Goal: Task Accomplishment & Management: Manage account settings

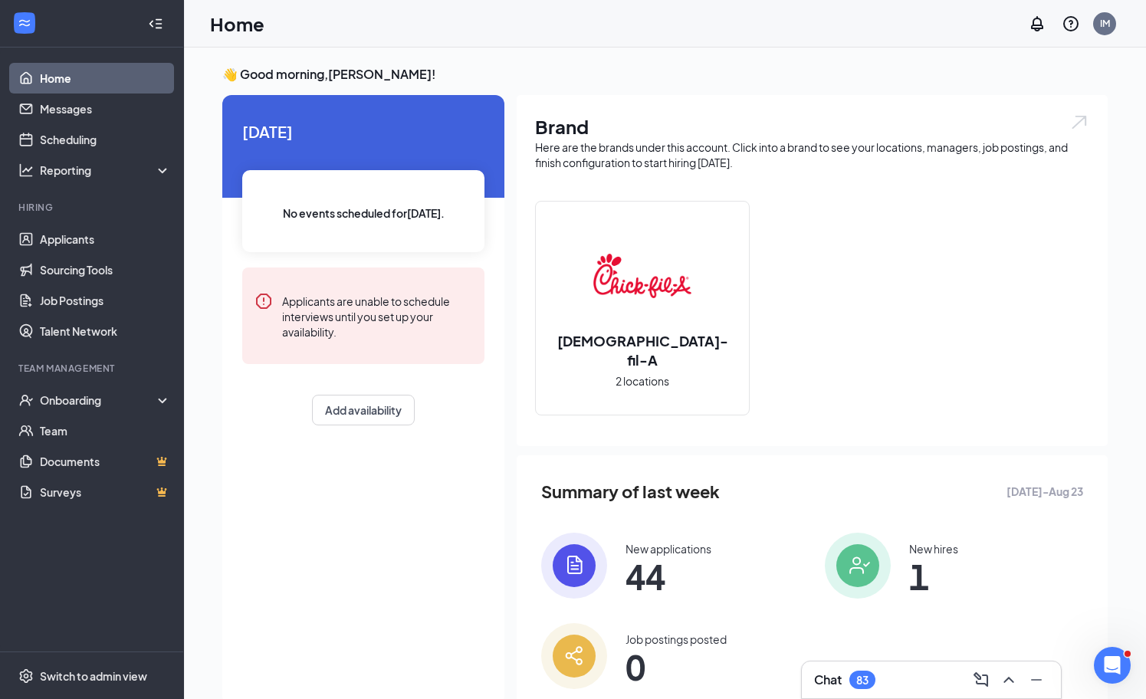
scroll to position [49, 0]
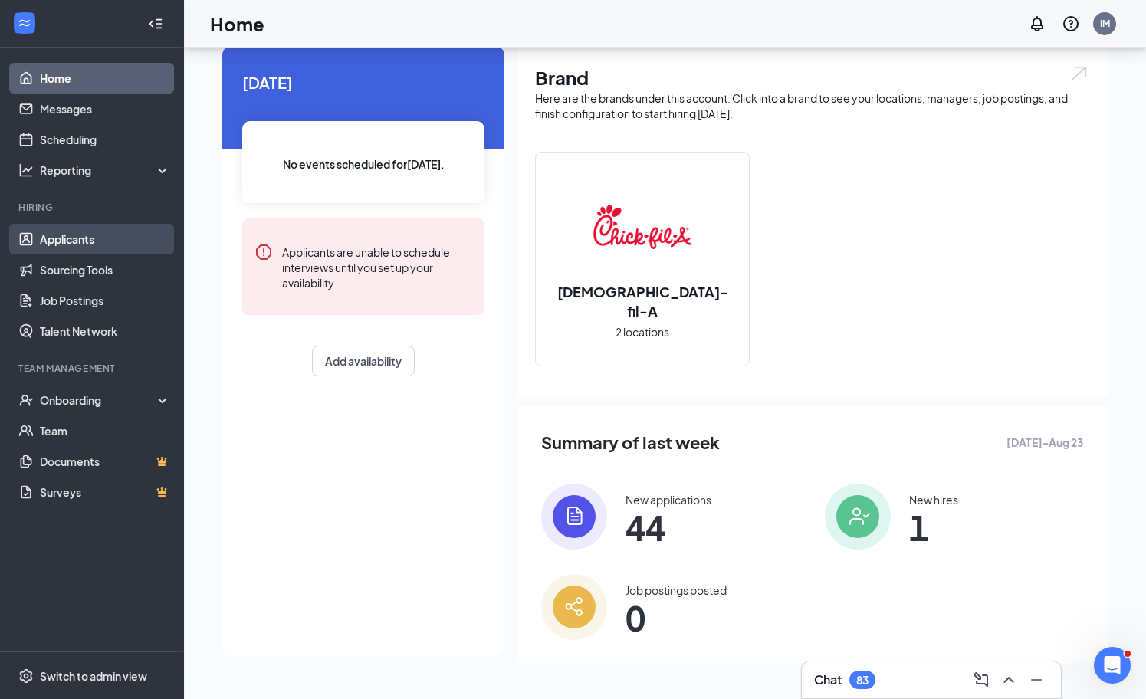
click at [83, 242] on link "Applicants" at bounding box center [105, 239] width 131 height 31
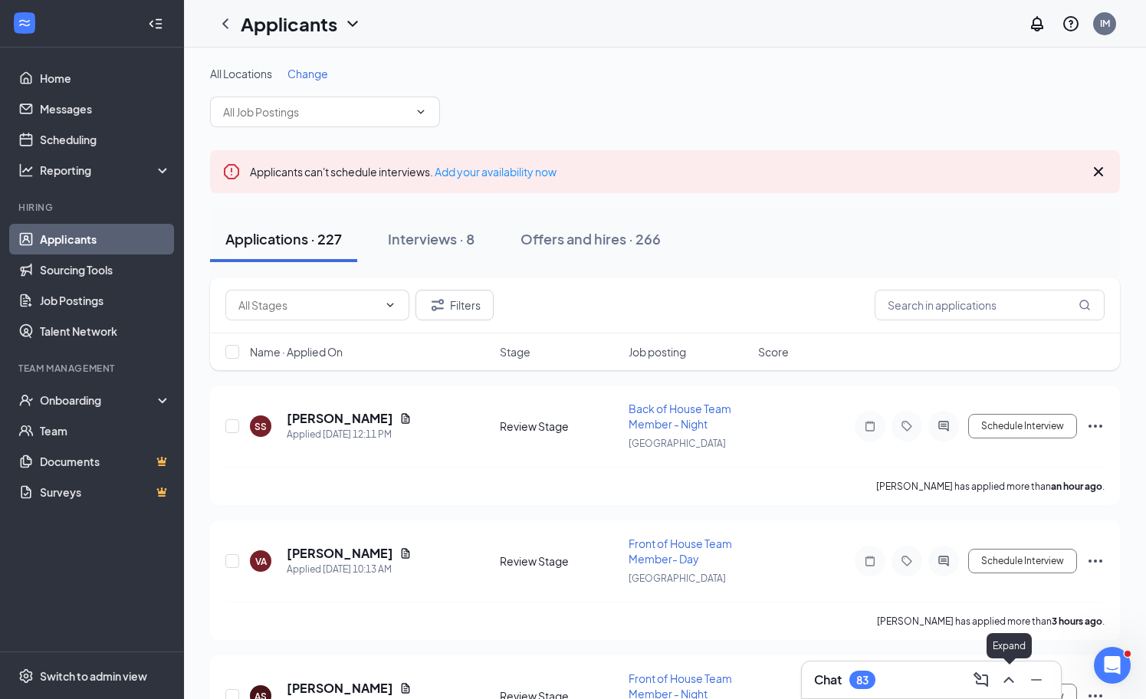
click at [1012, 676] on icon "ChevronUp" at bounding box center [1009, 680] width 18 height 18
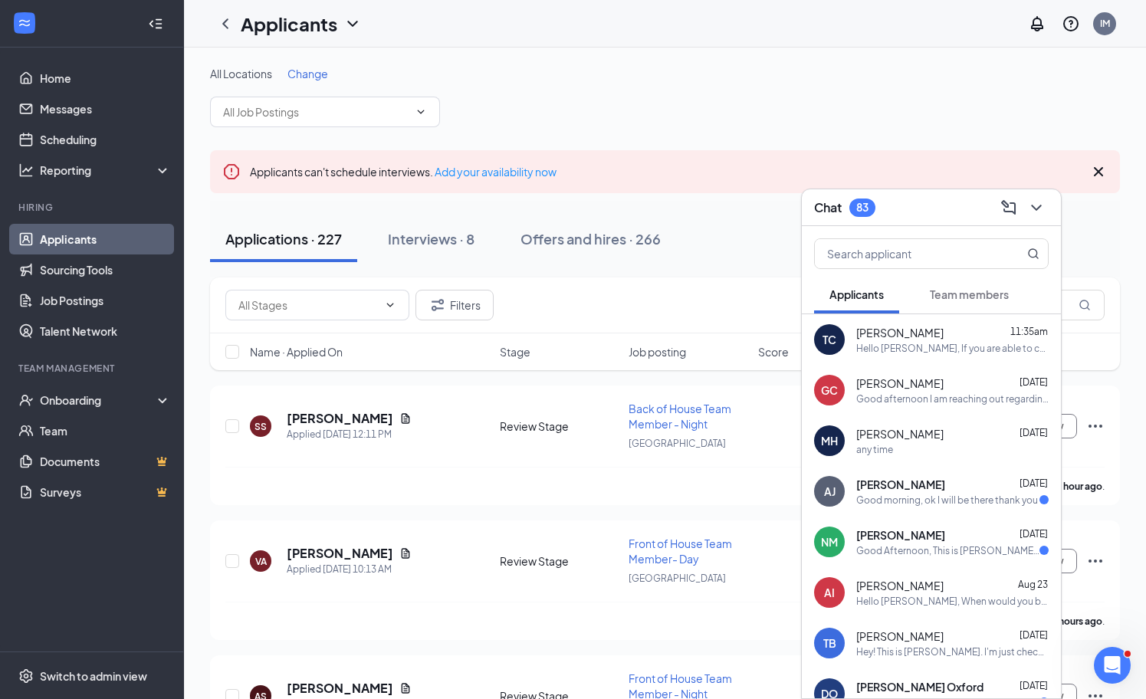
click at [895, 333] on span "[PERSON_NAME]" at bounding box center [899, 332] width 87 height 15
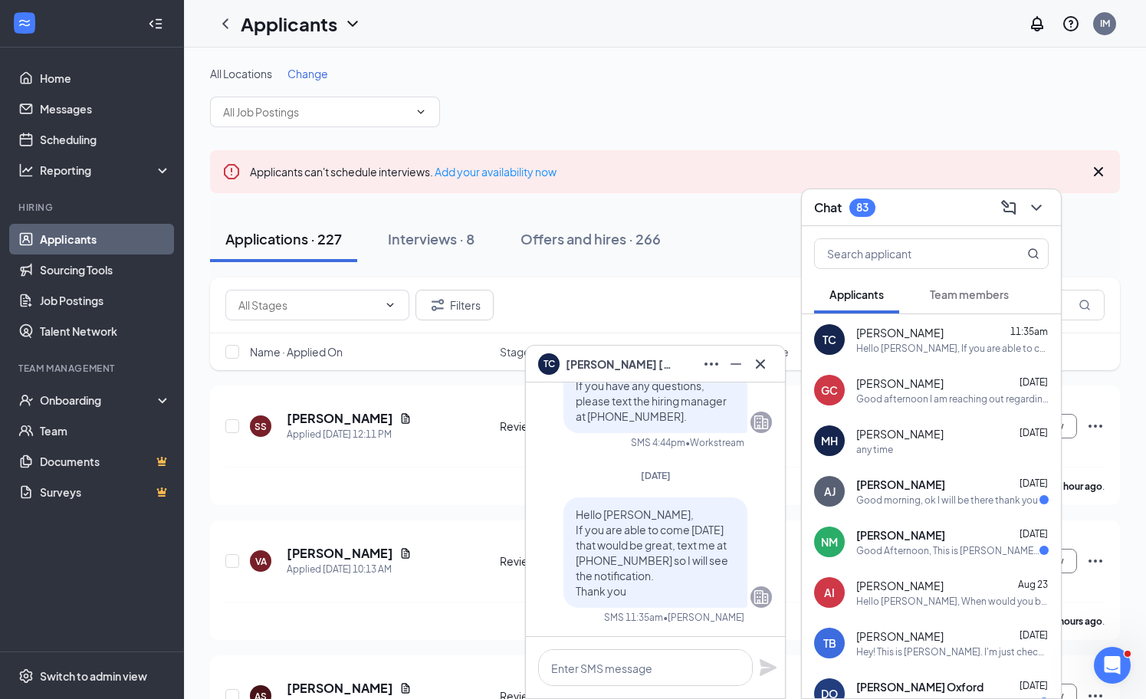
click at [598, 369] on span "[PERSON_NAME]" at bounding box center [619, 364] width 107 height 17
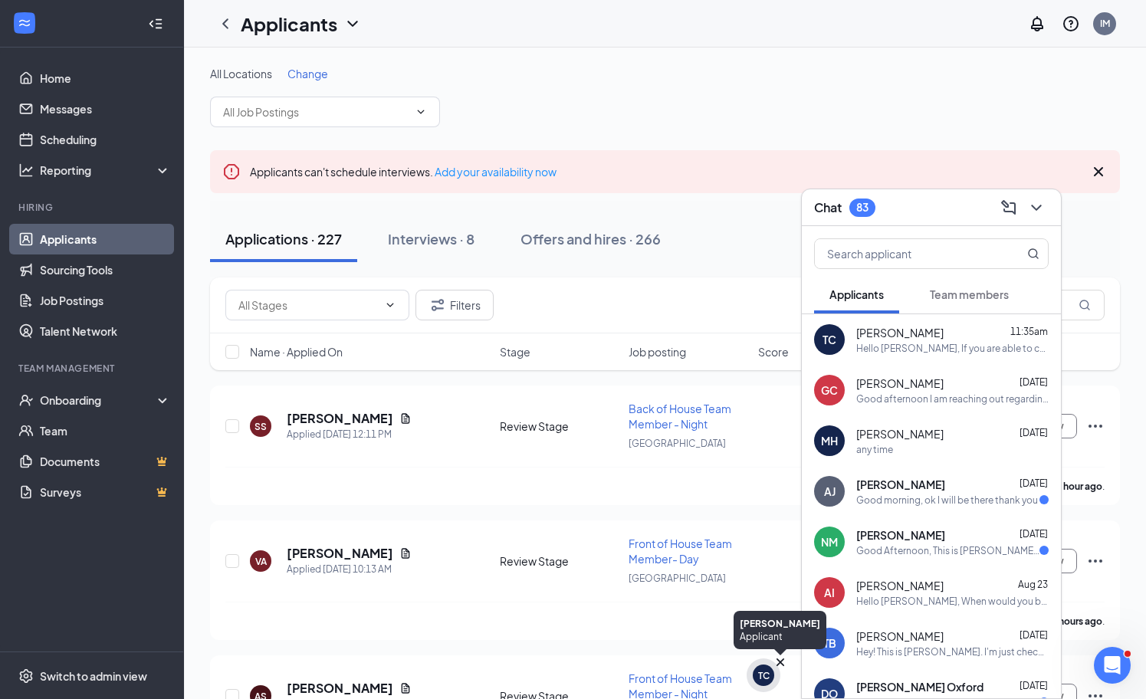
click at [756, 689] on div "TC" at bounding box center [764, 676] width 34 height 34
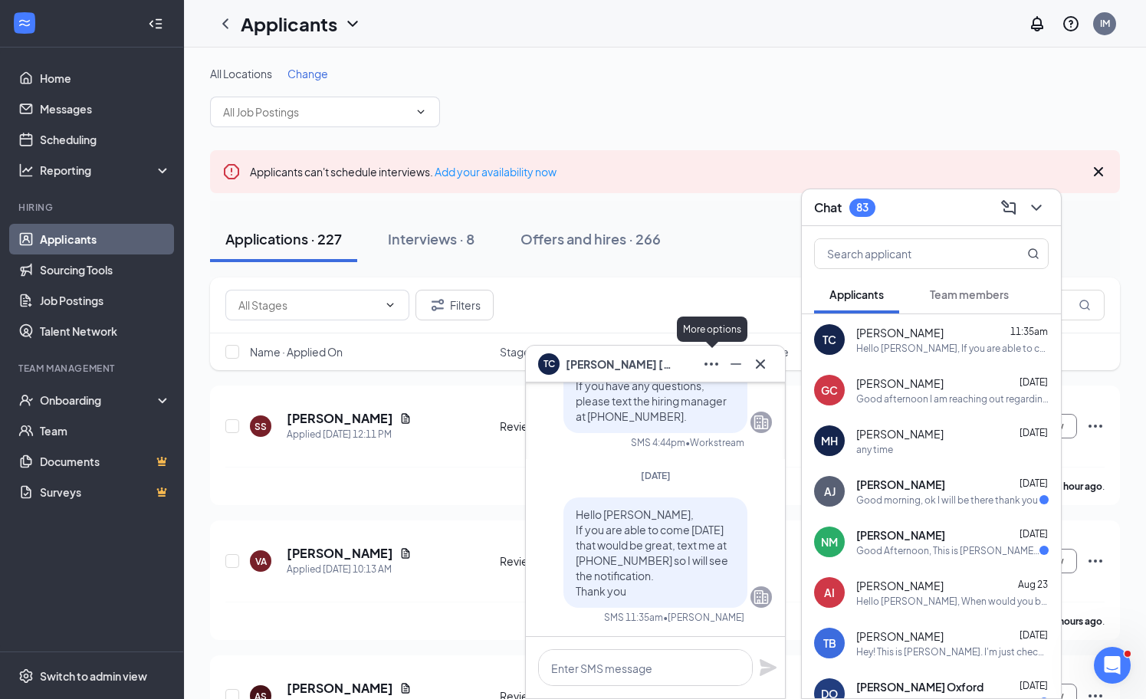
click at [707, 373] on icon "Ellipses" at bounding box center [711, 364] width 18 height 18
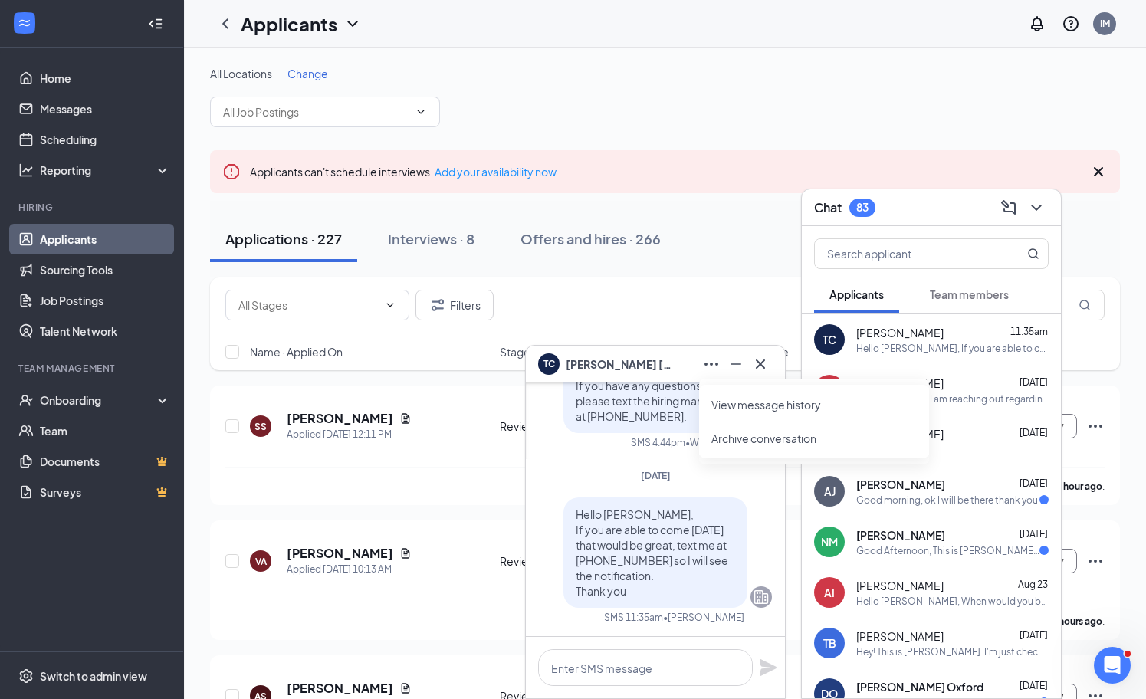
click at [767, 403] on link "View message history" at bounding box center [813, 404] width 205 height 15
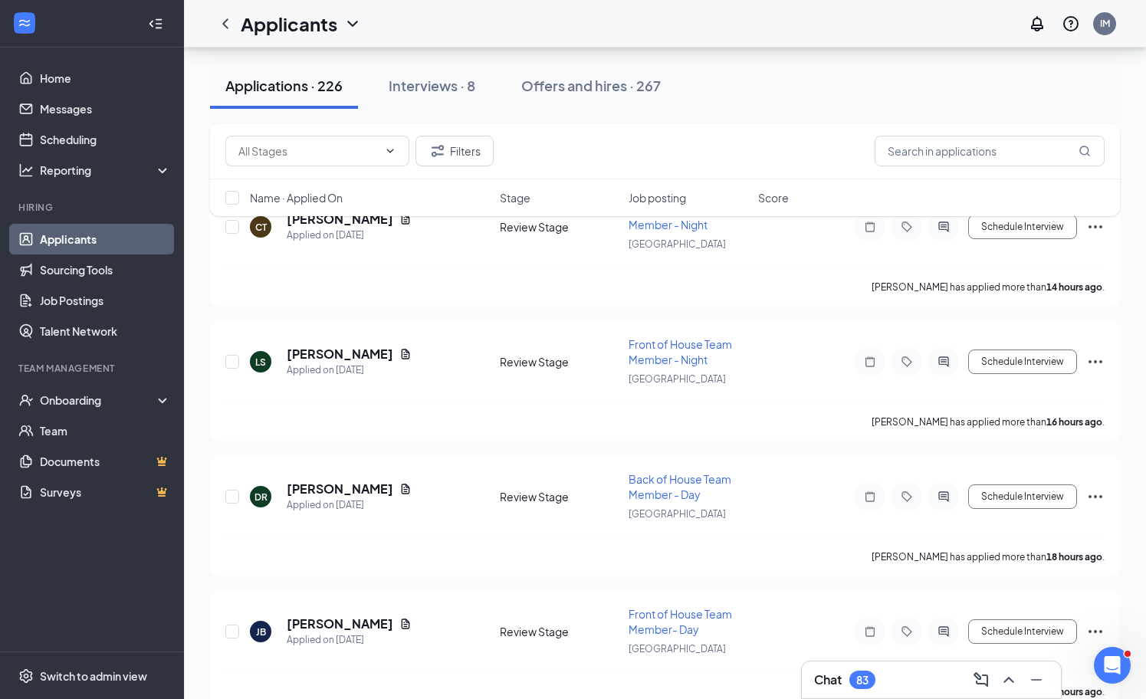
scroll to position [642, 0]
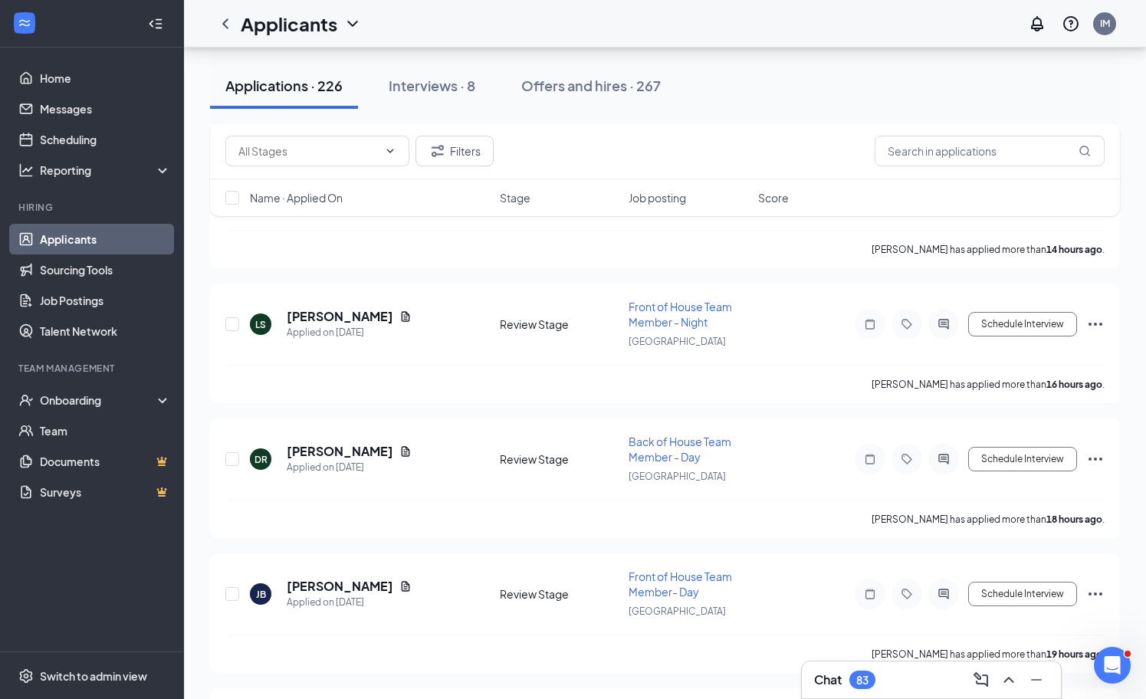
click at [1010, 685] on icon "ChevronUp" at bounding box center [1009, 680] width 18 height 18
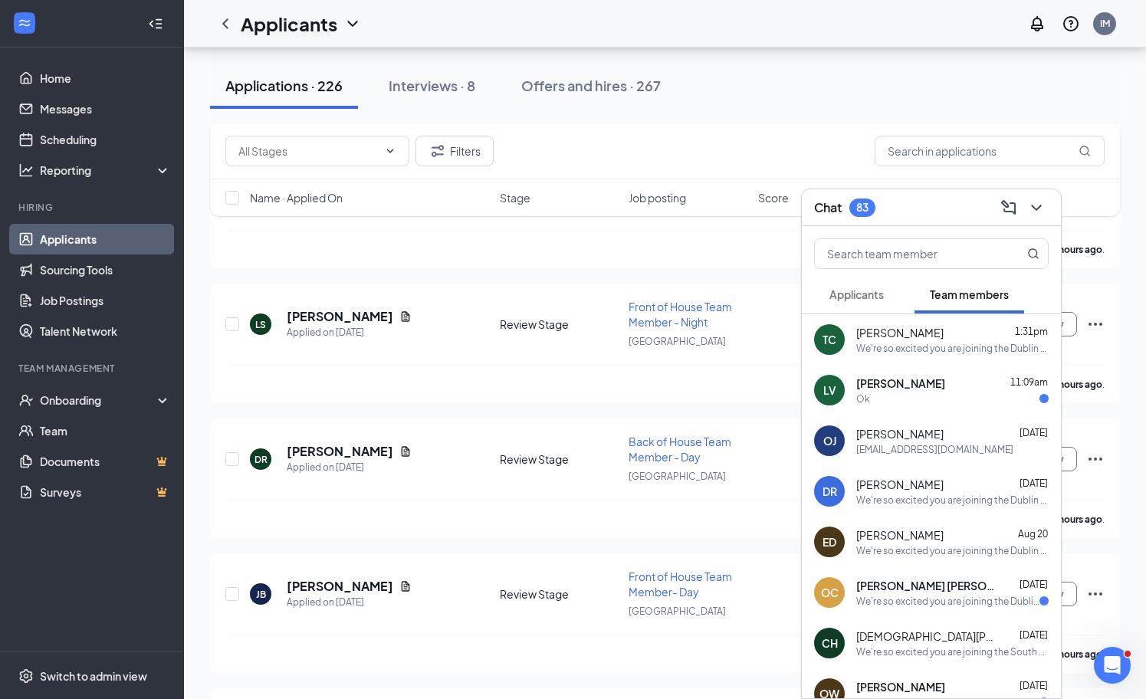
click at [876, 335] on span "[PERSON_NAME]" at bounding box center [899, 332] width 87 height 15
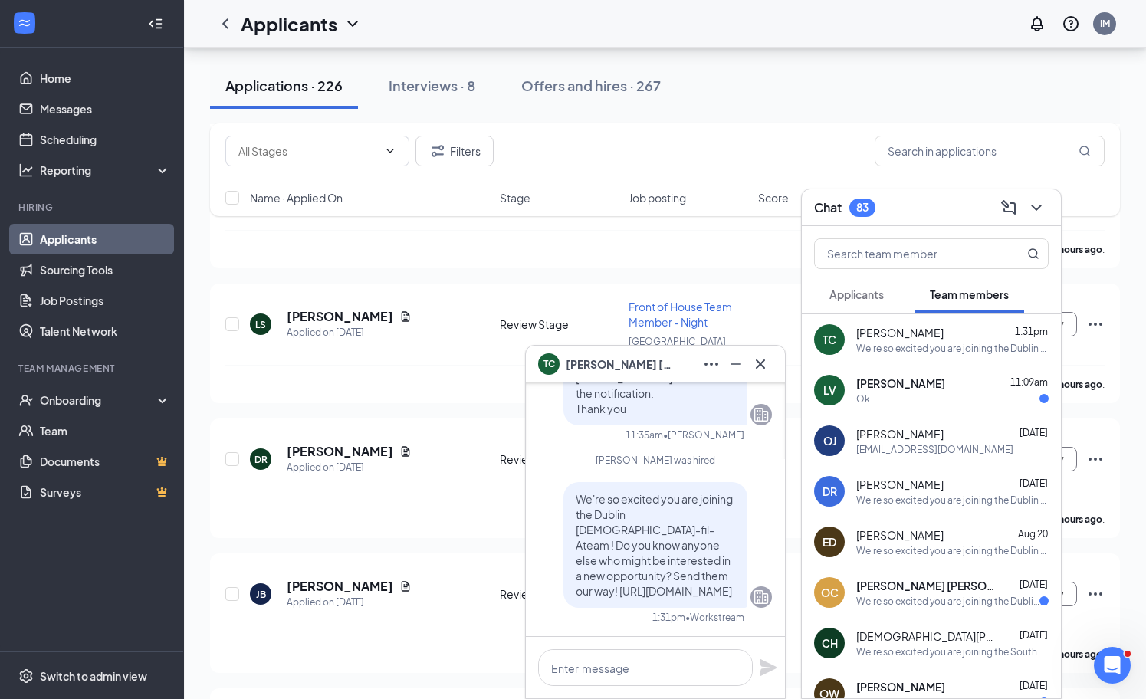
click at [573, 362] on span "[PERSON_NAME]" at bounding box center [619, 364] width 107 height 17
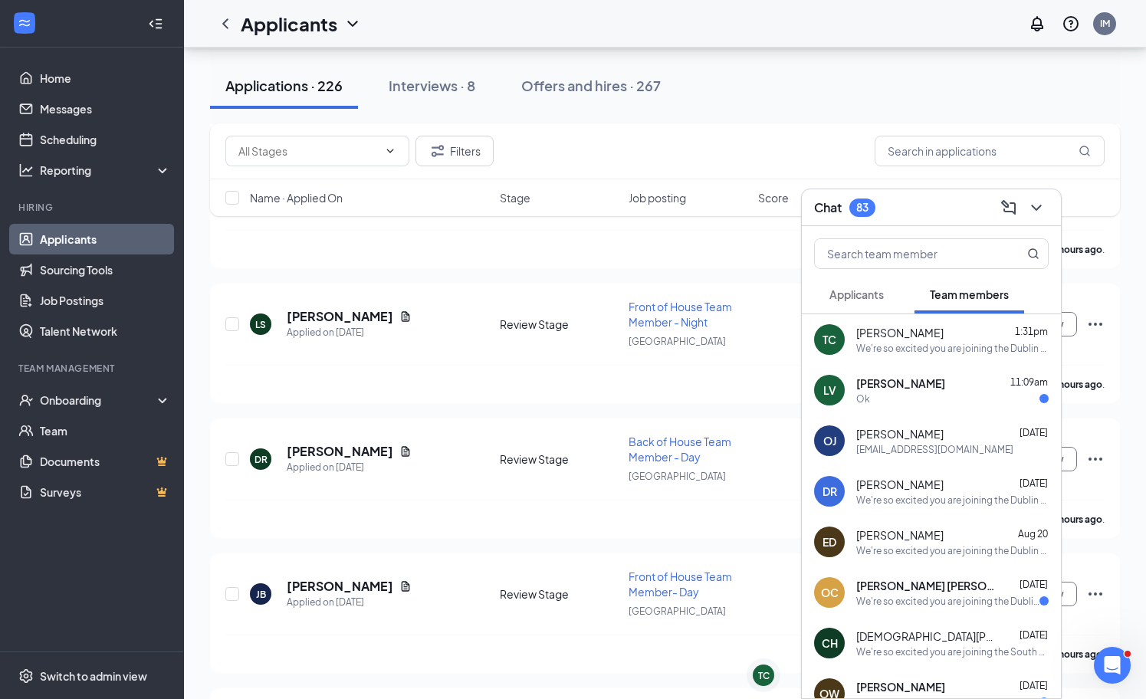
click at [883, 355] on div "TC [PERSON_NAME] 1:31pm We're so excited you are joining the Dublin [DEMOGRAPHI…" at bounding box center [931, 339] width 259 height 51
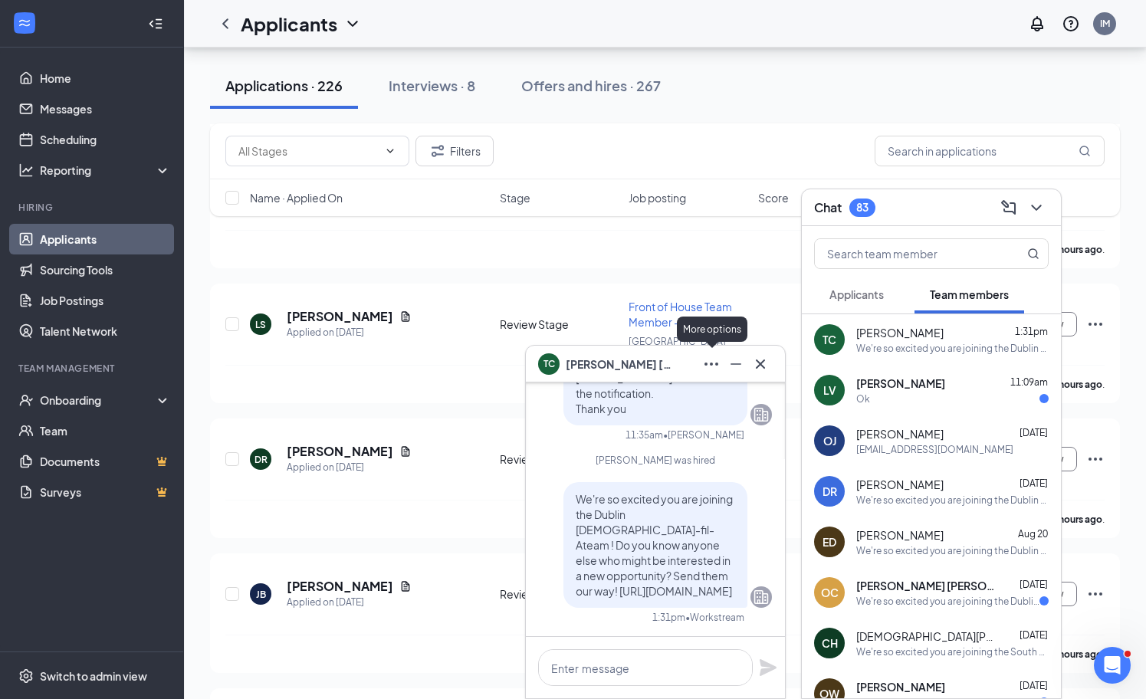
click at [702, 366] on icon "Ellipses" at bounding box center [711, 364] width 18 height 18
click at [787, 407] on link "View employee profile" at bounding box center [813, 404] width 205 height 15
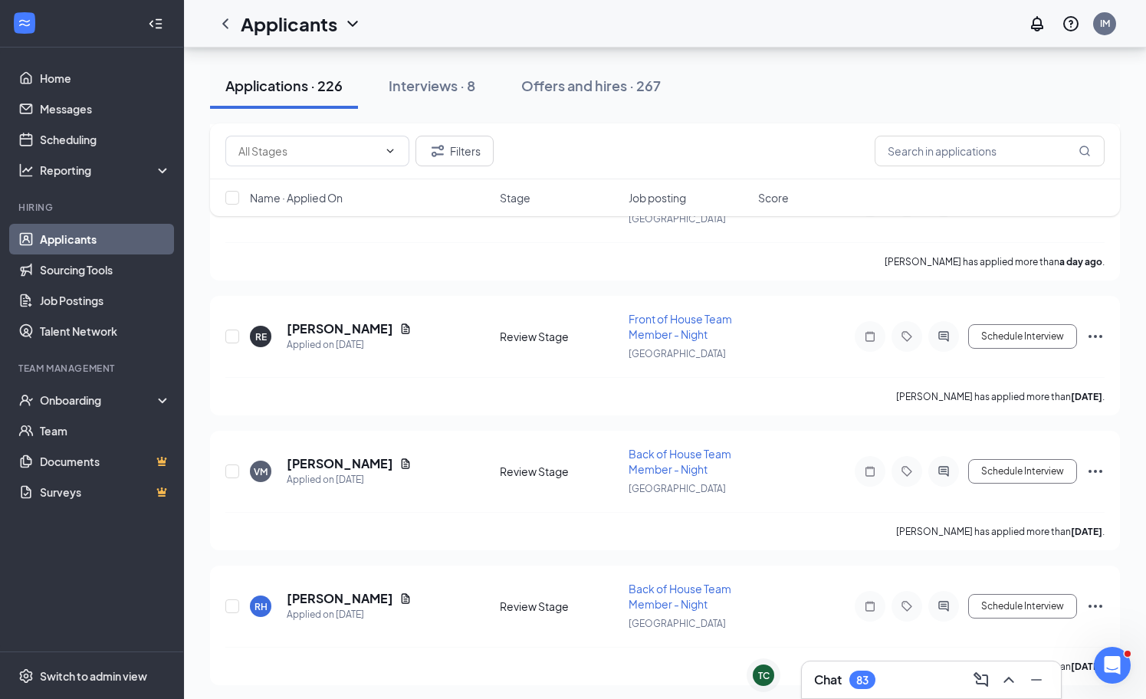
scroll to position [2079, 0]
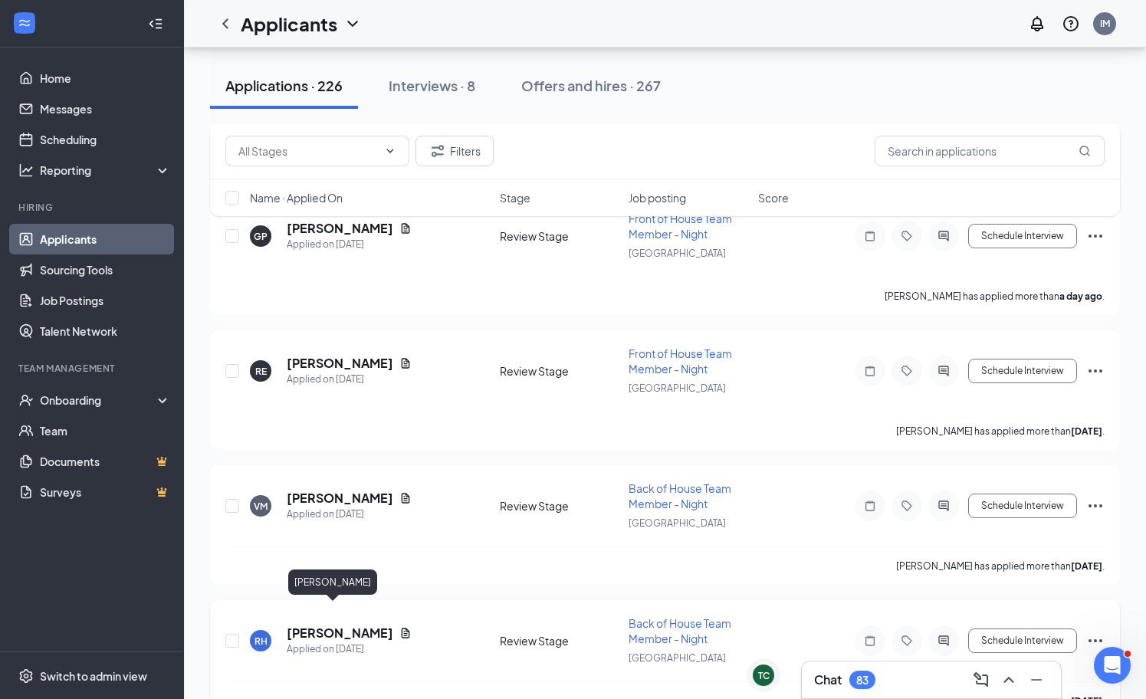
click at [304, 625] on h5 "[PERSON_NAME]" at bounding box center [340, 633] width 107 height 17
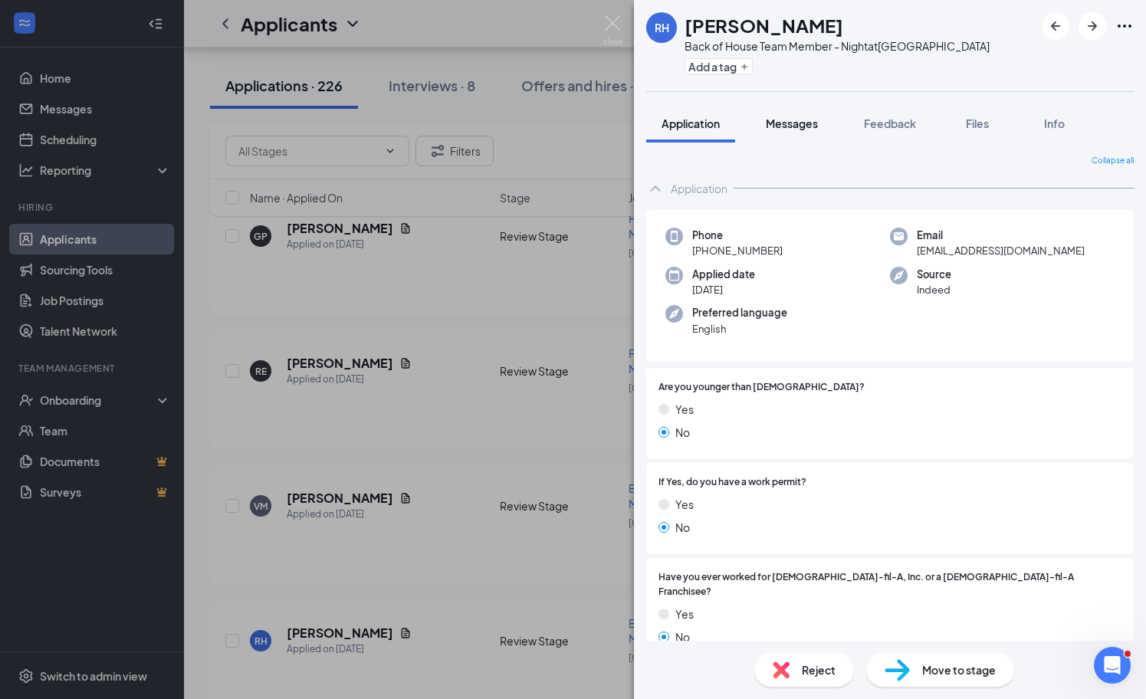
click at [820, 129] on button "Messages" at bounding box center [792, 123] width 83 height 38
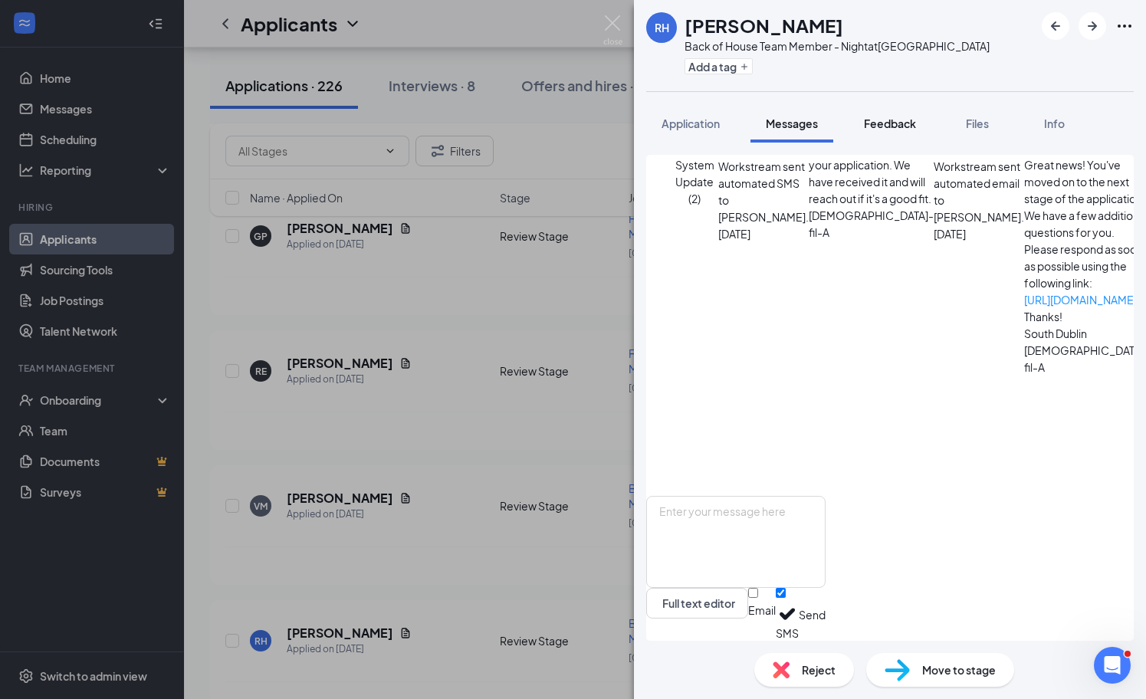
scroll to position [48, 0]
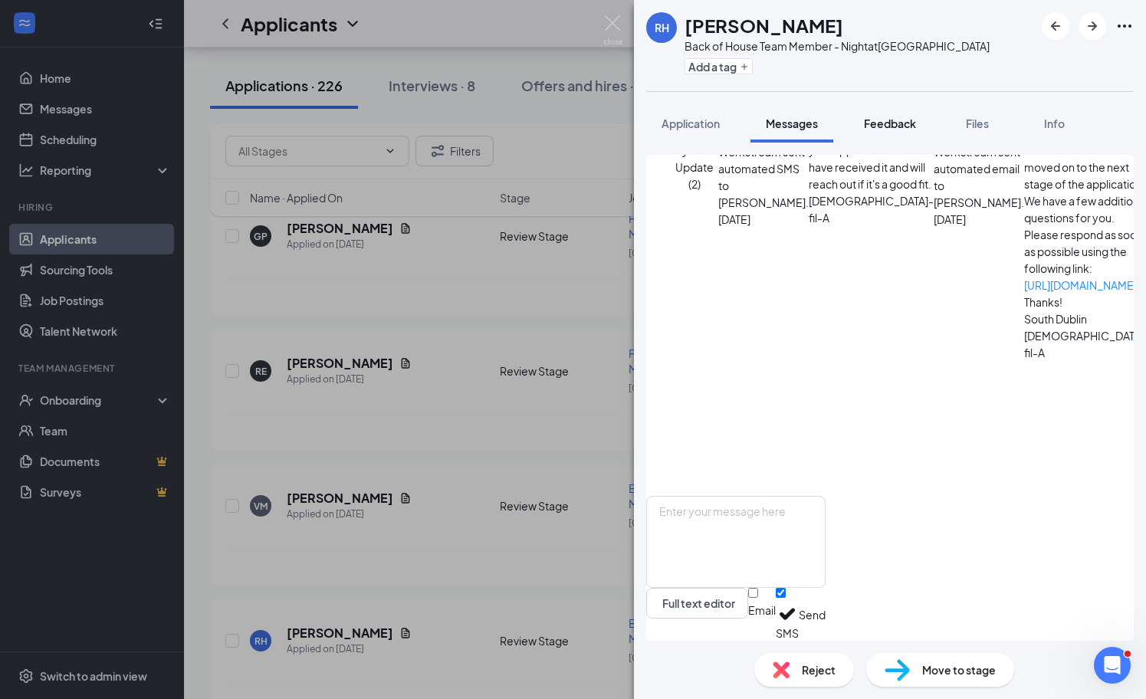
click at [908, 120] on span "Feedback" at bounding box center [890, 124] width 52 height 14
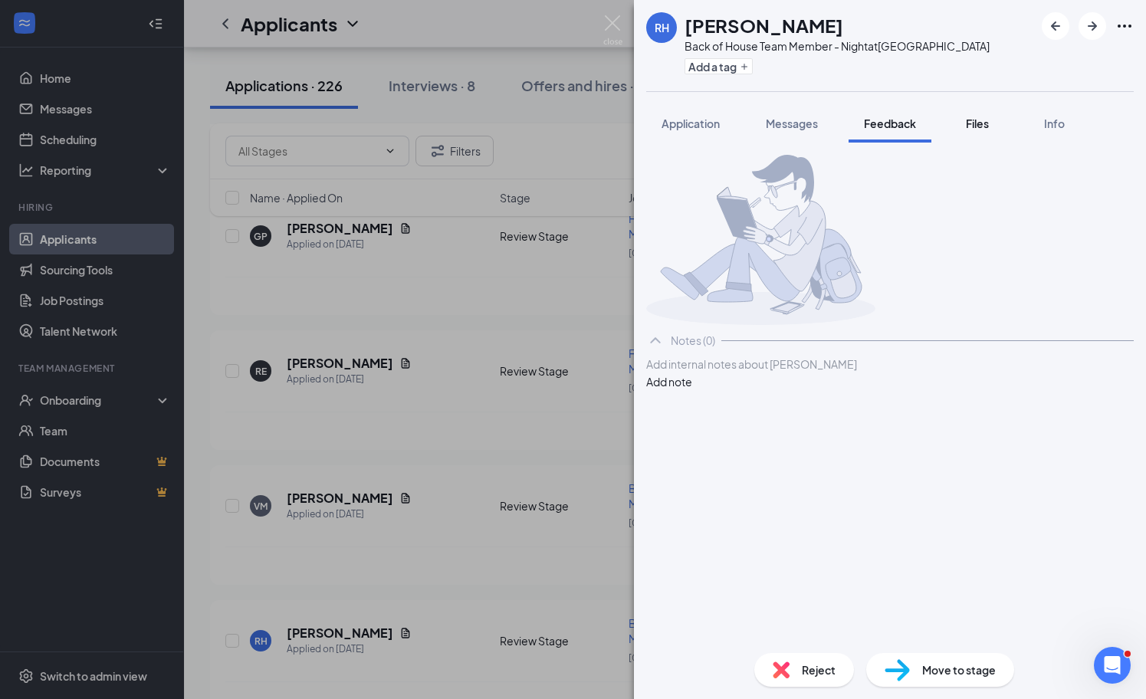
click at [996, 125] on button "Files" at bounding box center [977, 123] width 61 height 38
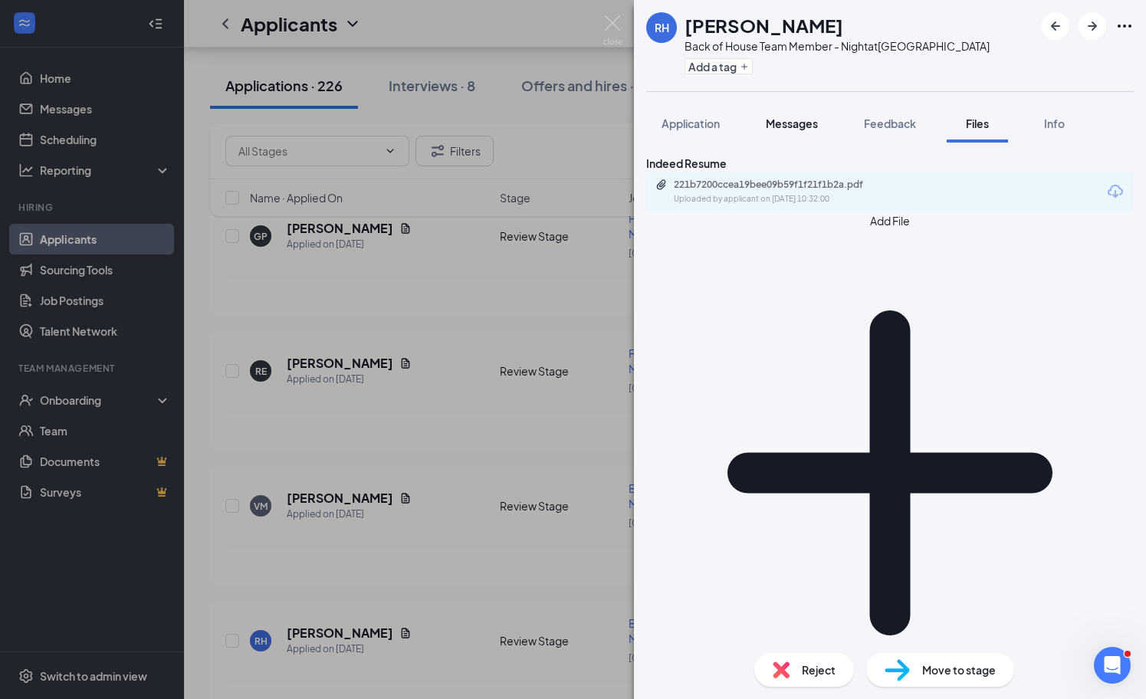
click at [799, 127] on span "Messages" at bounding box center [792, 124] width 52 height 14
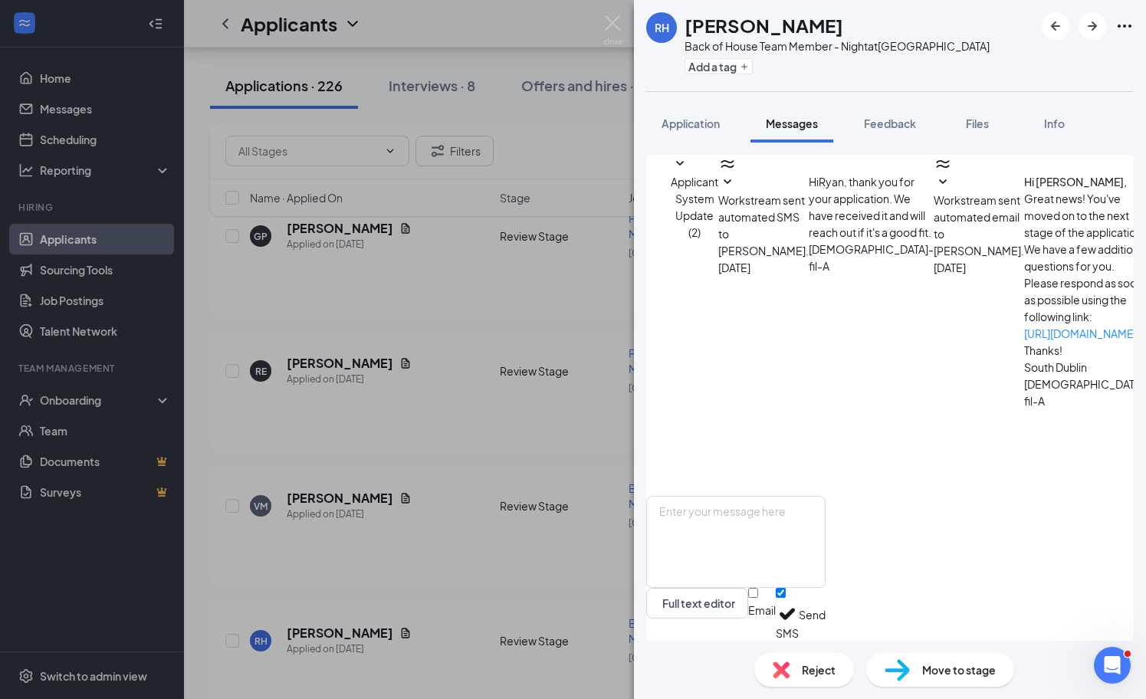
scroll to position [48, 0]
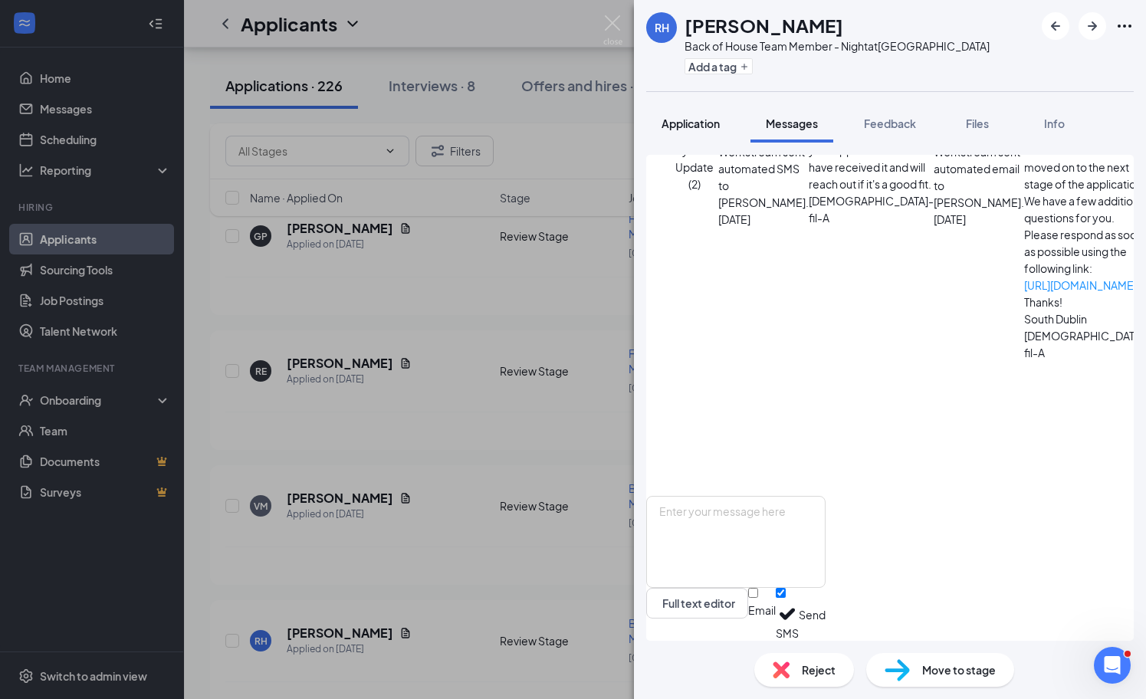
click at [683, 130] on div "Application" at bounding box center [691, 123] width 58 height 15
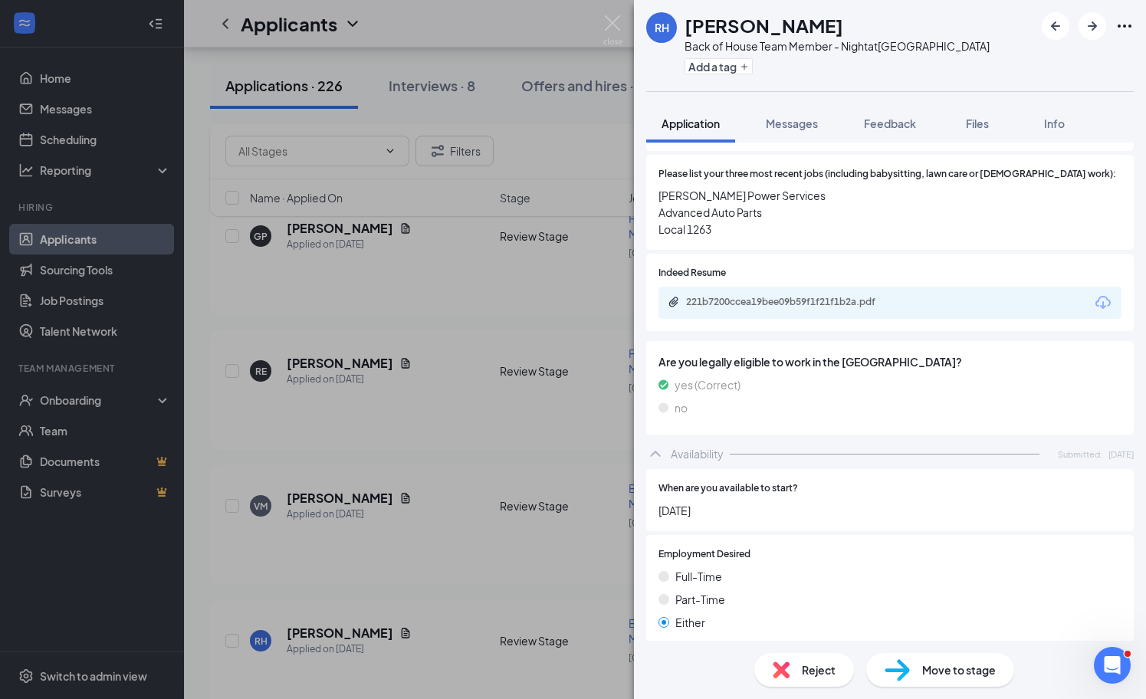
scroll to position [514, 0]
click at [1096, 292] on icon "Download" at bounding box center [1103, 301] width 18 height 18
click at [371, 400] on div "RH [PERSON_NAME] Back of House Team Member - Night at [GEOGRAPHIC_DATA] Add a t…" at bounding box center [573, 349] width 1146 height 699
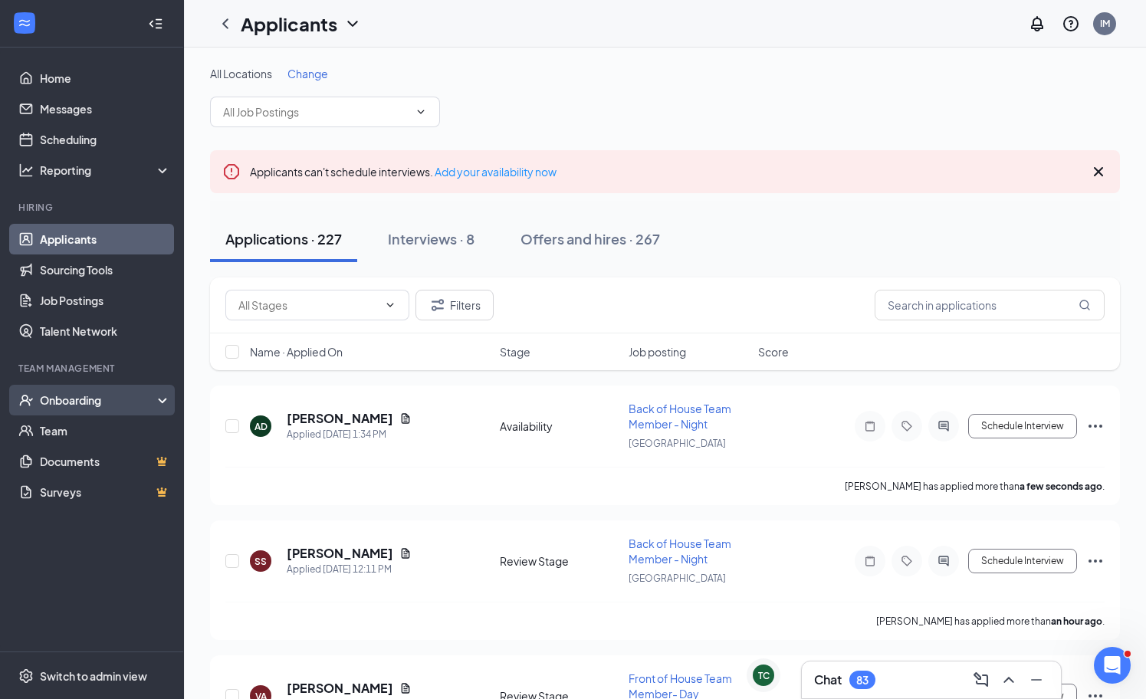
click at [93, 406] on div "Onboarding" at bounding box center [99, 400] width 118 height 15
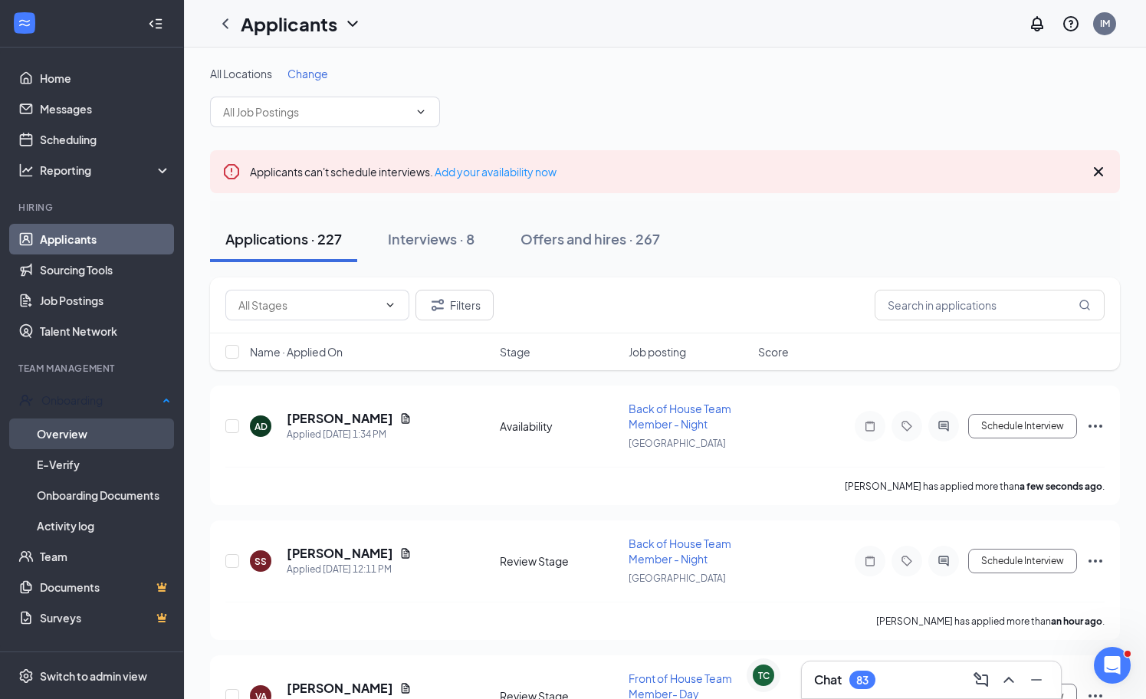
click at [97, 429] on link "Overview" at bounding box center [104, 434] width 134 height 31
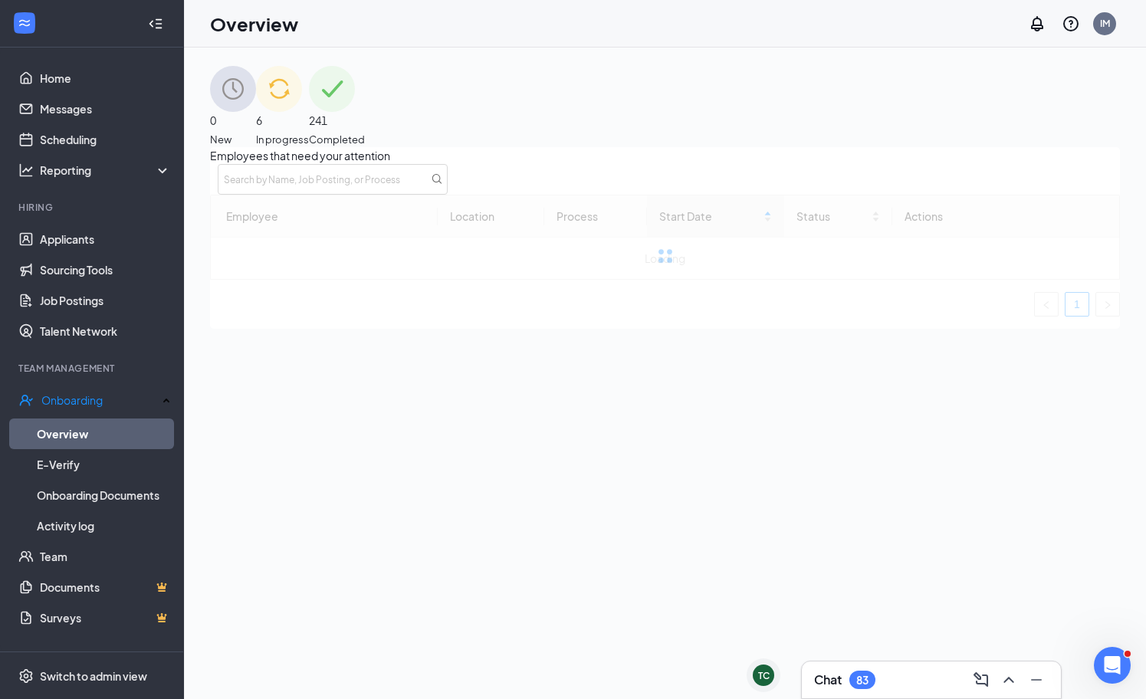
click at [309, 107] on div "6 In progress" at bounding box center [282, 106] width 53 height 81
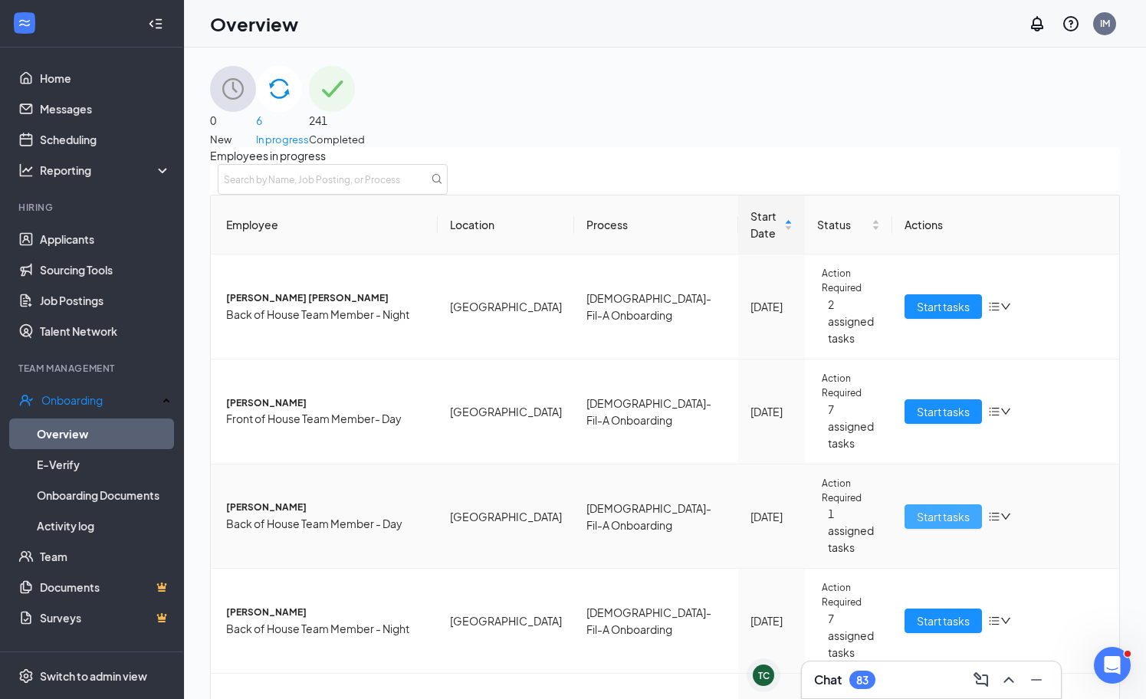
click at [935, 508] on span "Start tasks" at bounding box center [943, 516] width 53 height 17
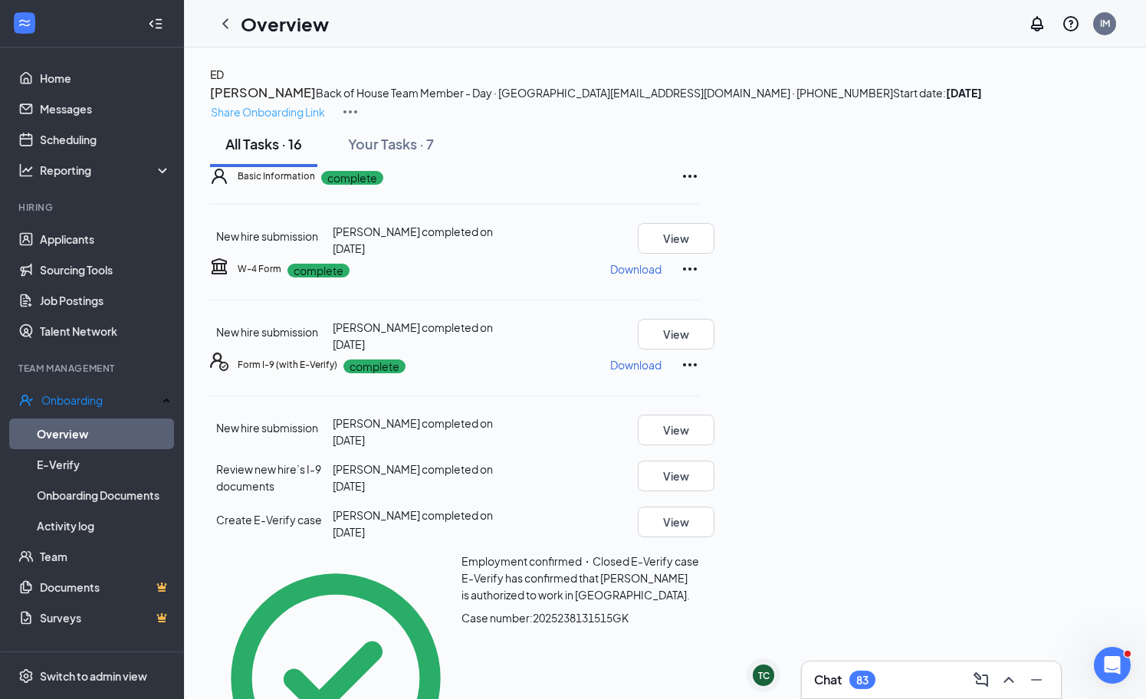
click at [325, 104] on p "Share Onboarding Link" at bounding box center [268, 112] width 114 height 17
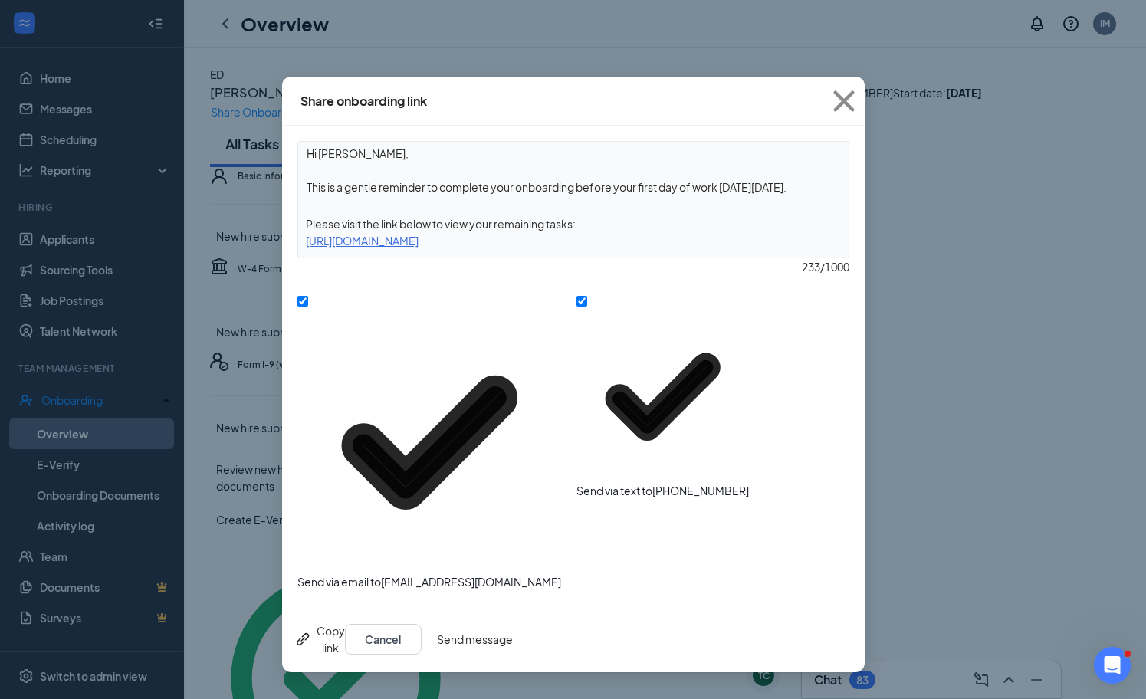
click at [513, 624] on button "Send message" at bounding box center [475, 639] width 76 height 31
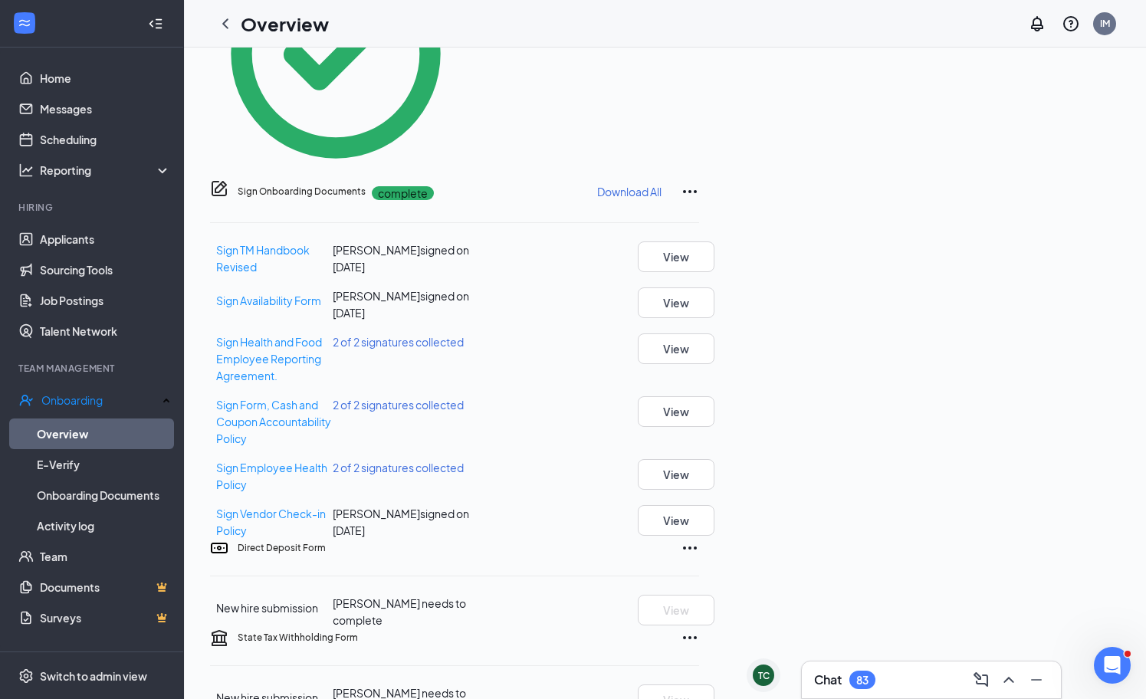
scroll to position [912, 0]
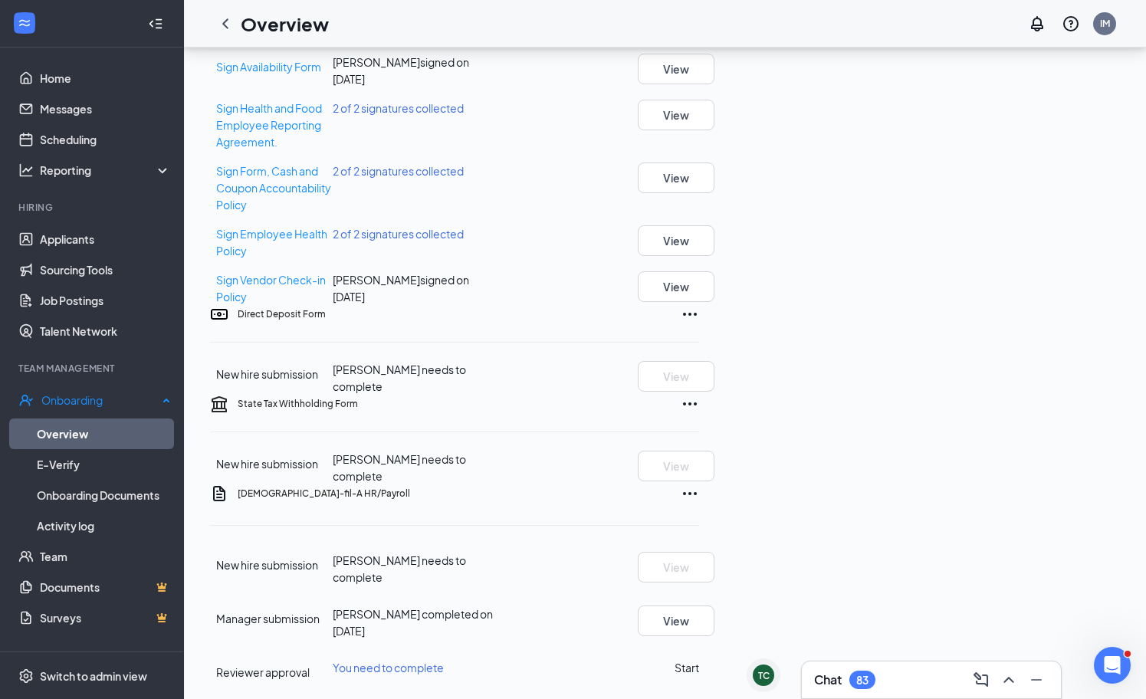
click at [47, 434] on link "Overview" at bounding box center [104, 434] width 134 height 31
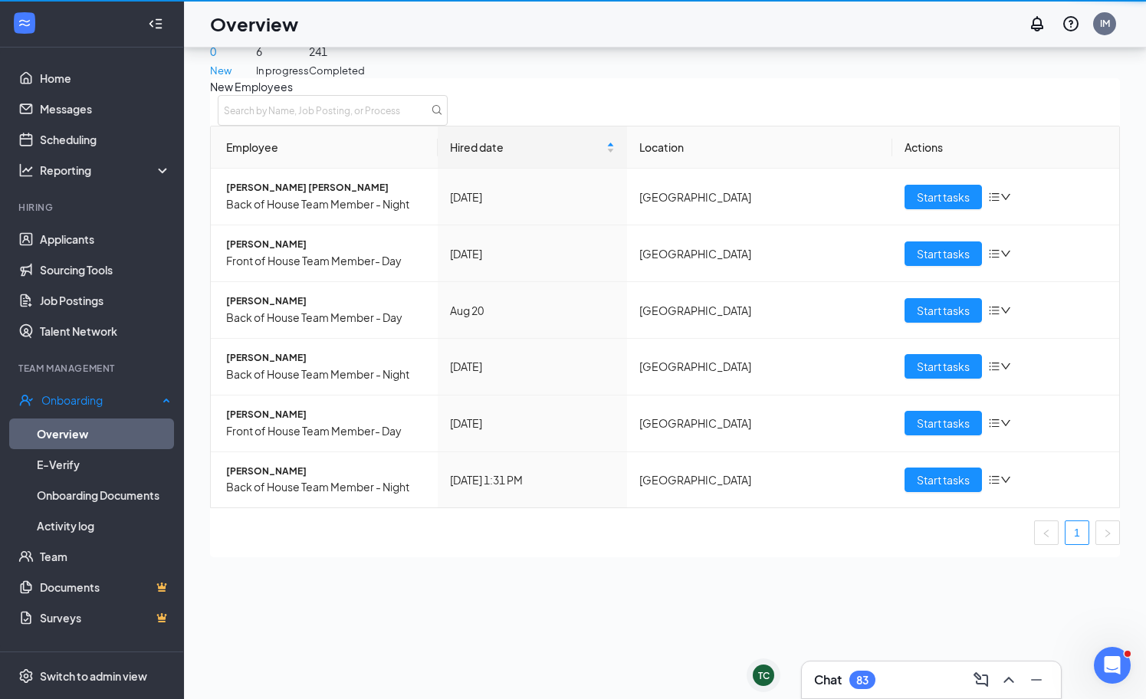
scroll to position [69, 0]
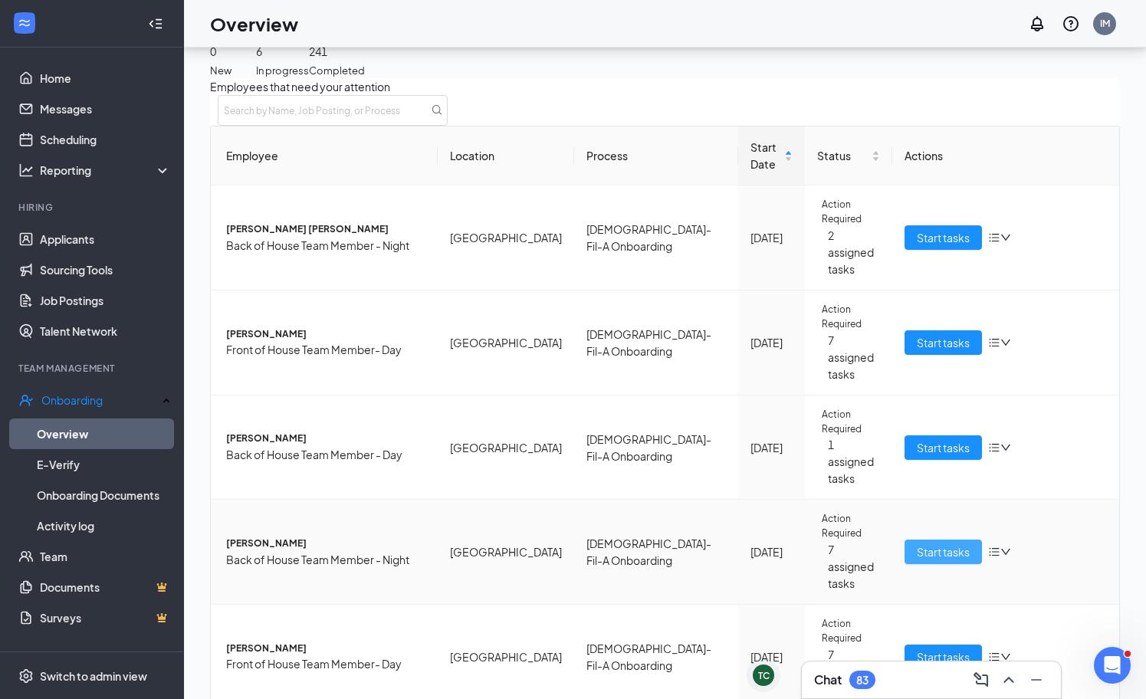
click at [933, 544] on span "Start tasks" at bounding box center [943, 552] width 53 height 17
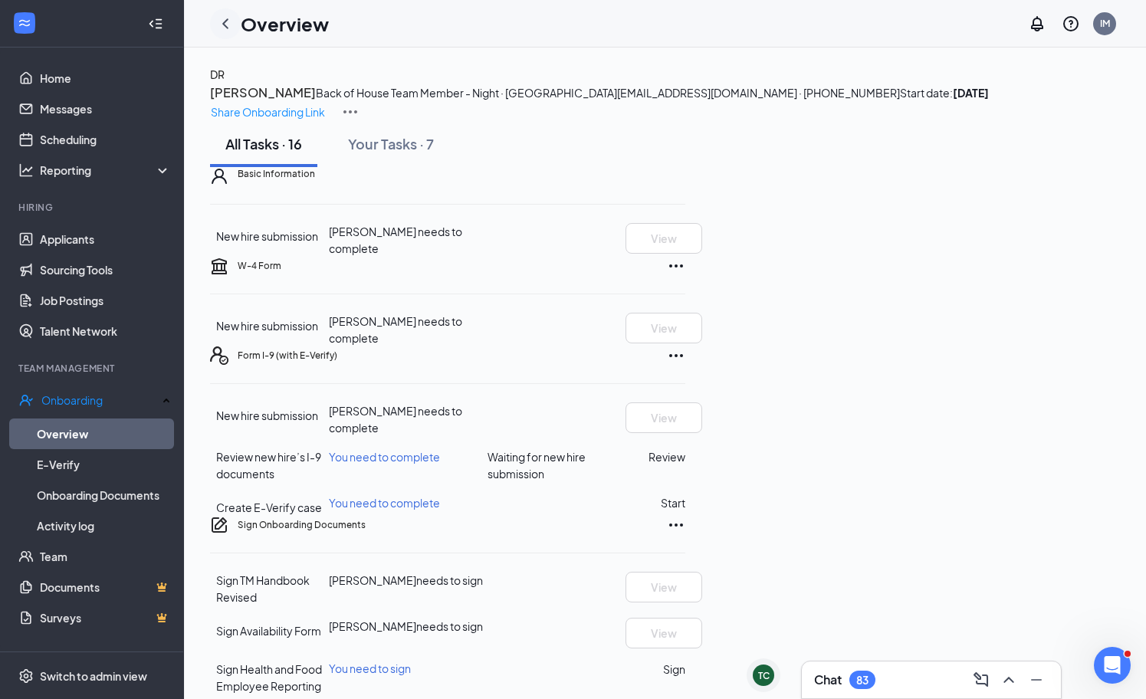
click at [232, 15] on icon "ChevronLeft" at bounding box center [225, 24] width 18 height 18
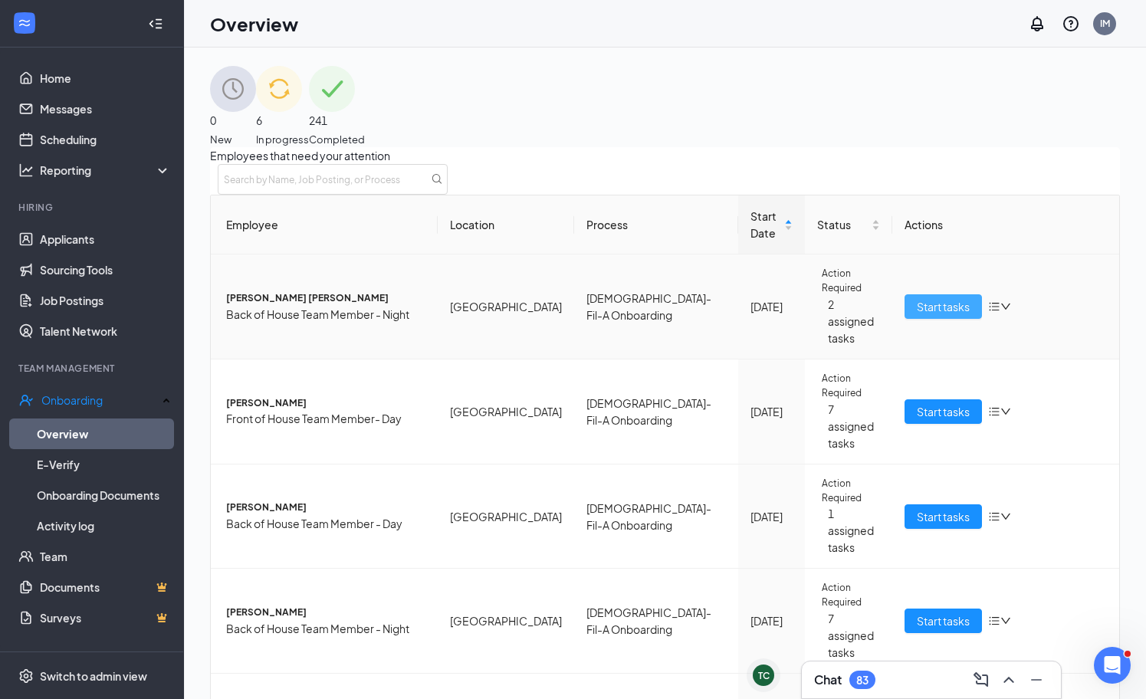
click at [952, 298] on span "Start tasks" at bounding box center [943, 306] width 53 height 17
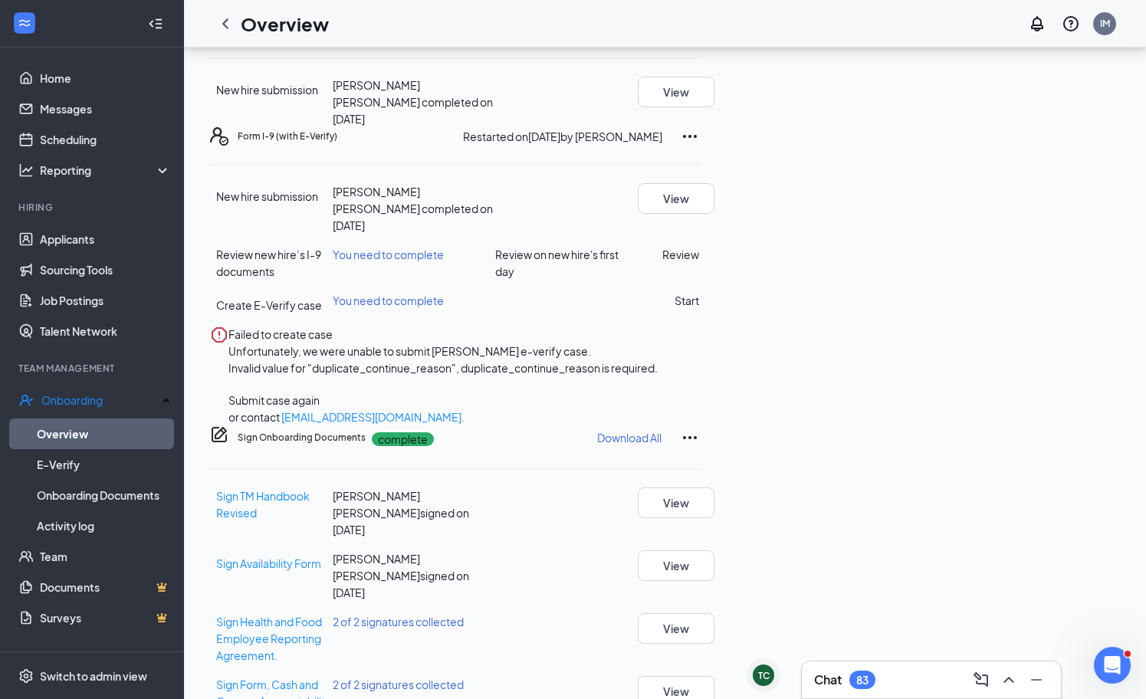
scroll to position [278, 0]
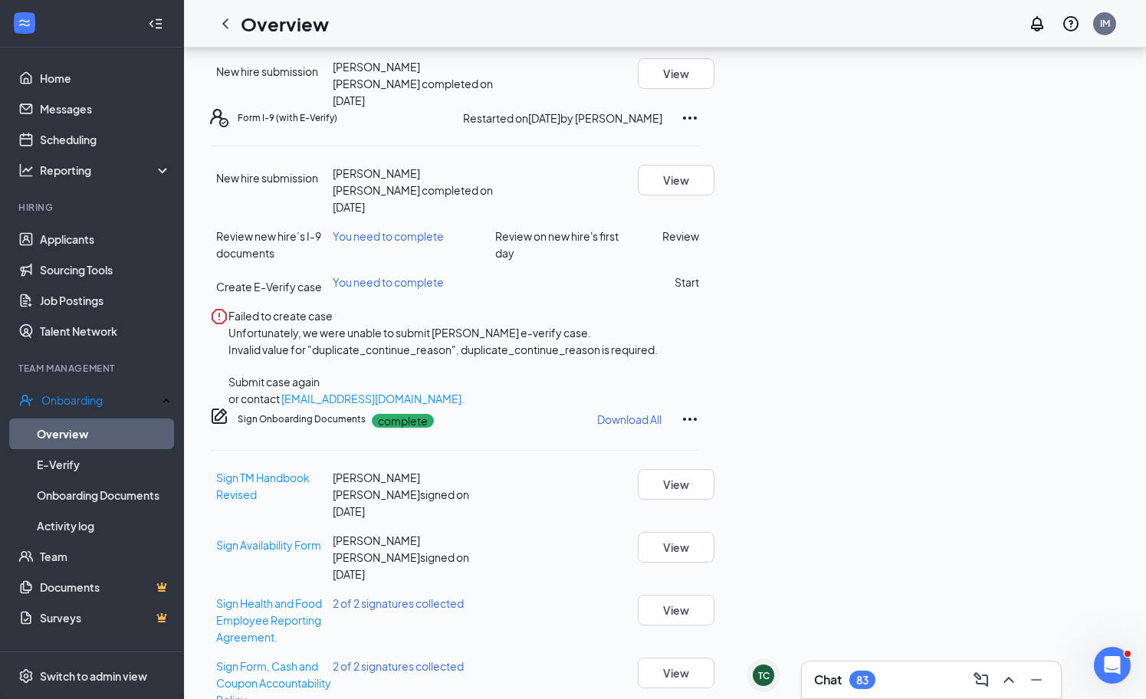
click at [495, 245] on icon "Info" at bounding box center [495, 245] width 0 height 0
click at [444, 243] on span "You need to complete" at bounding box center [388, 236] width 111 height 14
click at [699, 340] on div "New hire submission [PERSON_NAME] [PERSON_NAME] completed on [DATE] View Review…" at bounding box center [454, 286] width 489 height 242
click at [217, 31] on icon "ChevronLeft" at bounding box center [225, 24] width 18 height 18
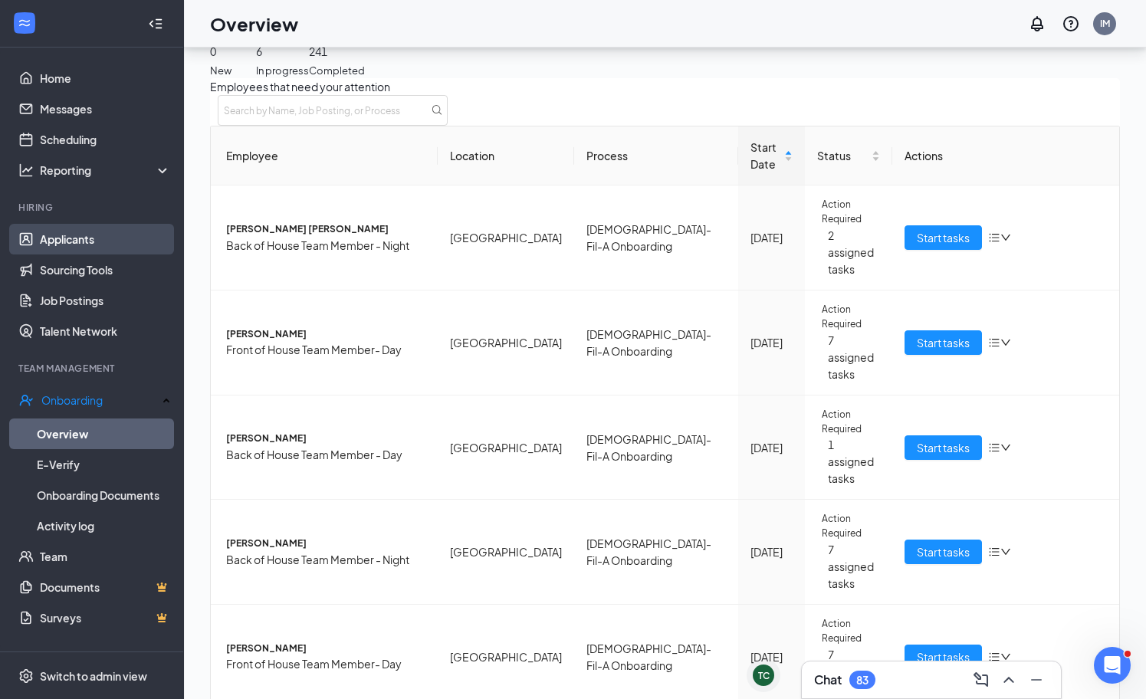
click at [133, 231] on link "Applicants" at bounding box center [105, 239] width 131 height 31
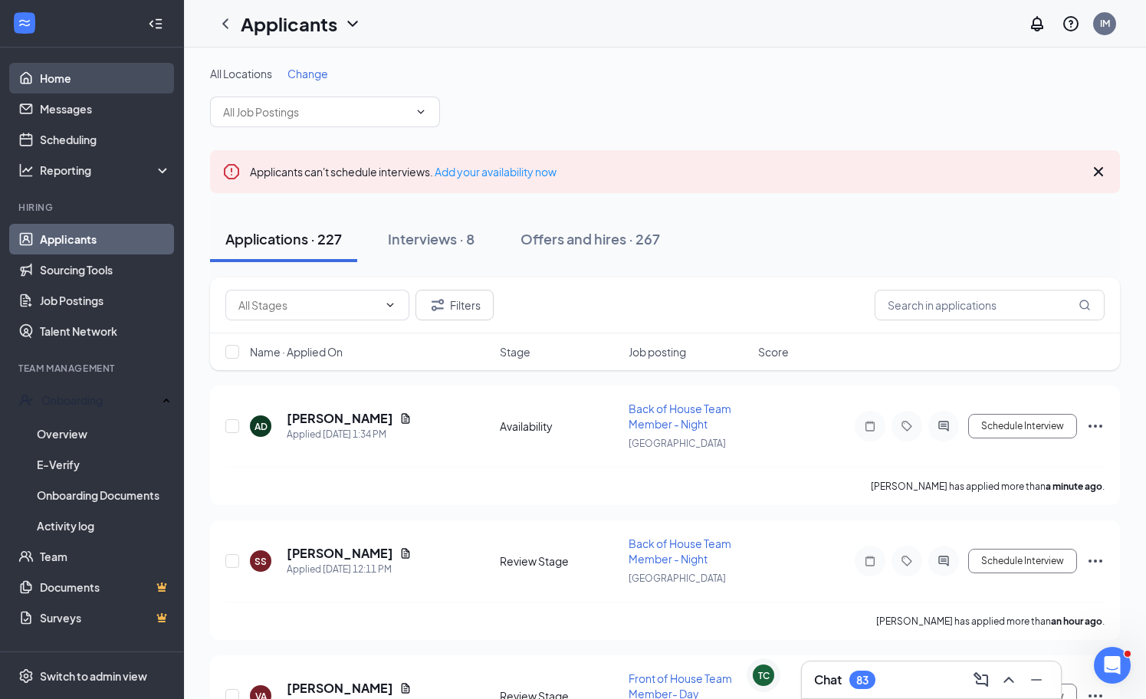
click at [84, 81] on link "Home" at bounding box center [105, 78] width 131 height 31
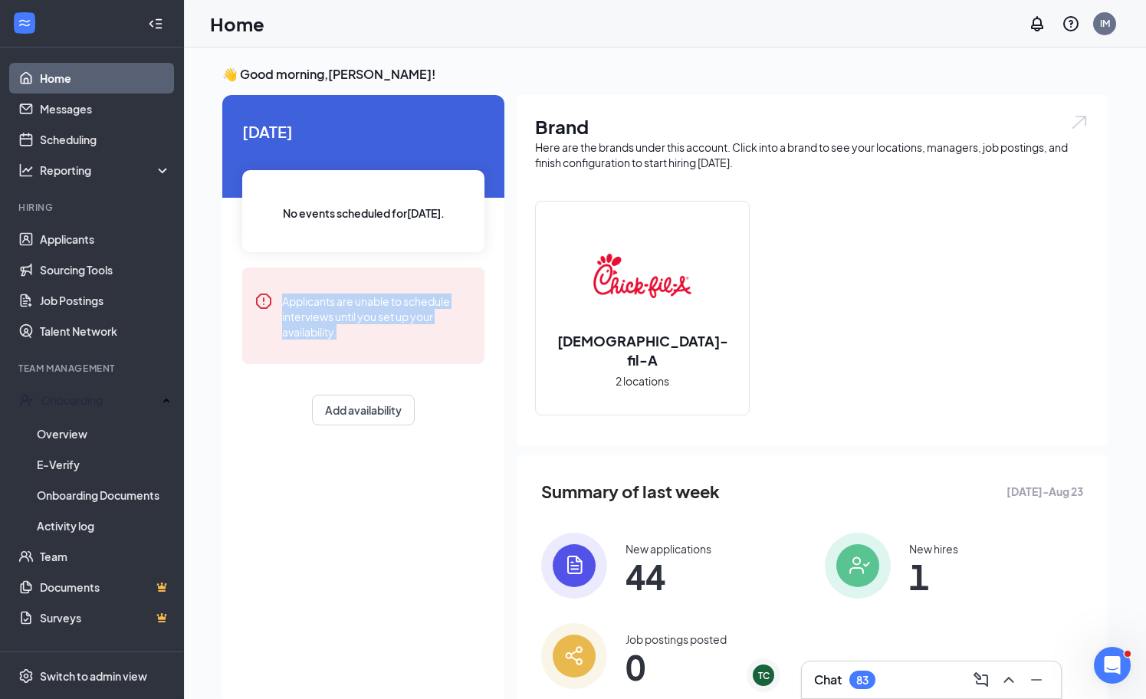
drag, startPoint x: 364, startPoint y: 347, endPoint x: 300, endPoint y: 192, distance: 167.7
click at [300, 192] on div "[DATE] No events scheduled for [DATE] . Applicants are unable to schedule inter…" at bounding box center [363, 272] width 282 height 355
click at [398, 296] on div "Applicants are unable to schedule interviews until you set up your availability." at bounding box center [377, 316] width 190 height 48
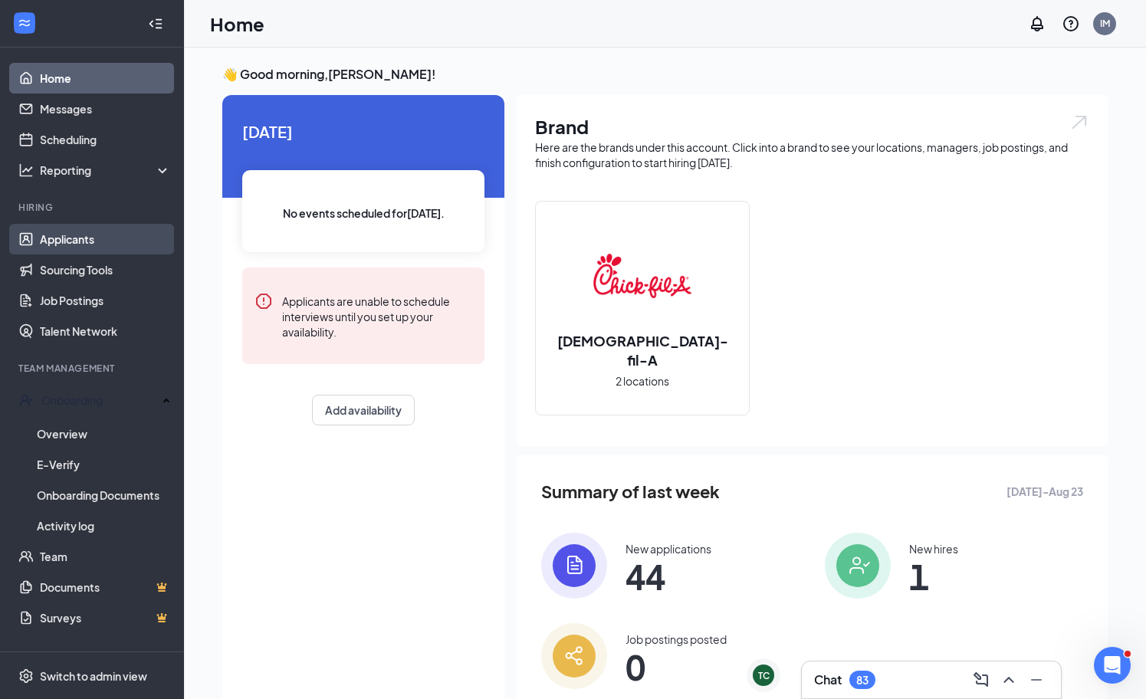
click at [80, 224] on link "Applicants" at bounding box center [105, 239] width 131 height 31
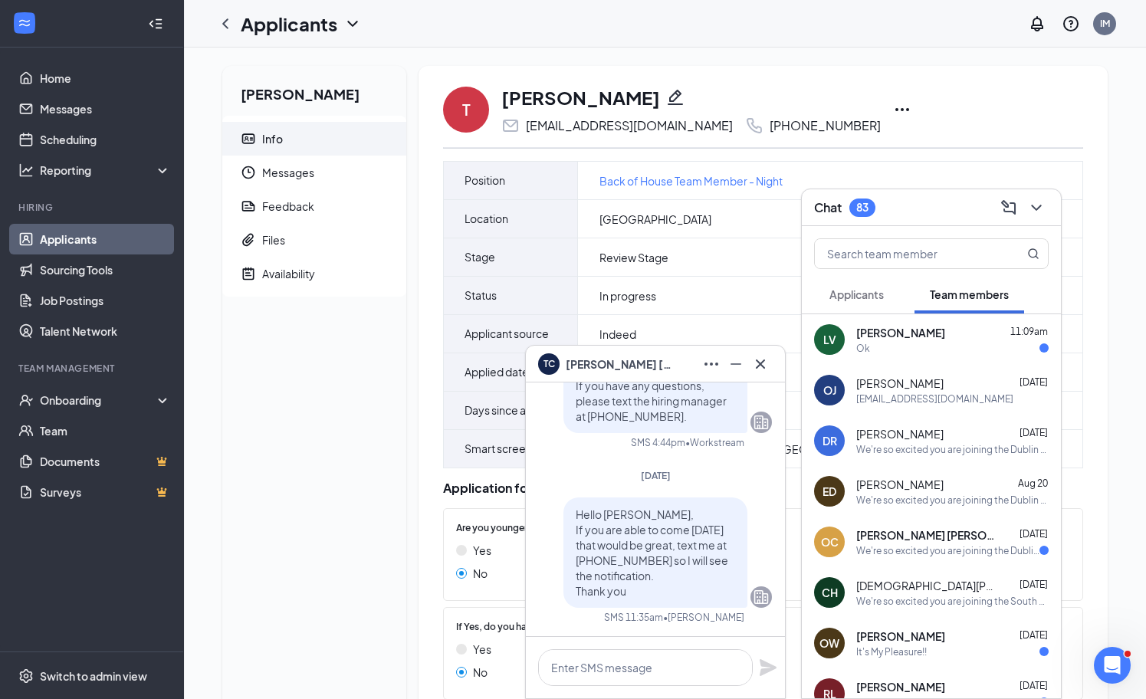
click at [1038, 128] on div "T Tyler Cobb tycobb2005@gmail.com +1 (678) 378-7381" at bounding box center [763, 109] width 640 height 51
click at [1047, 199] on div at bounding box center [1035, 208] width 28 height 25
click at [762, 355] on icon "Cross" at bounding box center [760, 364] width 18 height 18
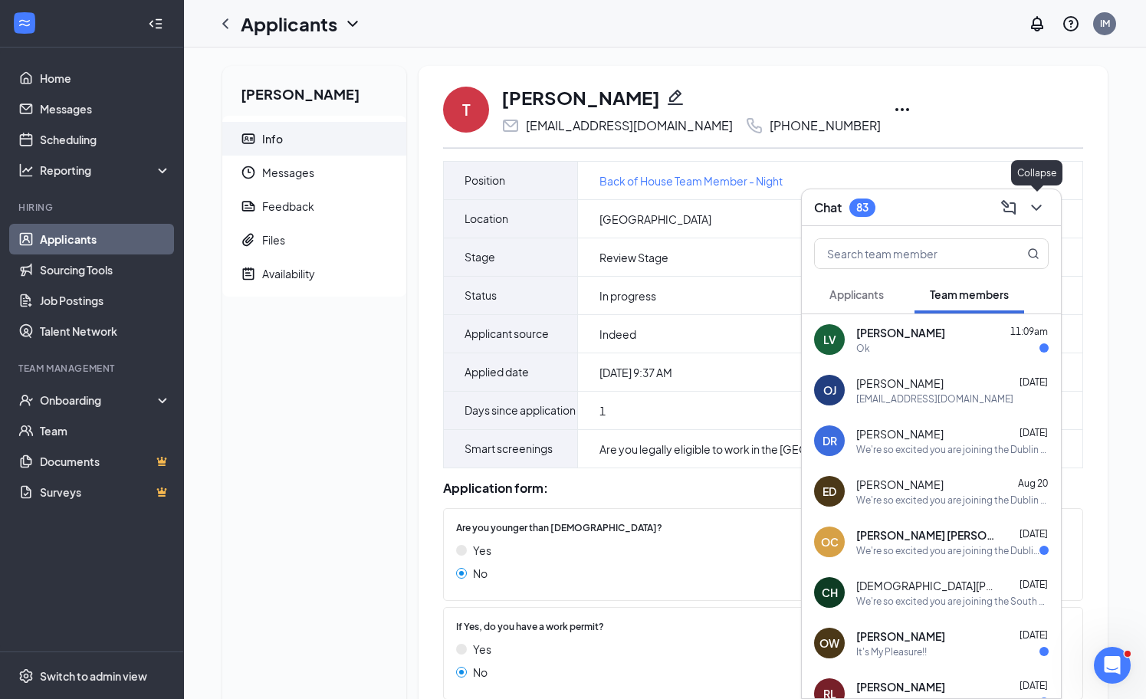
click at [1037, 205] on icon "ChevronDown" at bounding box center [1036, 208] width 18 height 18
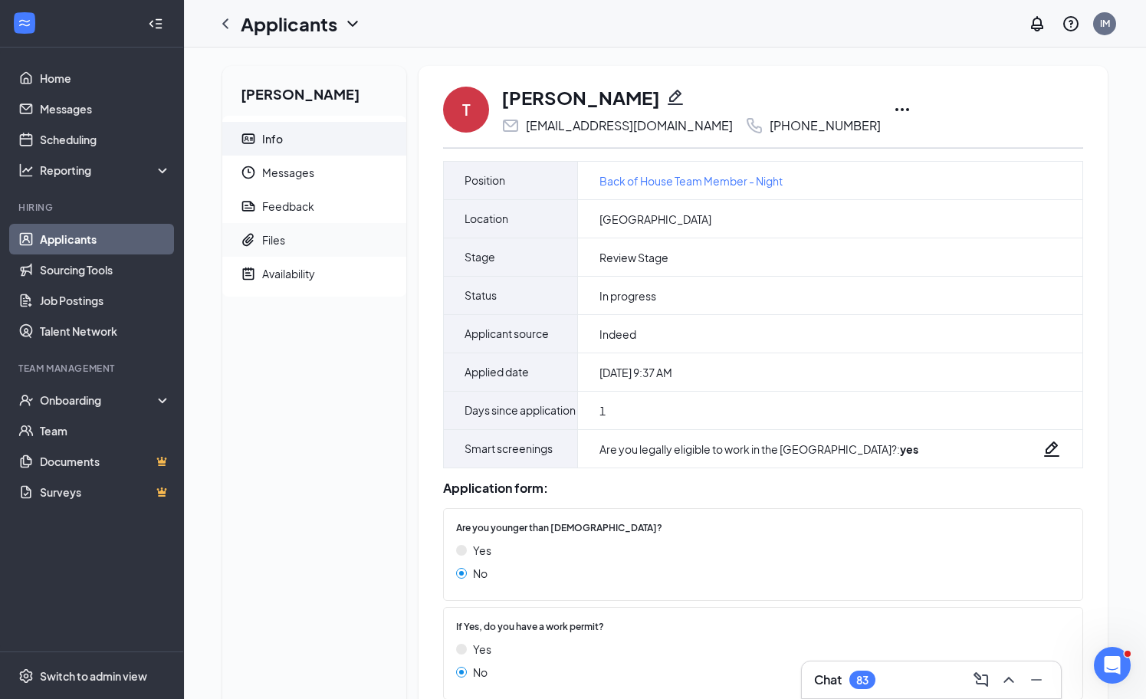
click at [310, 242] on span "Files" at bounding box center [328, 240] width 132 height 34
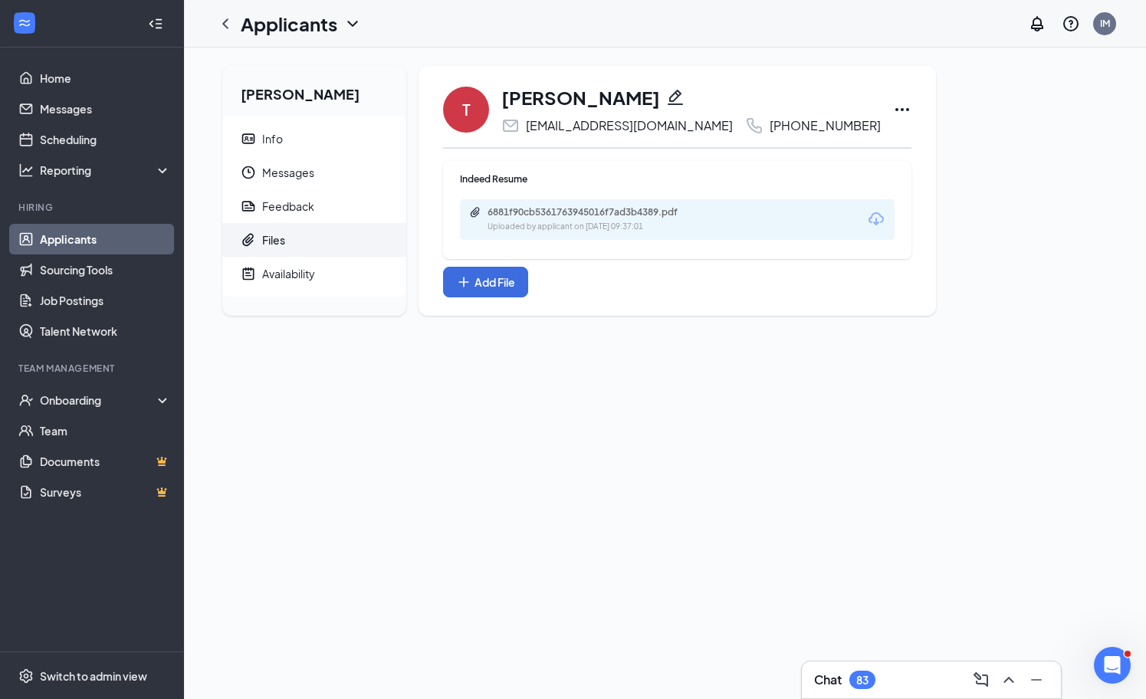
click at [867, 220] on icon "Download" at bounding box center [876, 219] width 18 height 18
click at [288, 137] on span "Info" at bounding box center [328, 139] width 132 height 34
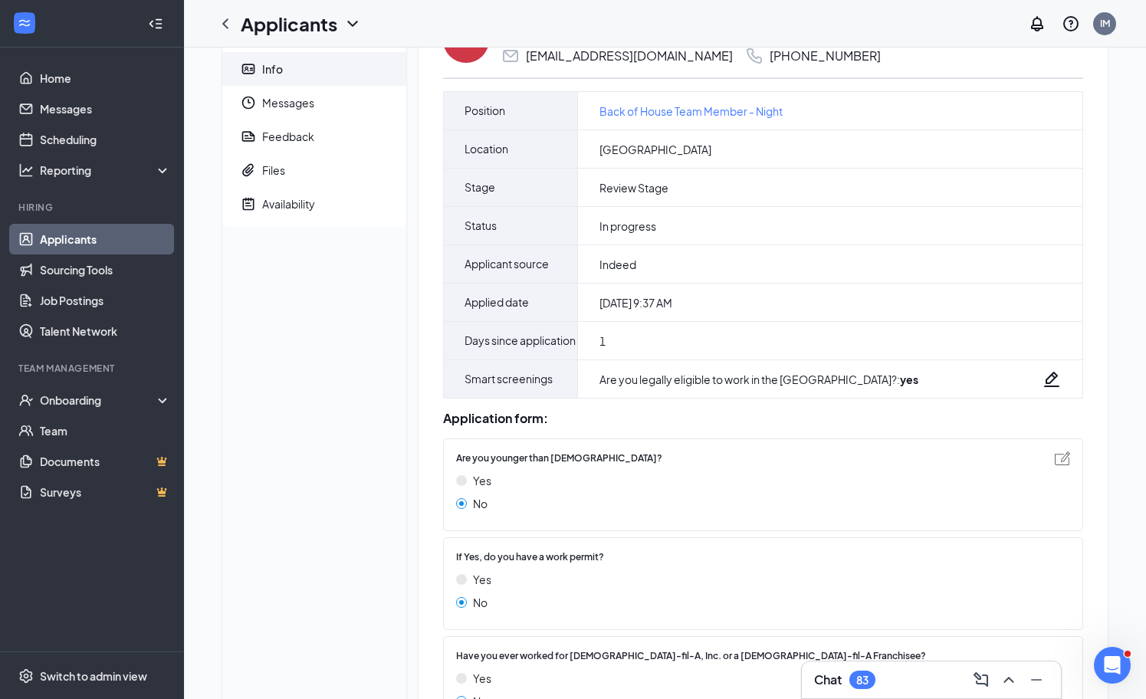
scroll to position [348, 0]
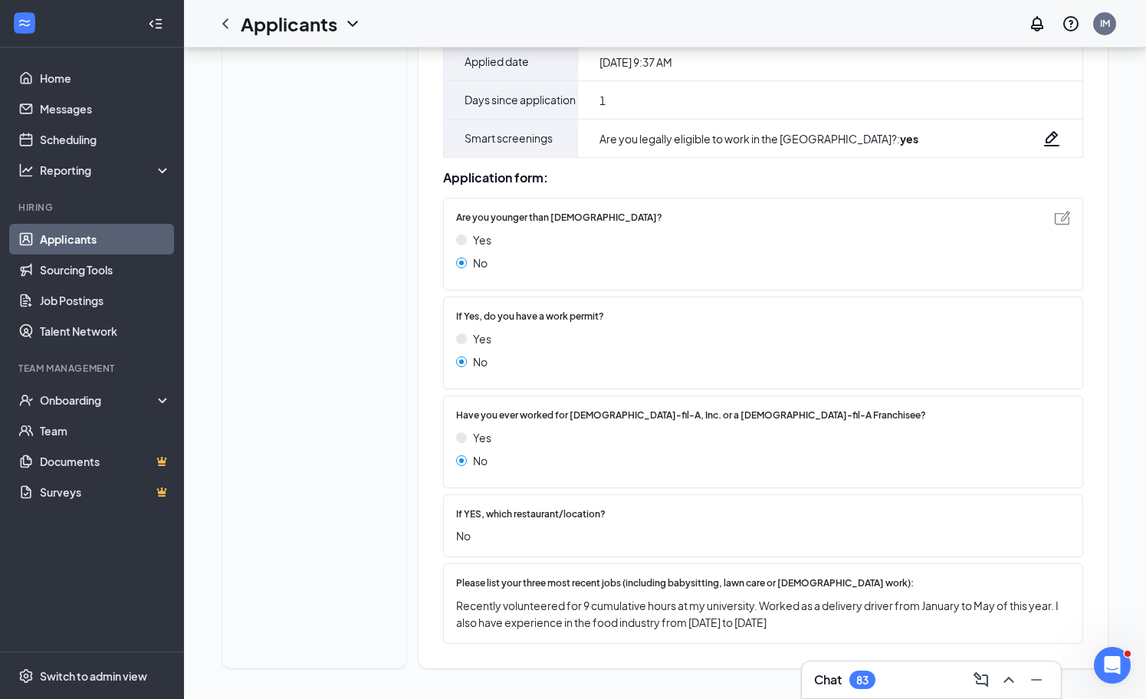
drag, startPoint x: 817, startPoint y: 620, endPoint x: 657, endPoint y: 284, distance: 372.8
click at [657, 284] on div "Application form: Are you younger than 18 years old? Yes No If Yes, do you have…" at bounding box center [763, 404] width 640 height 492
click at [657, 284] on div "Are you younger than 18 years old? Yes No" at bounding box center [763, 244] width 640 height 93
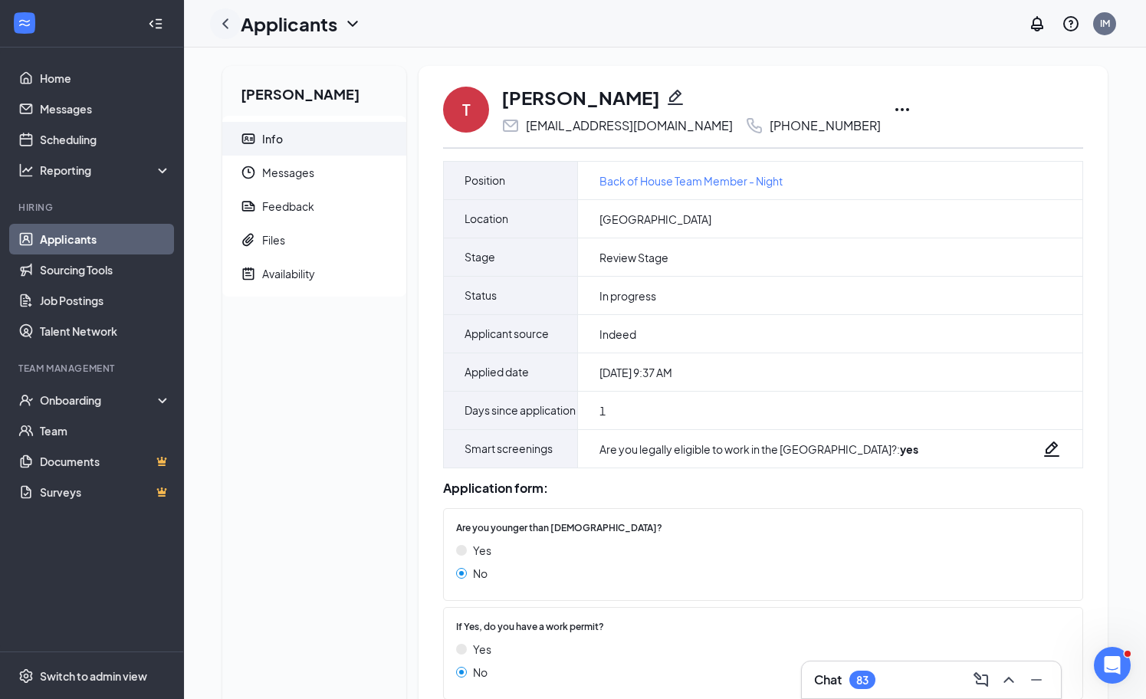
click at [221, 19] on icon "ChevronLeft" at bounding box center [225, 24] width 18 height 18
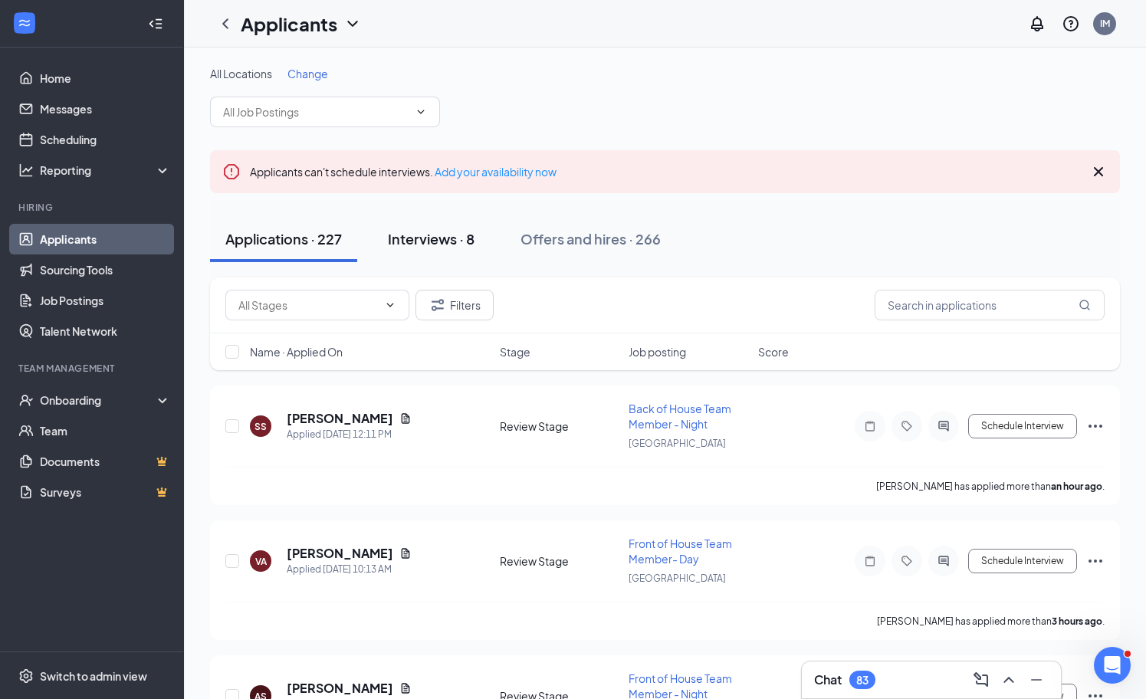
click at [457, 221] on button "Interviews · 8" at bounding box center [431, 239] width 117 height 46
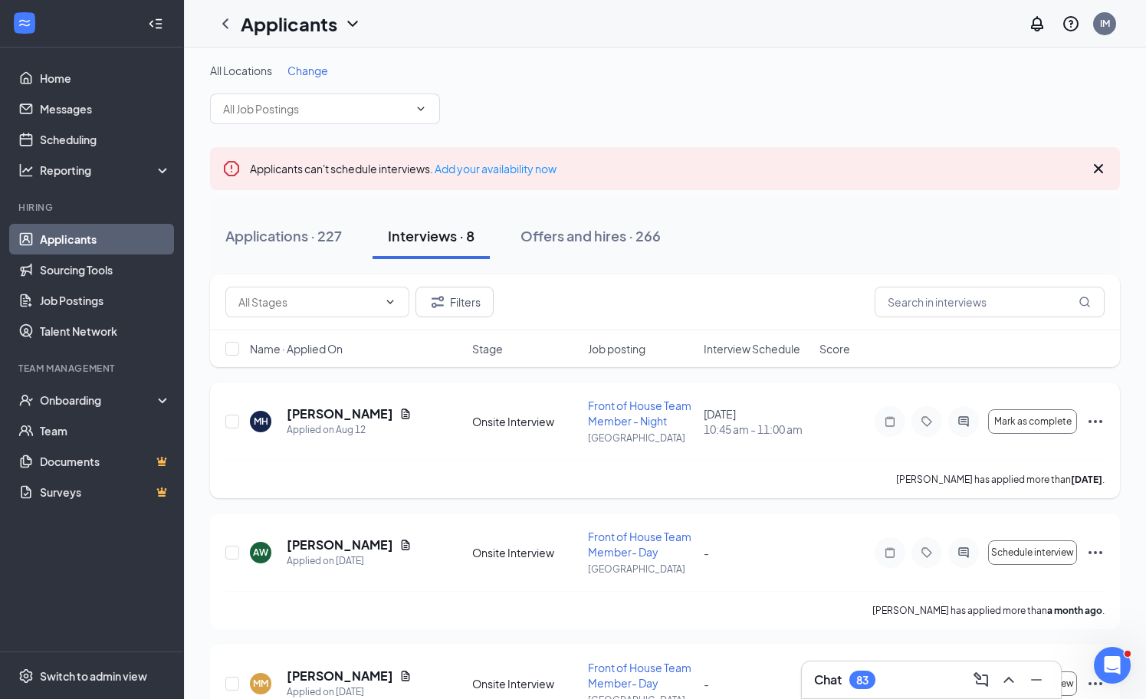
scroll to position [5, 0]
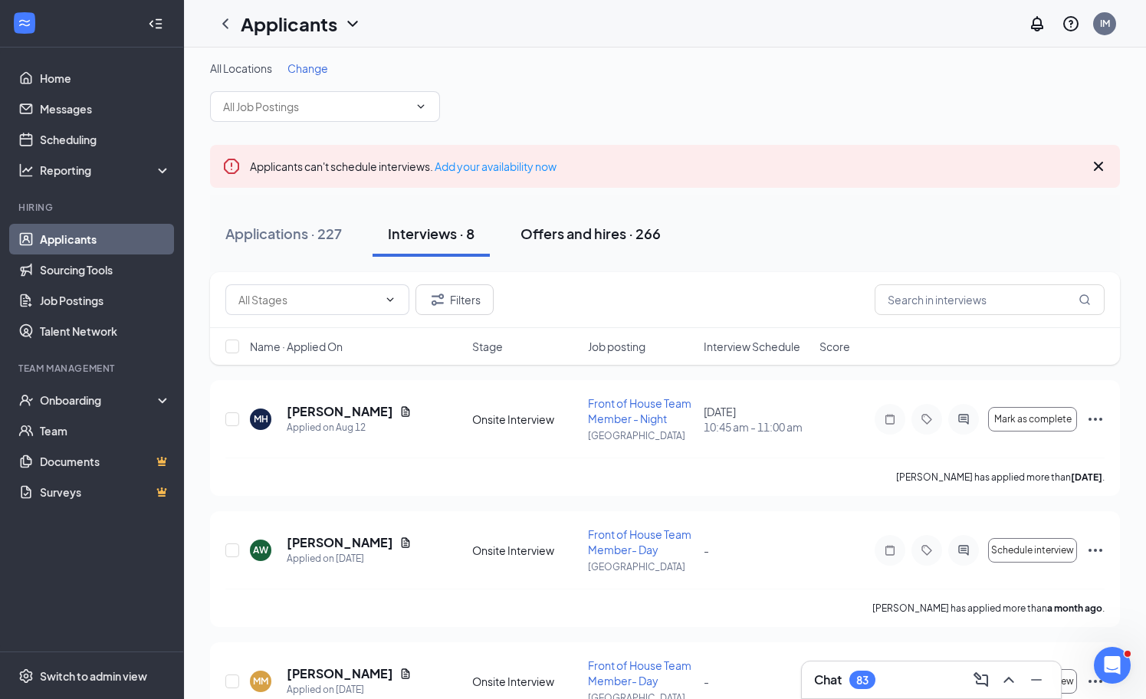
click at [599, 217] on button "Offers and hires · 266" at bounding box center [590, 234] width 171 height 46
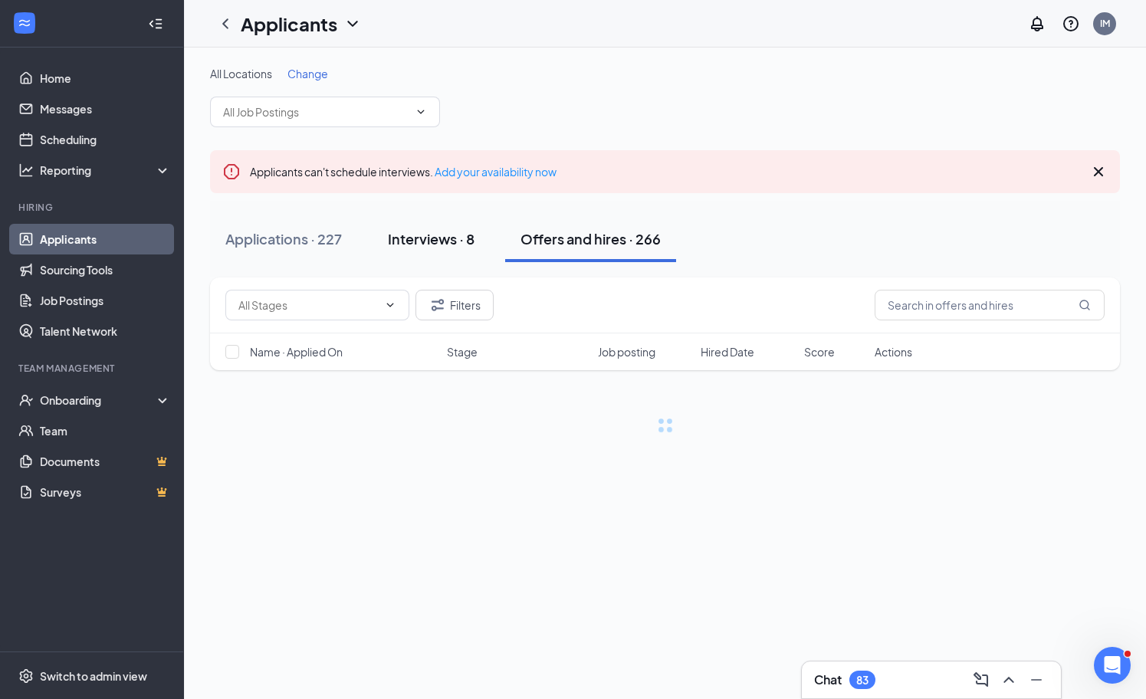
click at [470, 222] on button "Interviews · 8" at bounding box center [431, 239] width 117 height 46
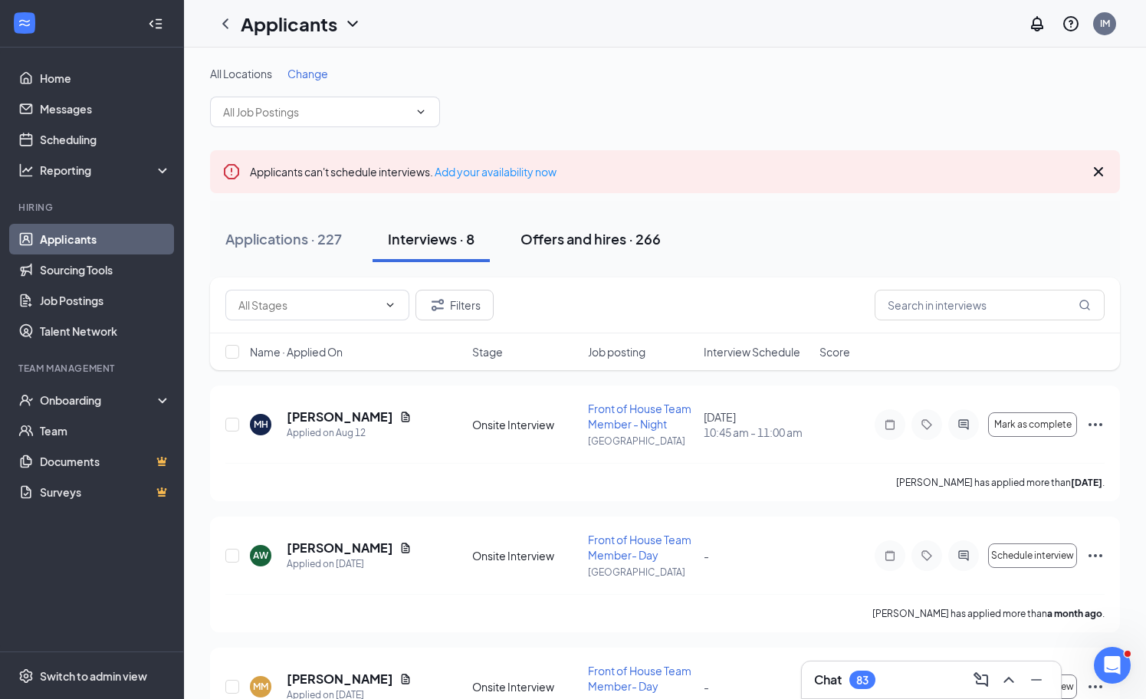
click at [573, 241] on div "Offers and hires · 266" at bounding box center [591, 238] width 140 height 19
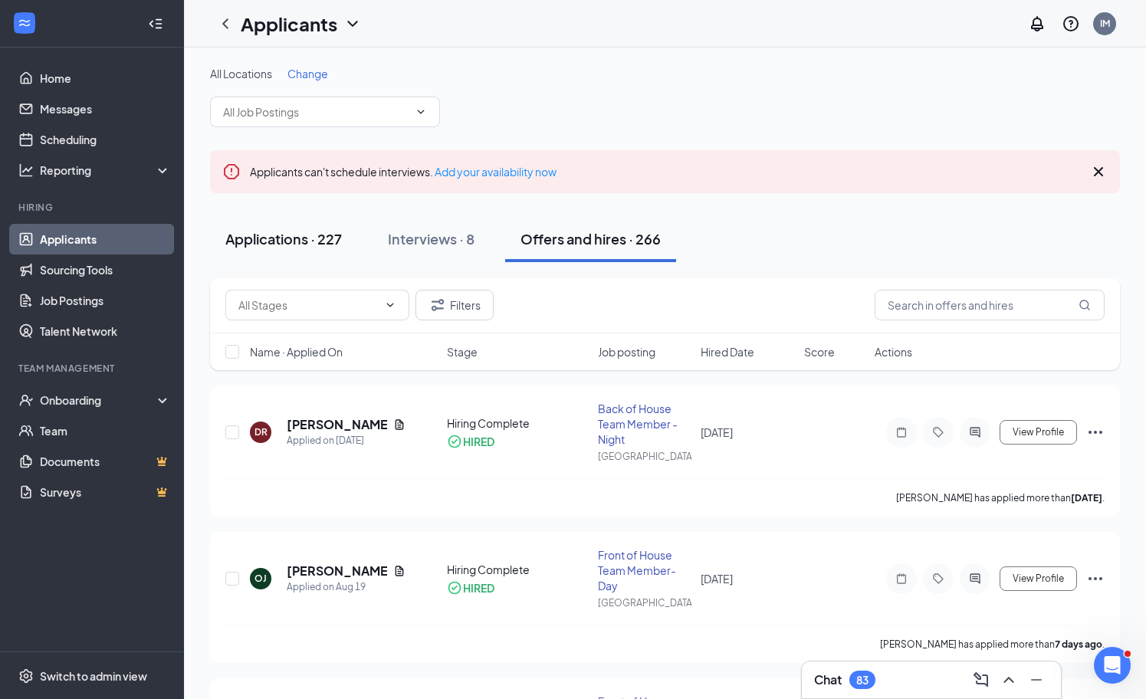
click at [344, 243] on button "Applications · 227" at bounding box center [283, 239] width 147 height 46
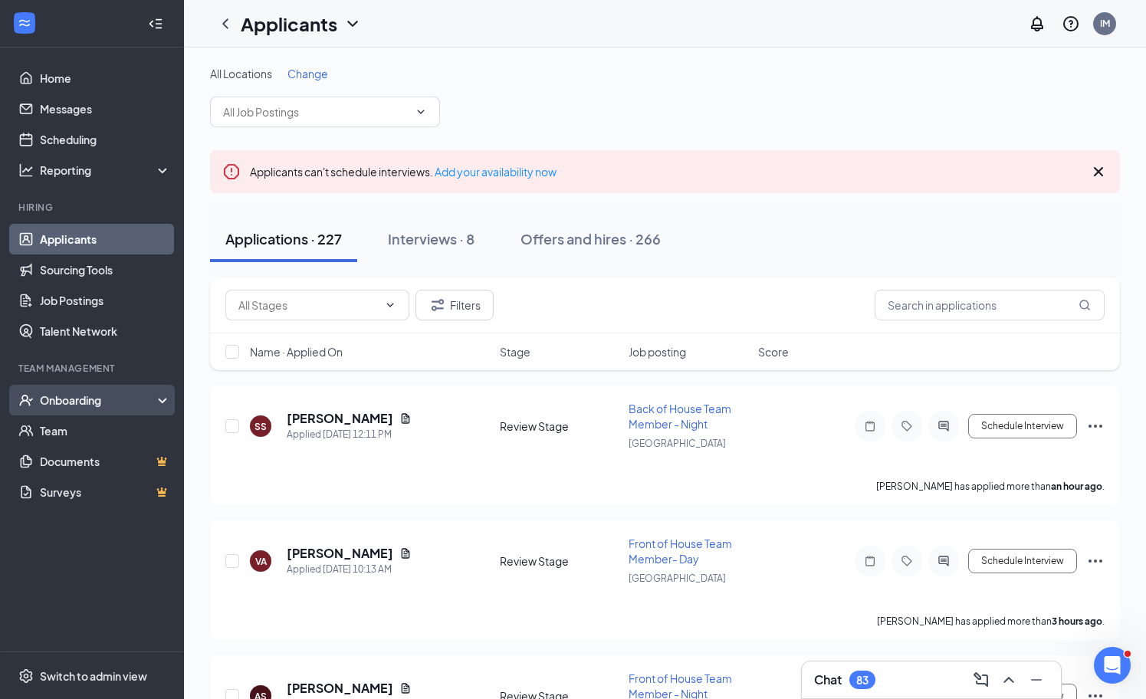
click at [95, 399] on div "Onboarding" at bounding box center [99, 400] width 118 height 15
click at [1014, 685] on icon "ChevronUp" at bounding box center [1009, 680] width 18 height 18
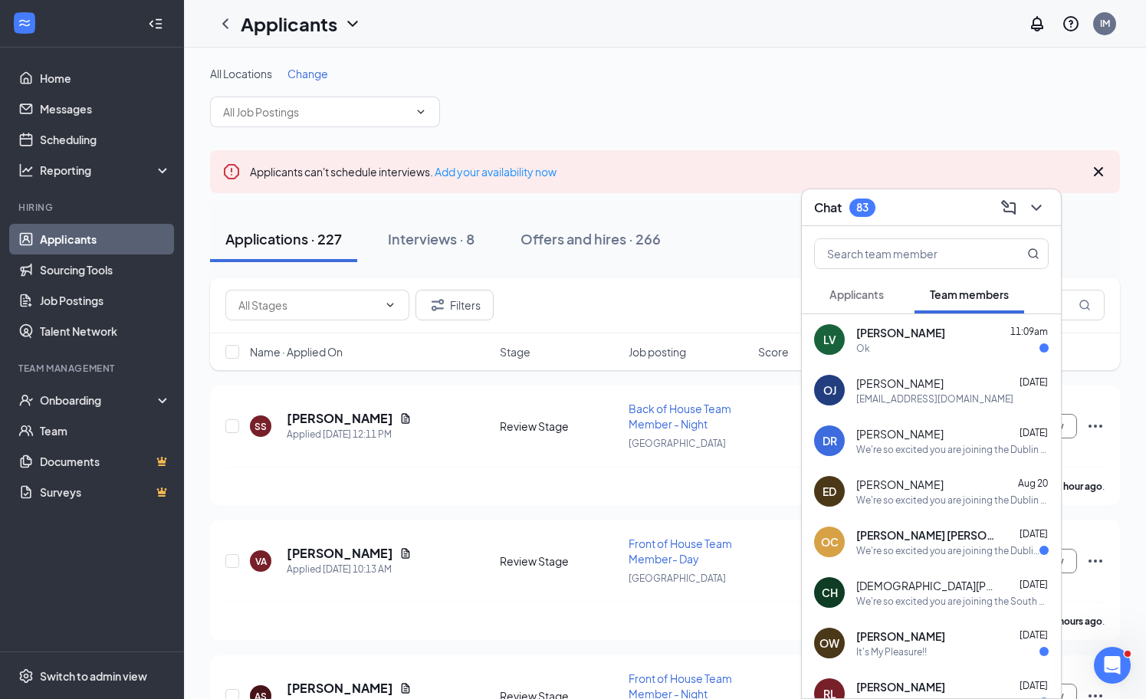
click at [885, 303] on button "Applicants" at bounding box center [856, 294] width 85 height 38
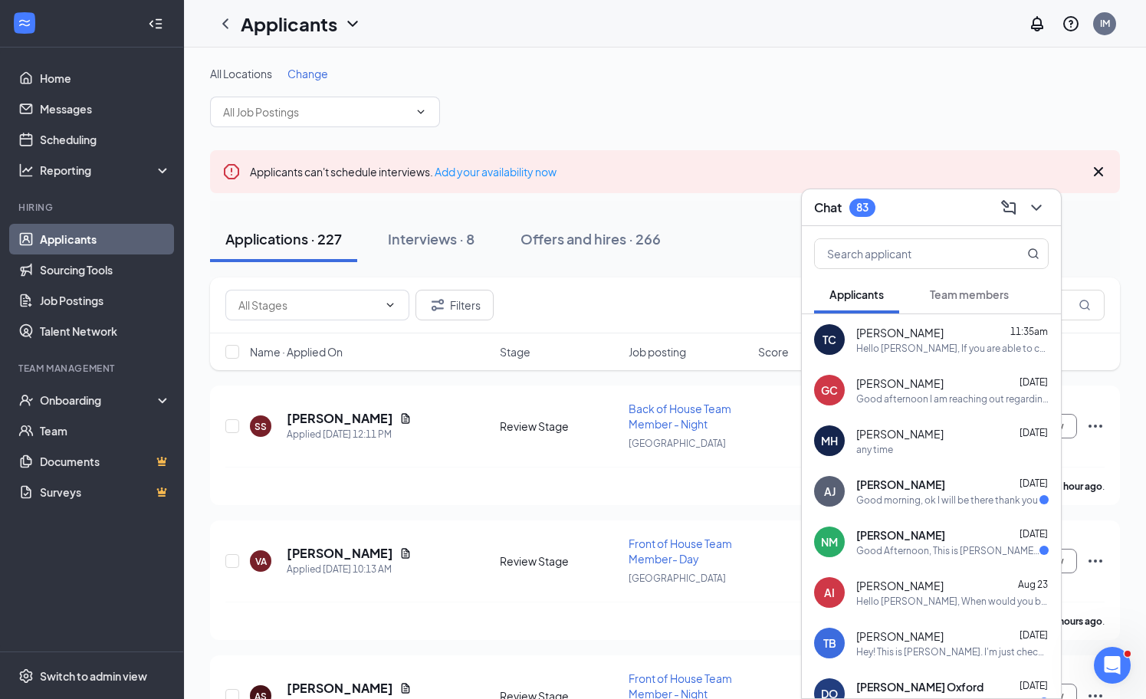
click at [939, 347] on div "Hello [PERSON_NAME], If you are able to come [DATE] that would be great, text m…" at bounding box center [952, 348] width 192 height 13
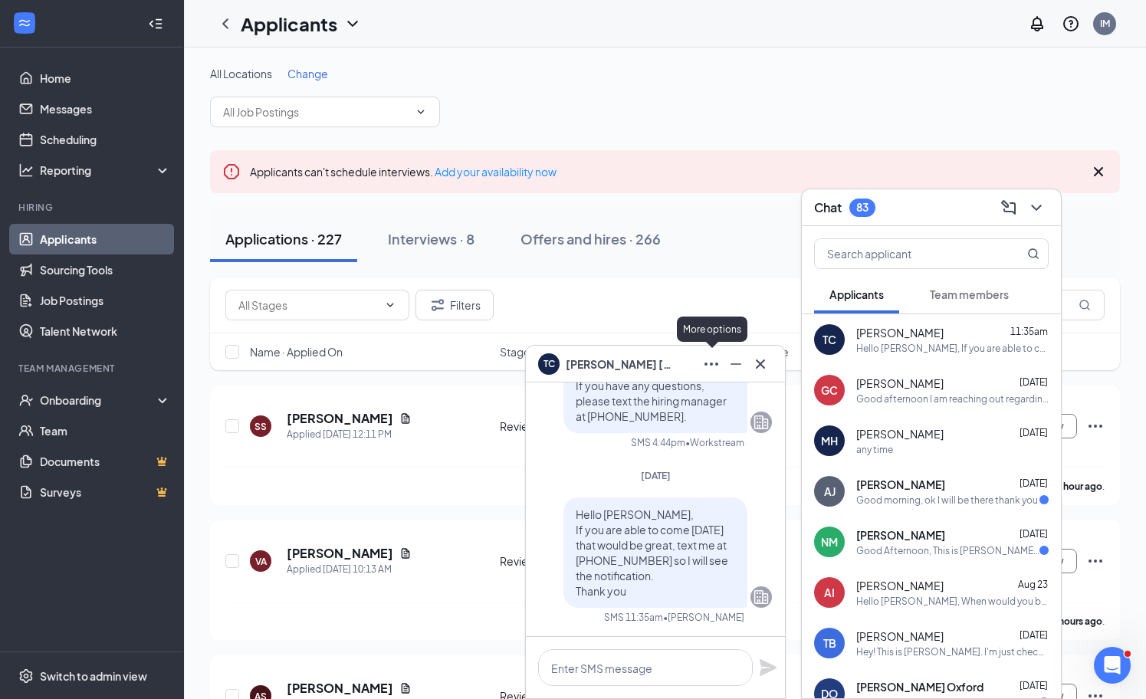
click at [715, 366] on icon "Ellipses" at bounding box center [711, 364] width 18 height 18
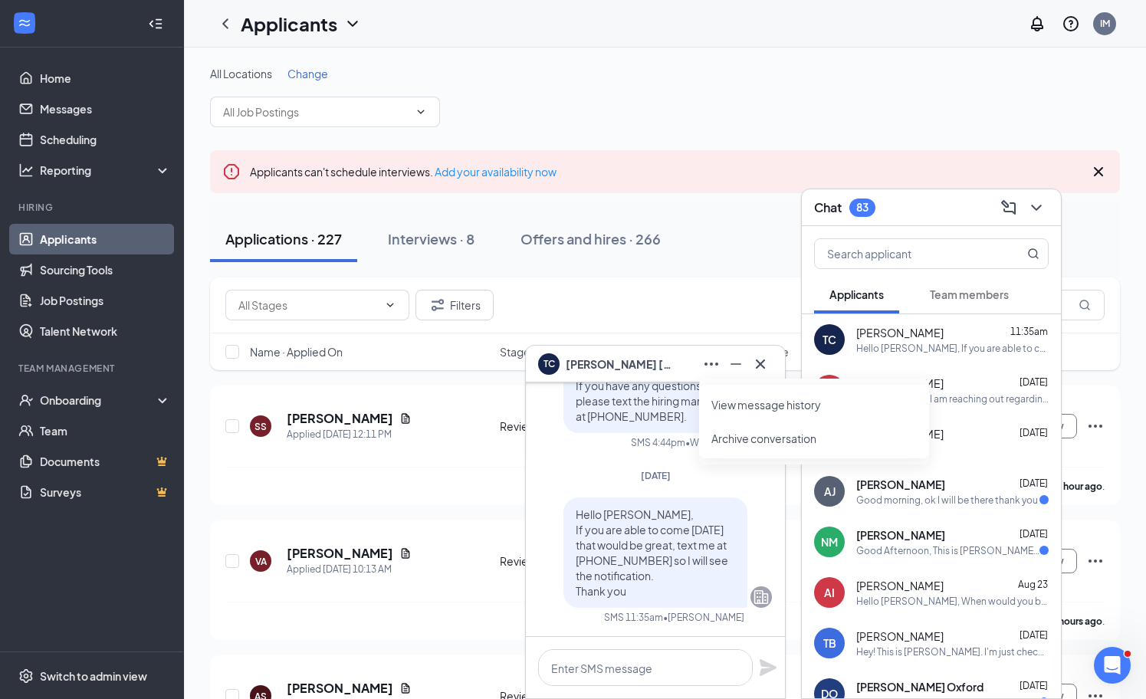
click at [779, 404] on link "View message history" at bounding box center [813, 404] width 205 height 15
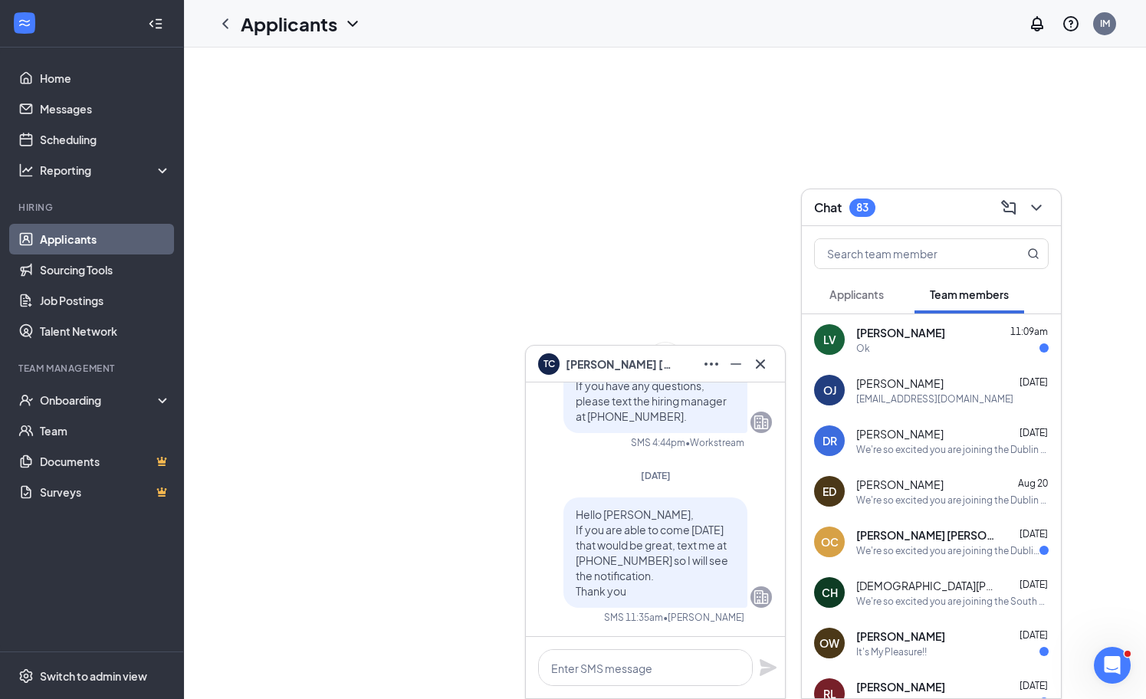
click at [1040, 208] on icon "ChevronDown" at bounding box center [1036, 208] width 18 height 18
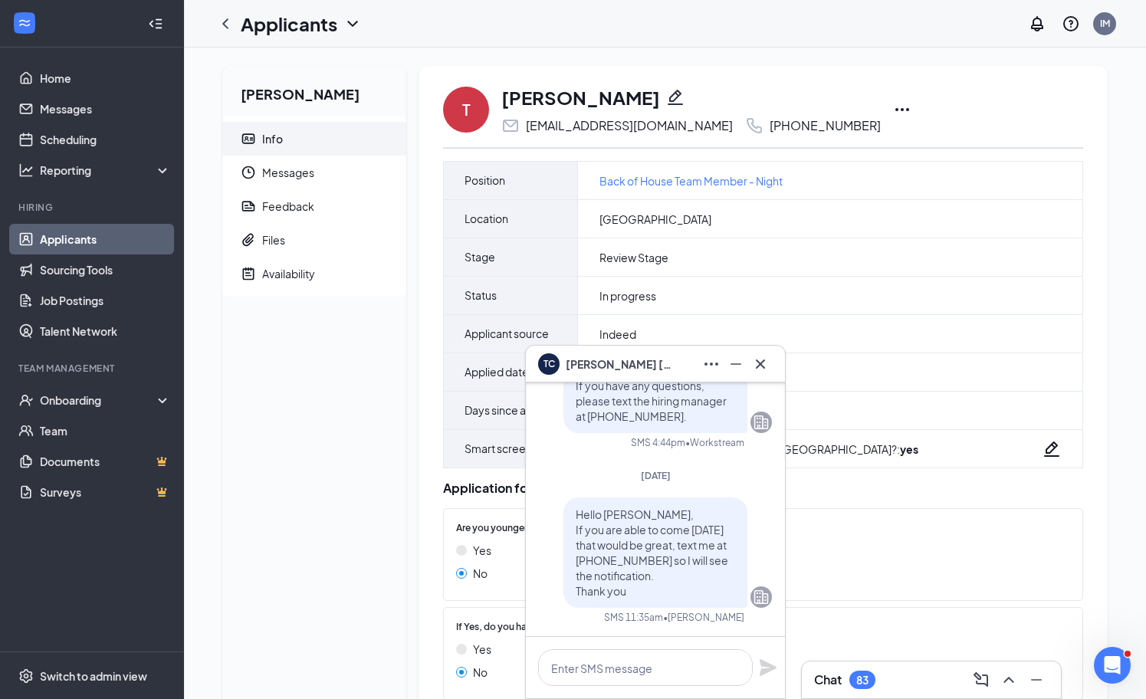
click at [893, 110] on icon "Ellipses" at bounding box center [902, 109] width 18 height 18
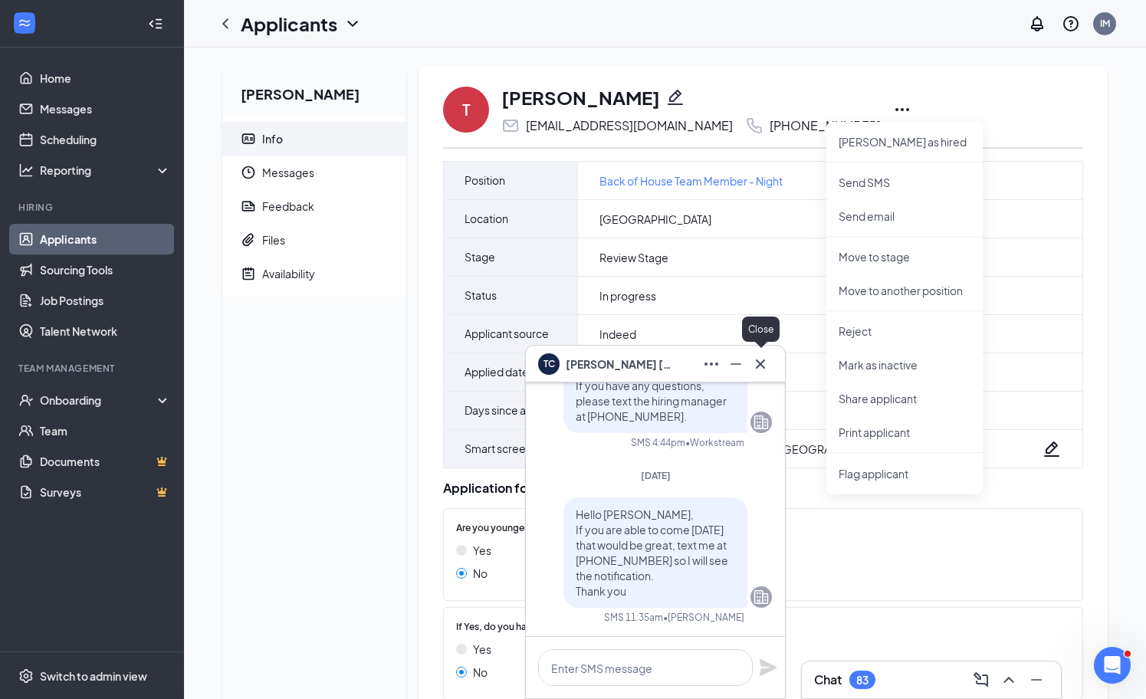
click at [761, 363] on icon "Cross" at bounding box center [760, 363] width 9 height 9
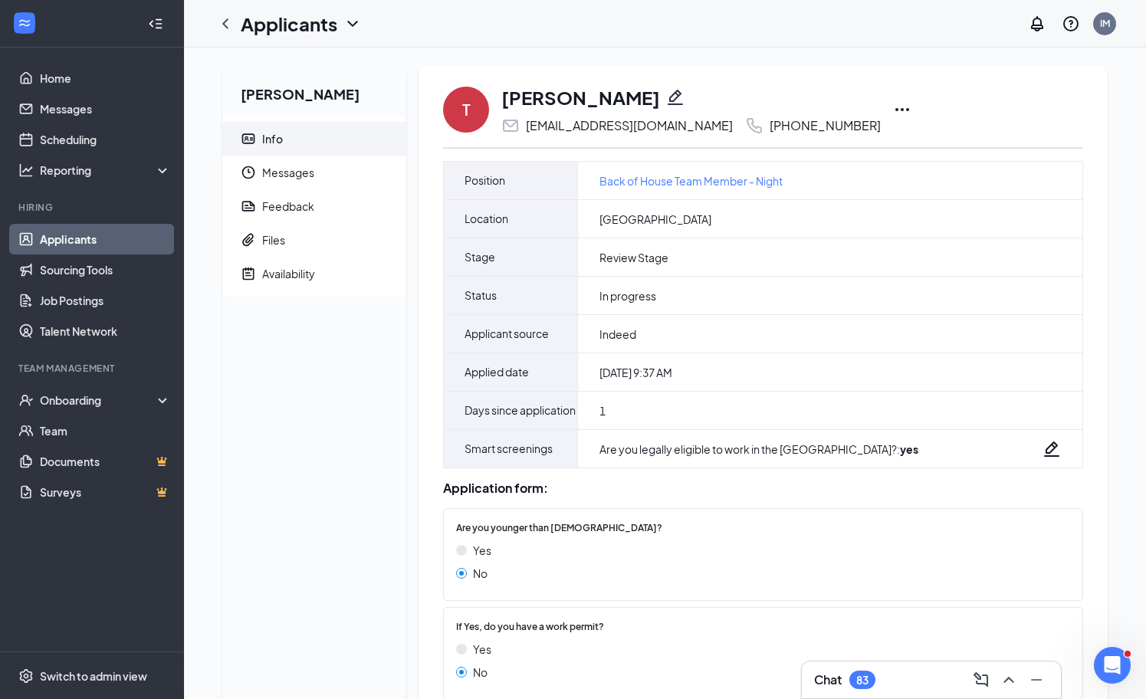
click at [893, 113] on icon "Ellipses" at bounding box center [902, 109] width 18 height 18
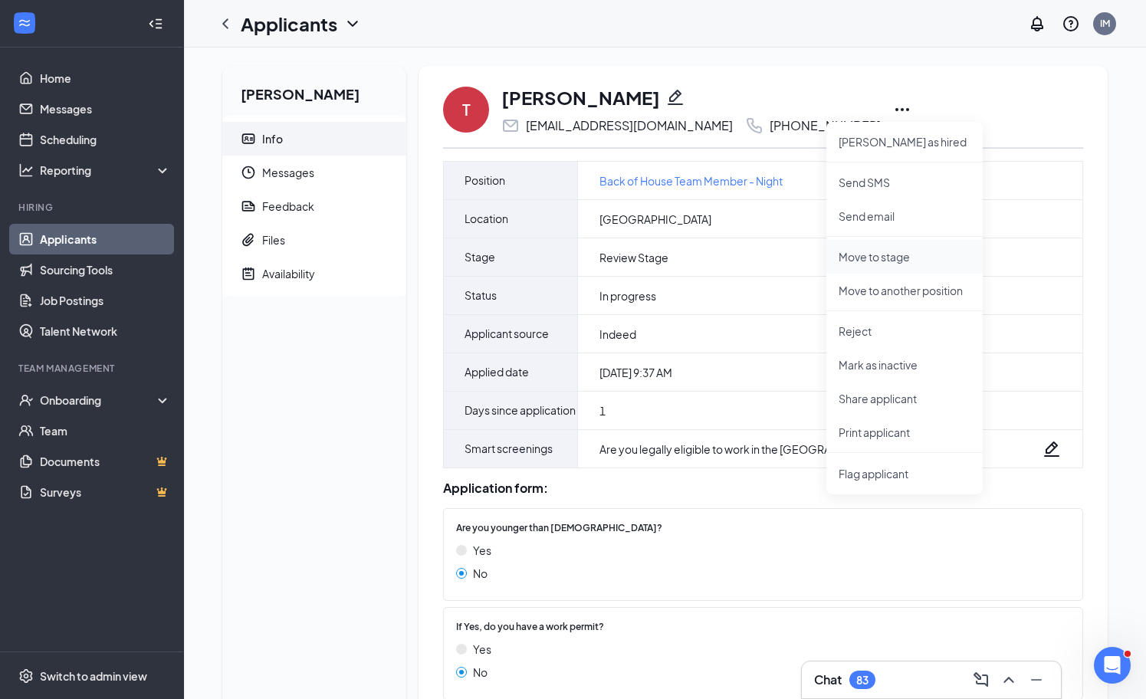
click at [899, 255] on p "Move to stage" at bounding box center [905, 256] width 132 height 15
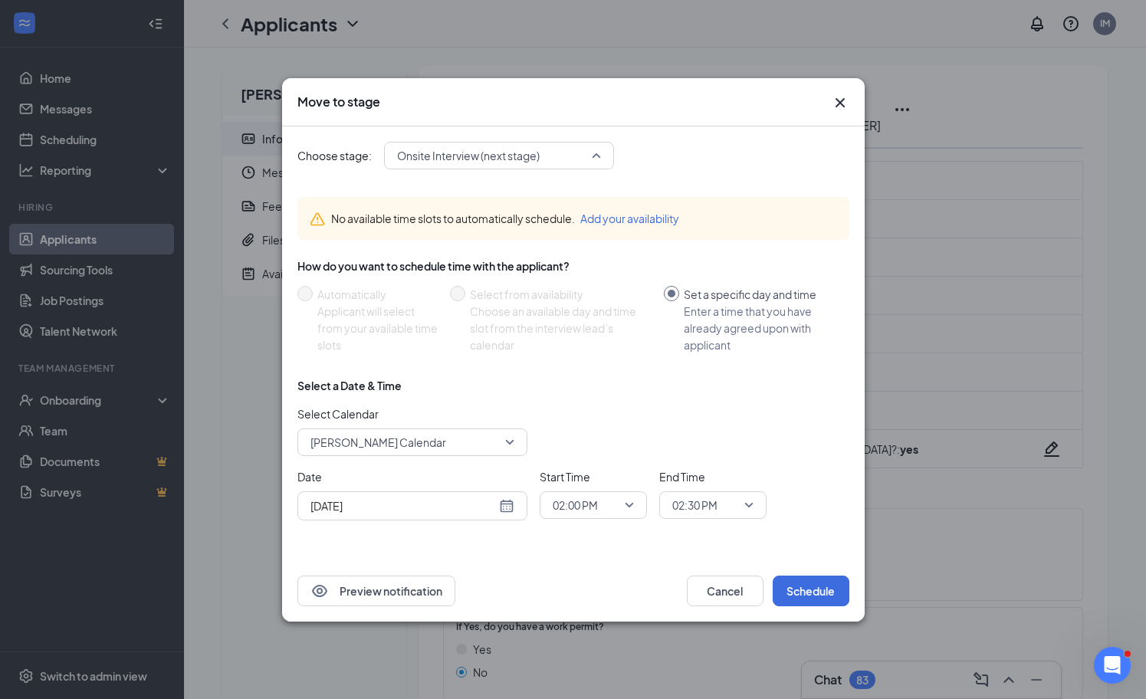
click at [537, 150] on span "Onsite Interview (next stage)" at bounding box center [468, 155] width 143 height 23
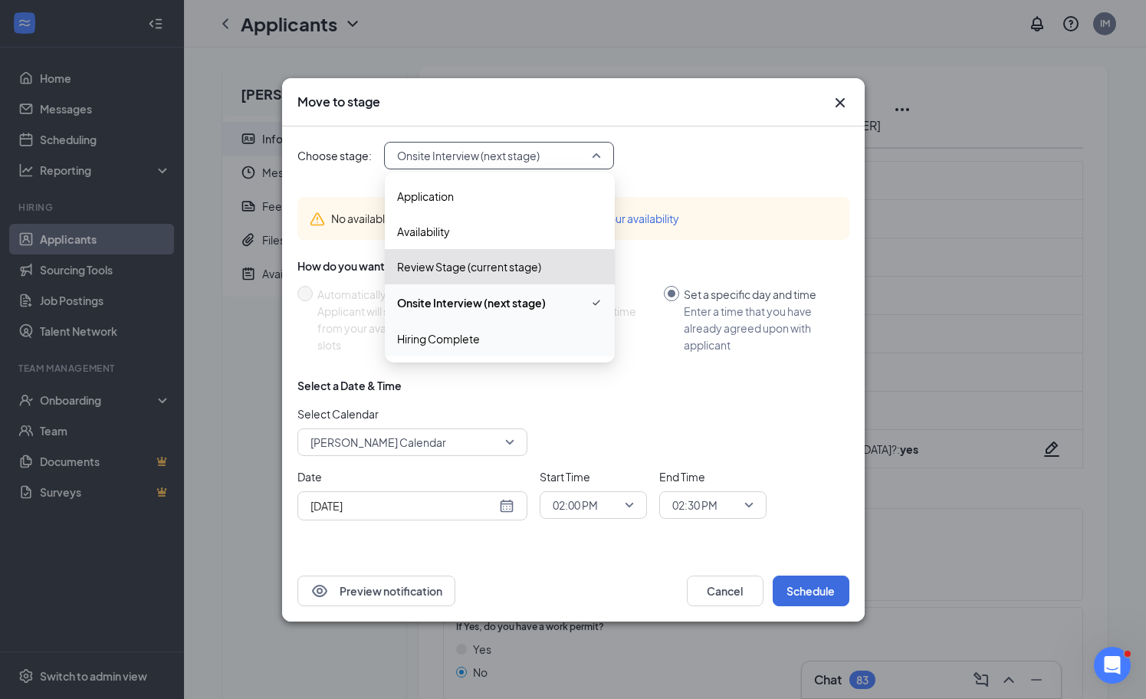
click at [484, 348] on div "Hiring Complete" at bounding box center [500, 338] width 230 height 35
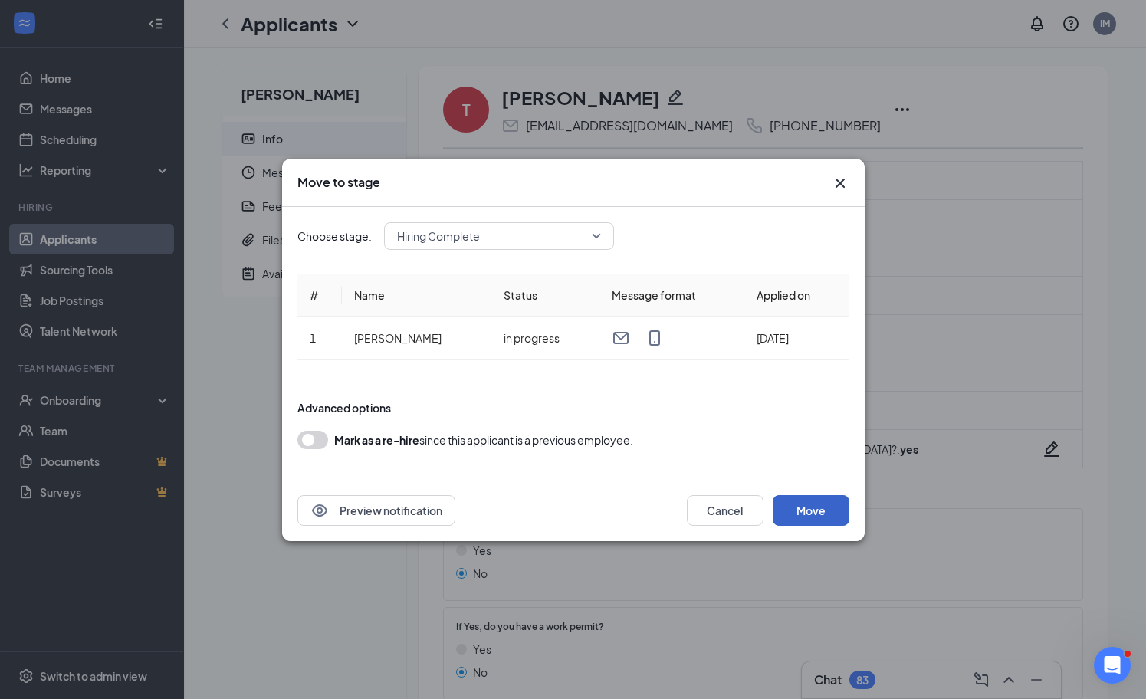
click at [806, 511] on button "Move" at bounding box center [811, 510] width 77 height 31
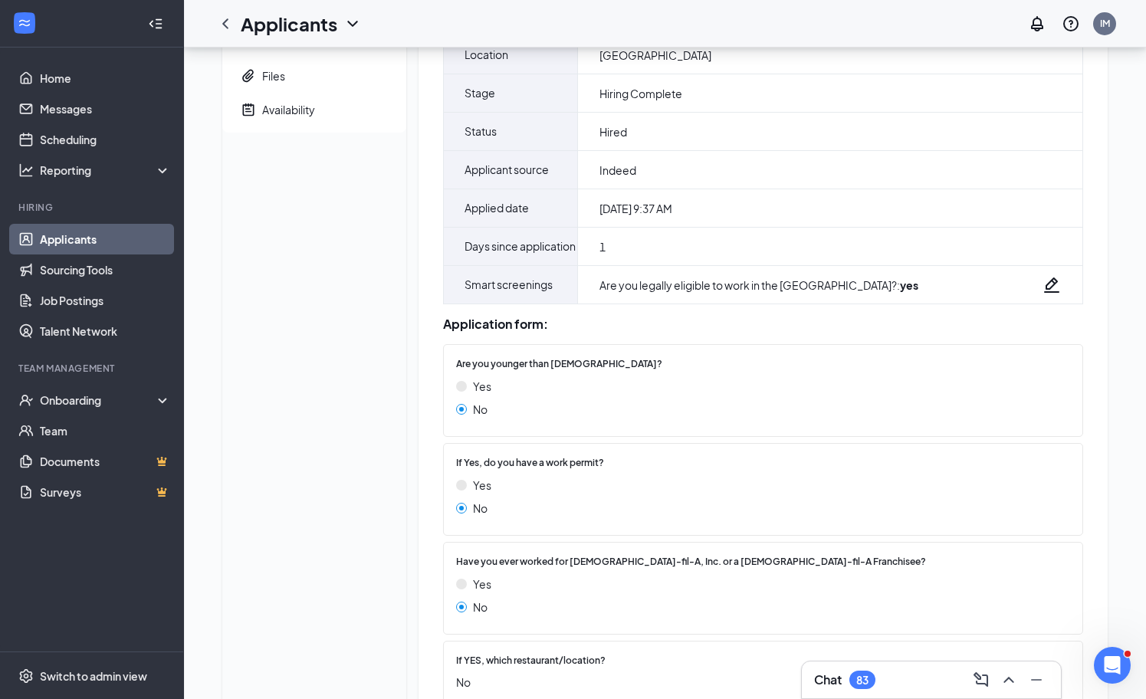
scroll to position [348, 0]
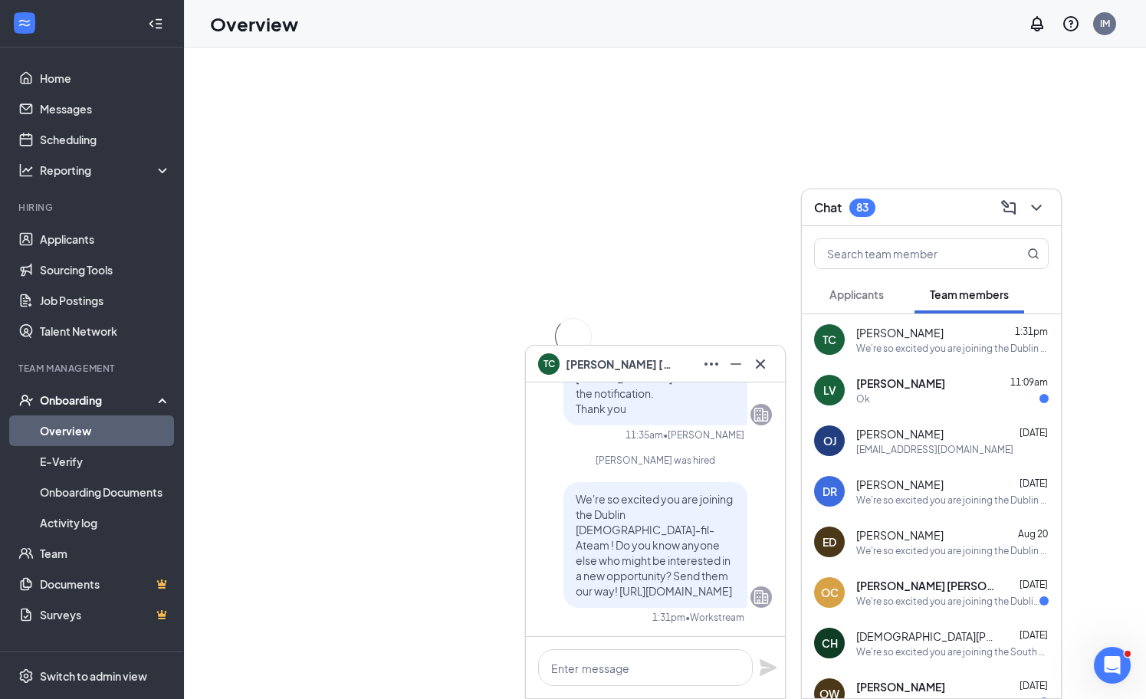
click at [766, 363] on icon "Cross" at bounding box center [760, 364] width 18 height 18
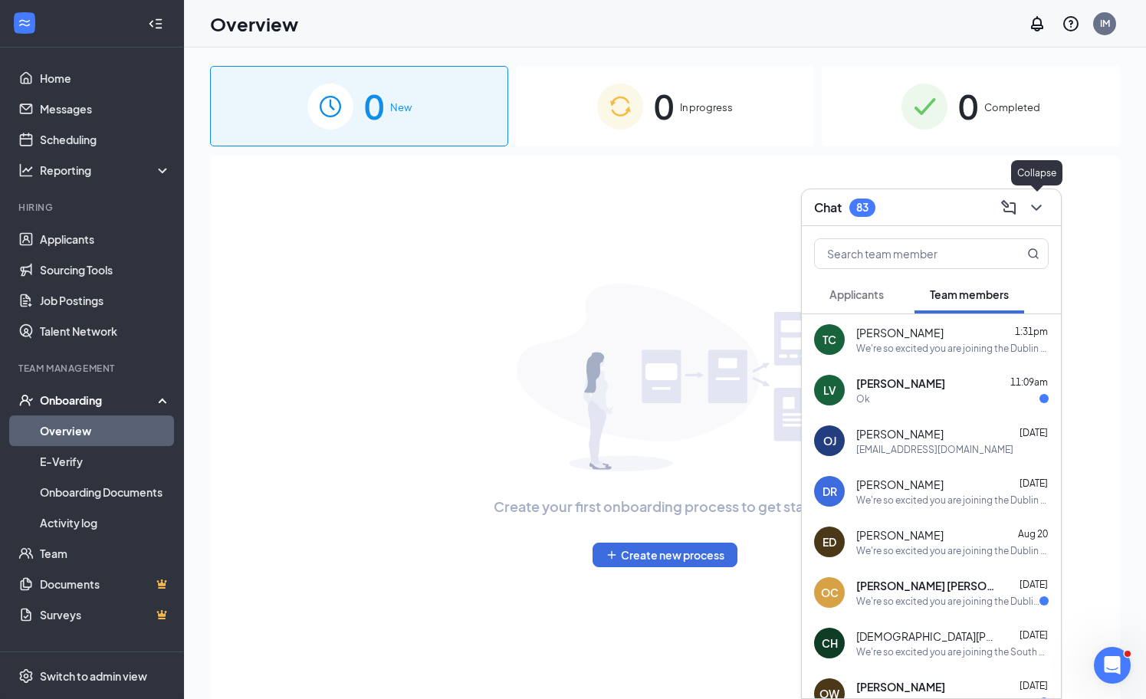
click at [1041, 205] on icon "ChevronDown" at bounding box center [1036, 208] width 18 height 18
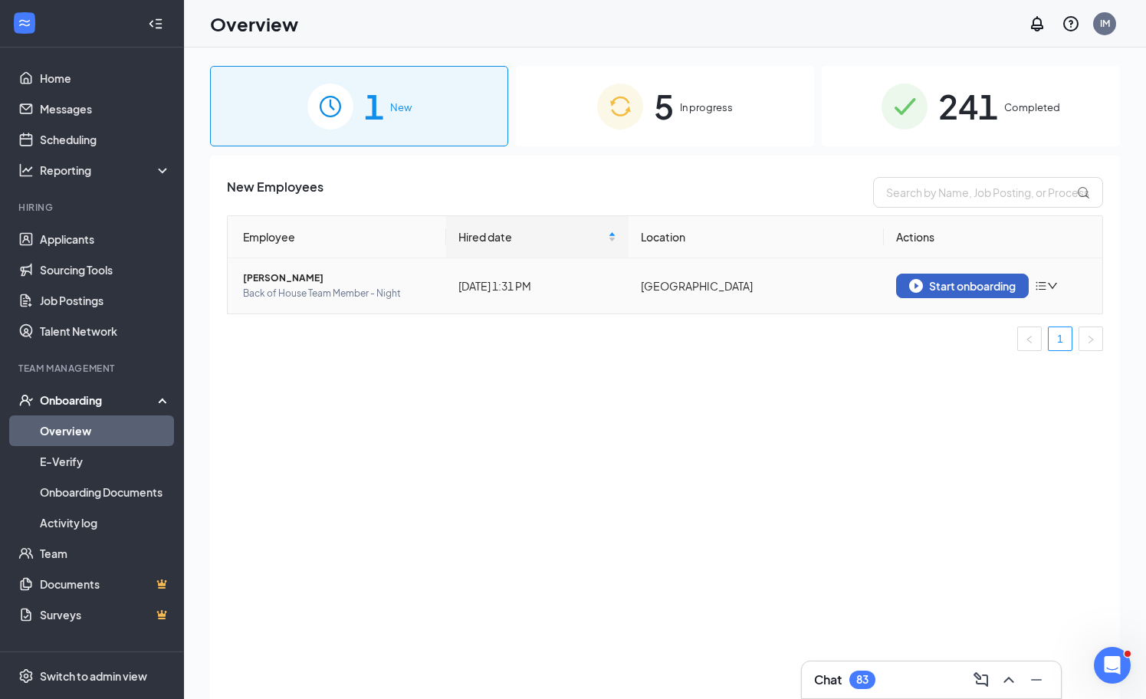
click at [948, 290] on div "Start onboarding" at bounding box center [962, 286] width 107 height 14
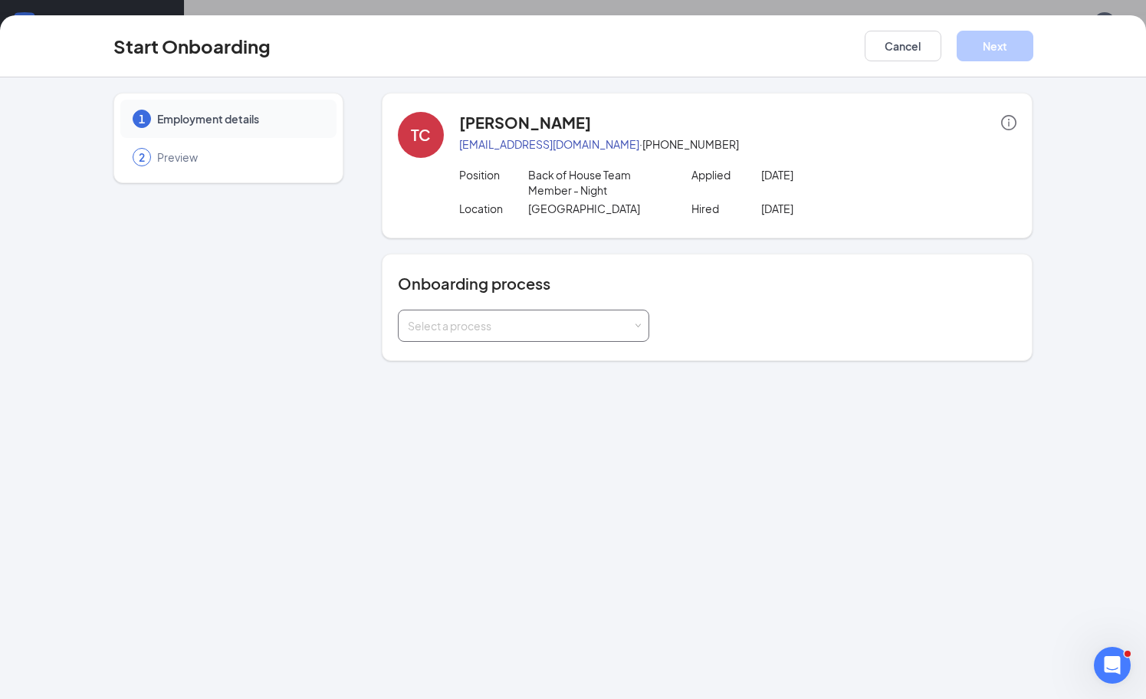
click at [576, 324] on div "Select a process" at bounding box center [520, 325] width 225 height 15
click at [505, 350] on li "[DEMOGRAPHIC_DATA]-Fil-A Onboarding" at bounding box center [522, 359] width 251 height 28
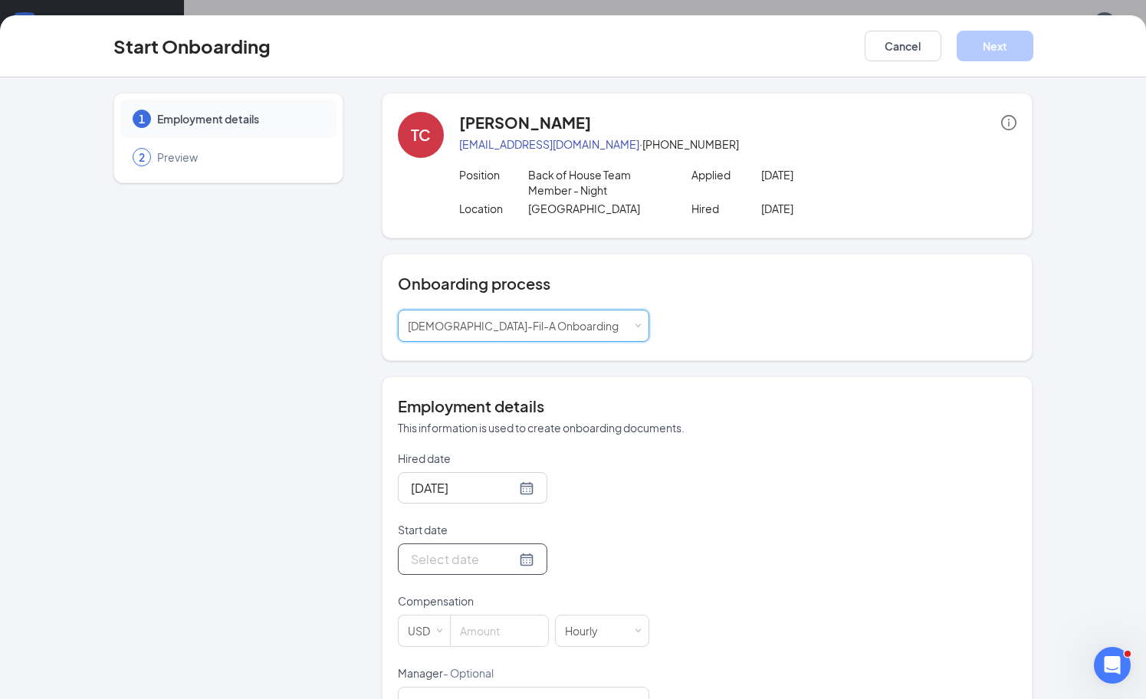
click at [497, 561] on div at bounding box center [472, 559] width 123 height 19
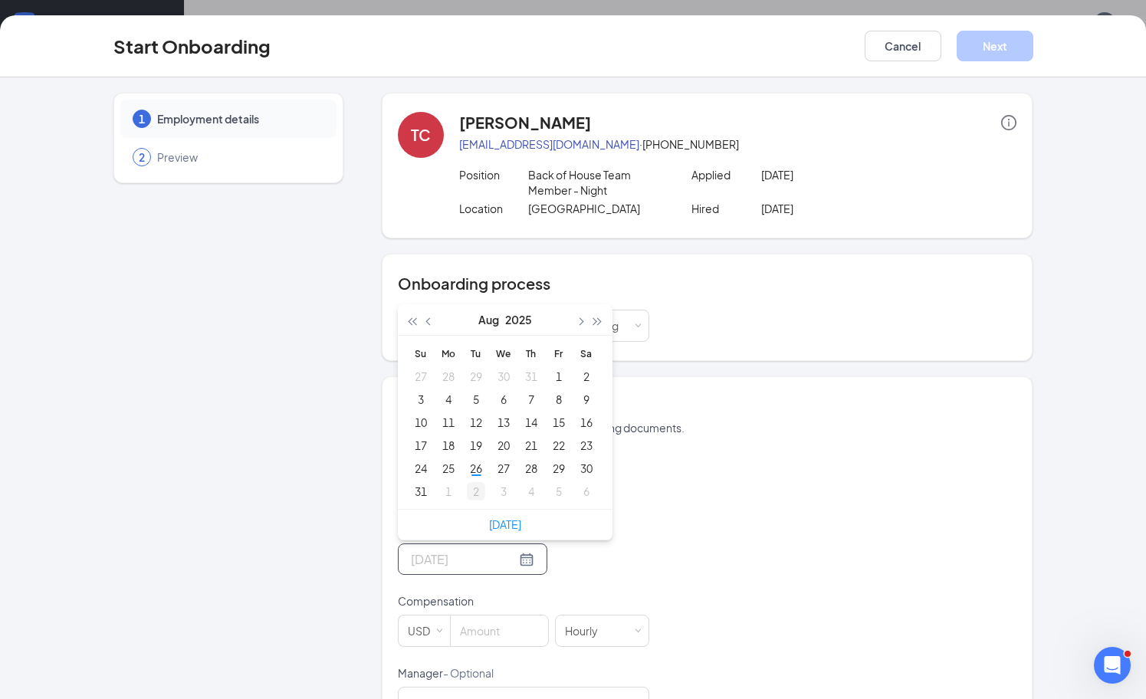
type input "Sep 2, 2025"
click at [475, 491] on div "2" at bounding box center [476, 491] width 18 height 18
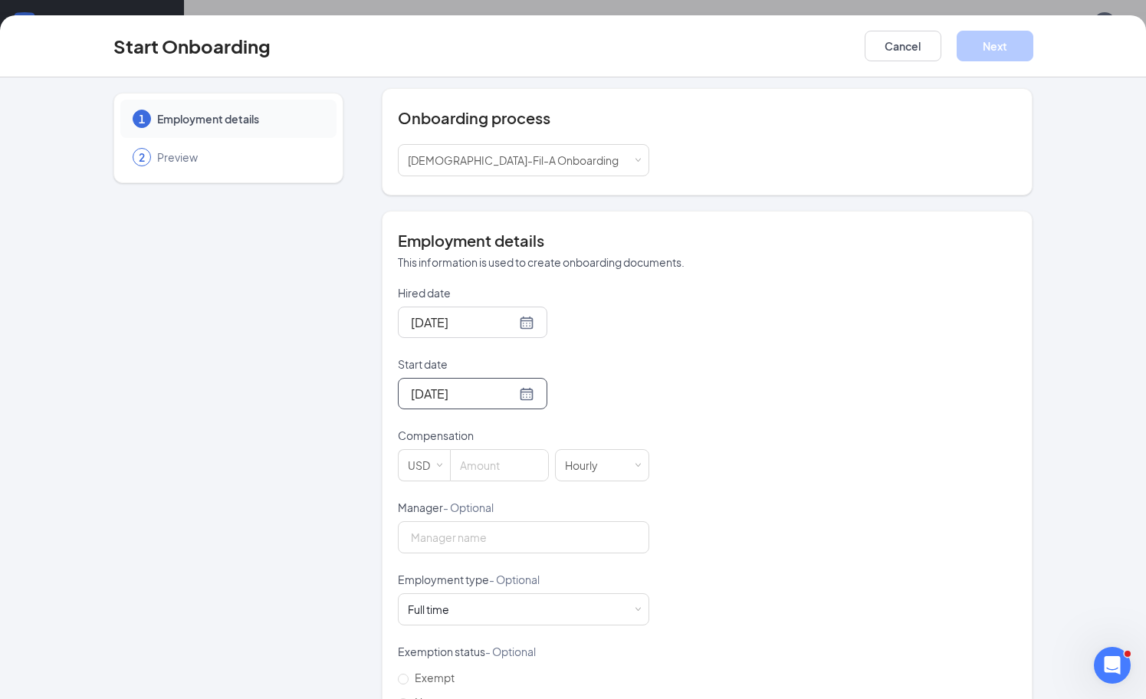
scroll to position [209, 0]
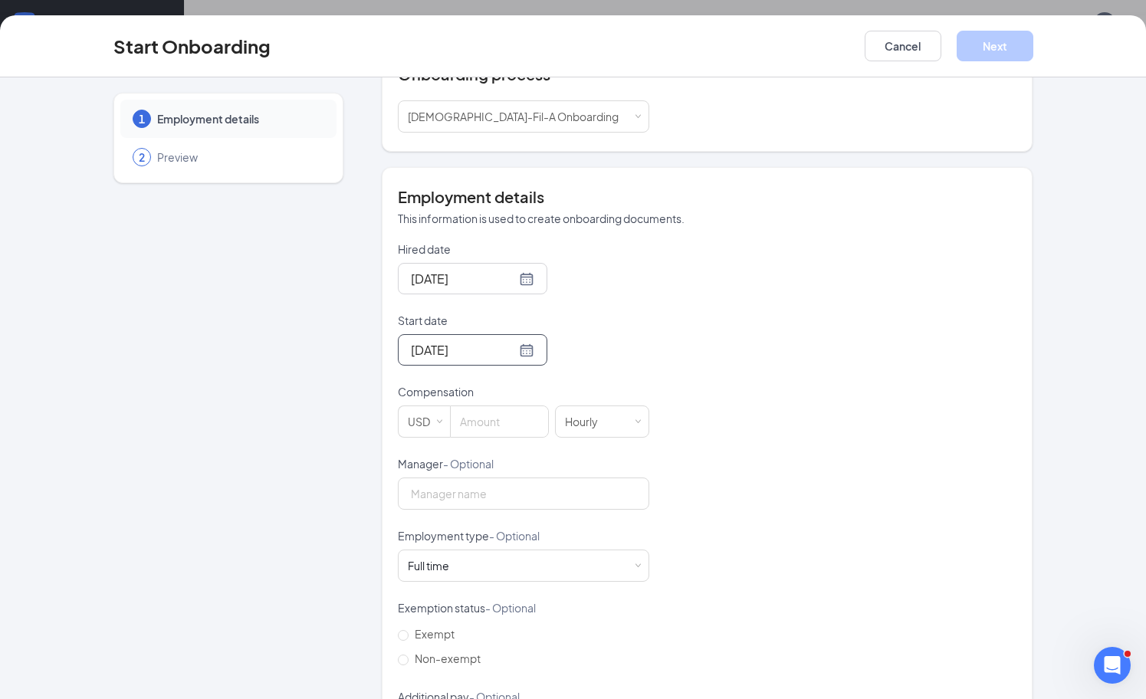
click at [461, 387] on p "Compensation" at bounding box center [523, 391] width 251 height 15
click at [473, 419] on input at bounding box center [499, 421] width 97 height 31
type input "11"
click at [518, 495] on input "Manager - Optional" at bounding box center [523, 494] width 251 height 32
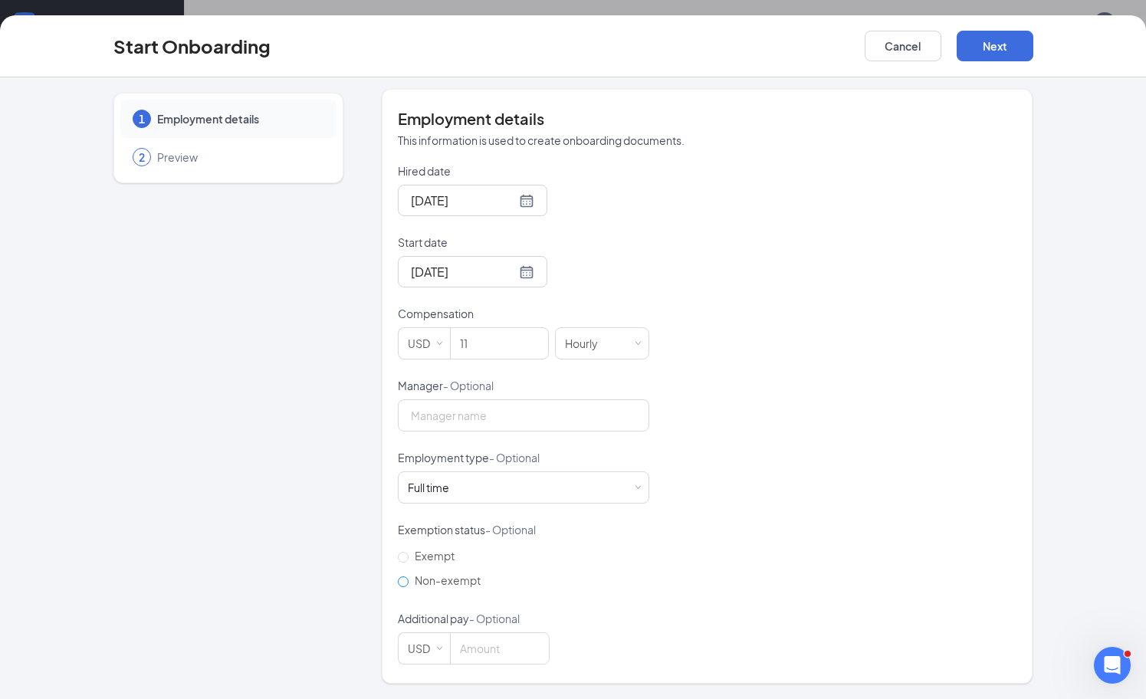
click at [411, 583] on span "Non-exempt" at bounding box center [448, 580] width 78 height 14
click at [409, 583] on input "Non-exempt" at bounding box center [403, 582] width 11 height 11
radio input "true"
click at [529, 481] on div "Full time Works 30+ hours per week and is reasonably expected to work" at bounding box center [524, 487] width 232 height 31
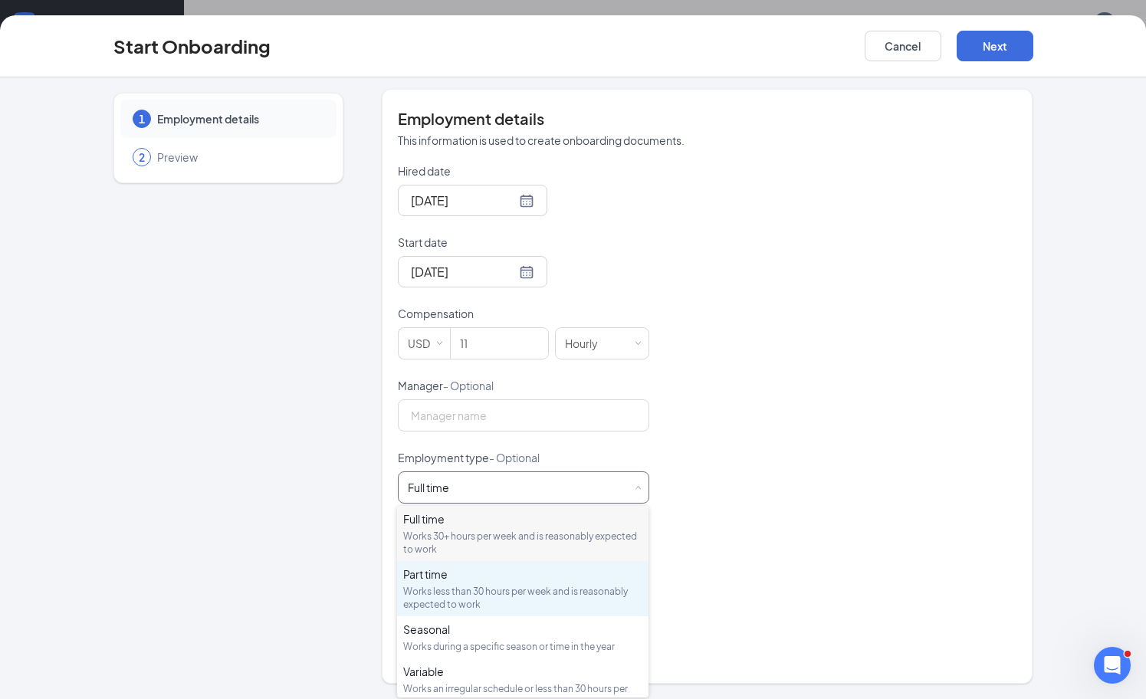
click at [478, 593] on div "Works less than 30 hours per week and is reasonably expected to work" at bounding box center [522, 598] width 239 height 26
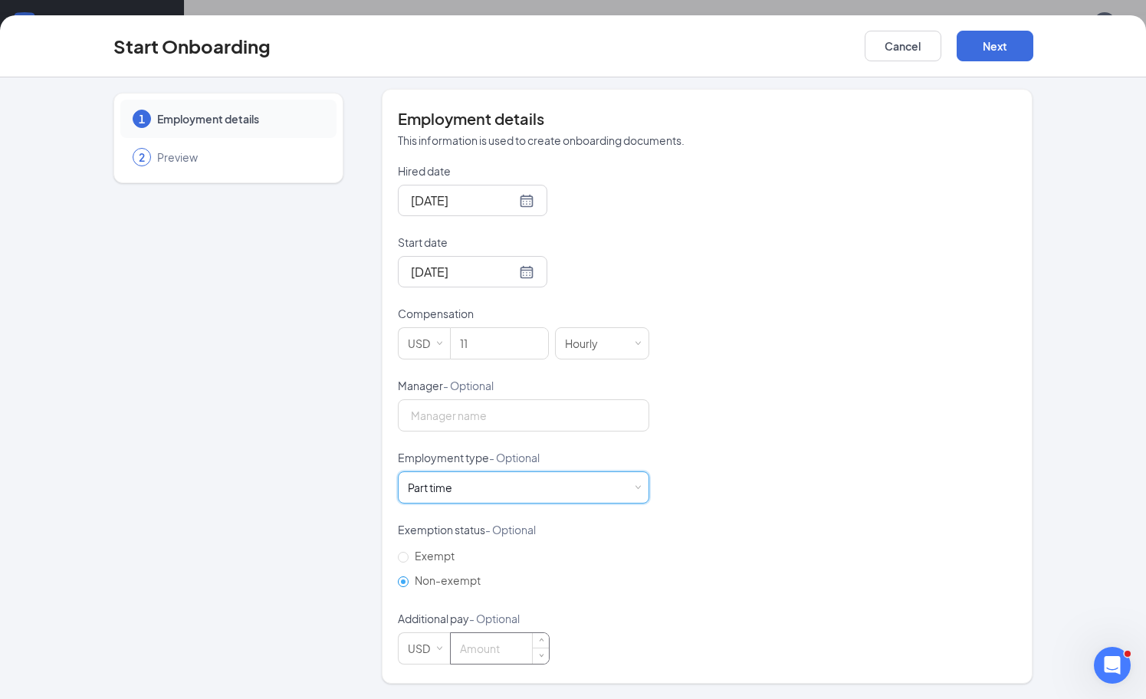
click at [518, 654] on input at bounding box center [500, 648] width 98 height 31
type input "11"
click at [997, 44] on button "Next" at bounding box center [995, 46] width 77 height 31
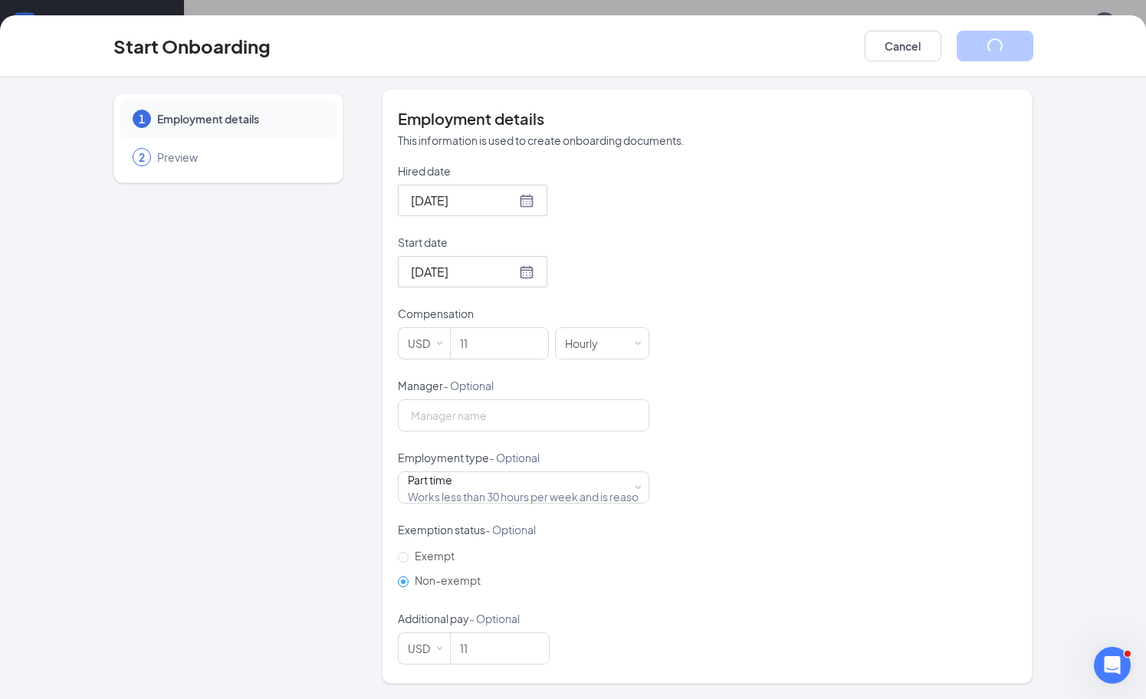
scroll to position [0, 0]
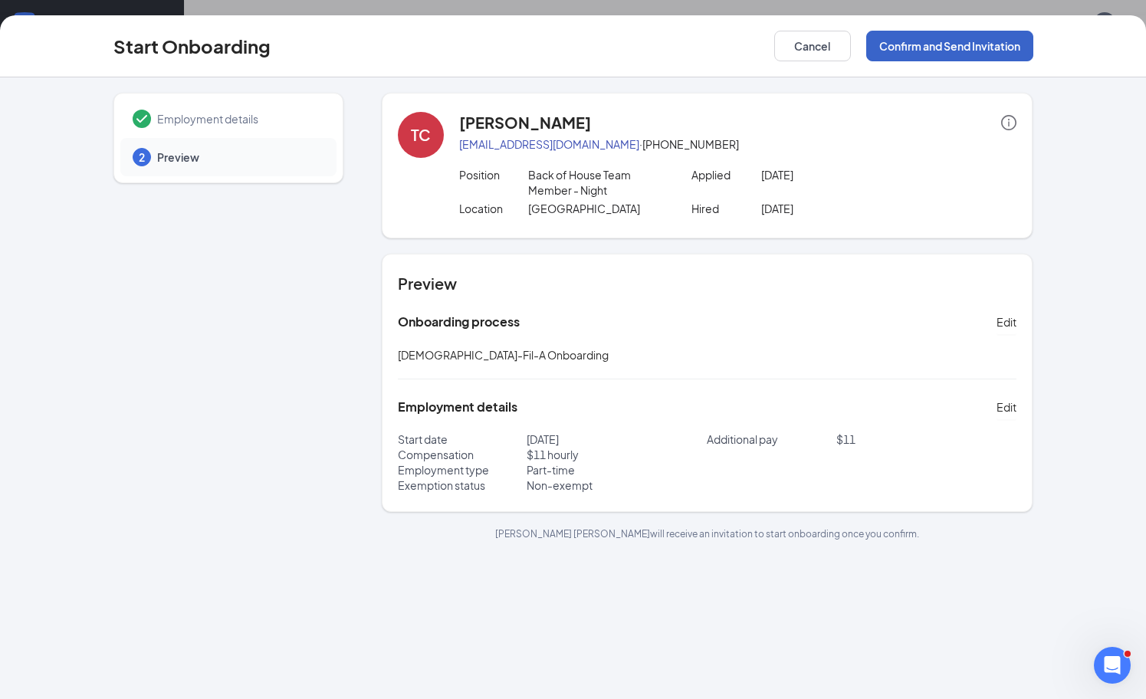
click at [950, 54] on button "Confirm and Send Invitation" at bounding box center [949, 46] width 167 height 31
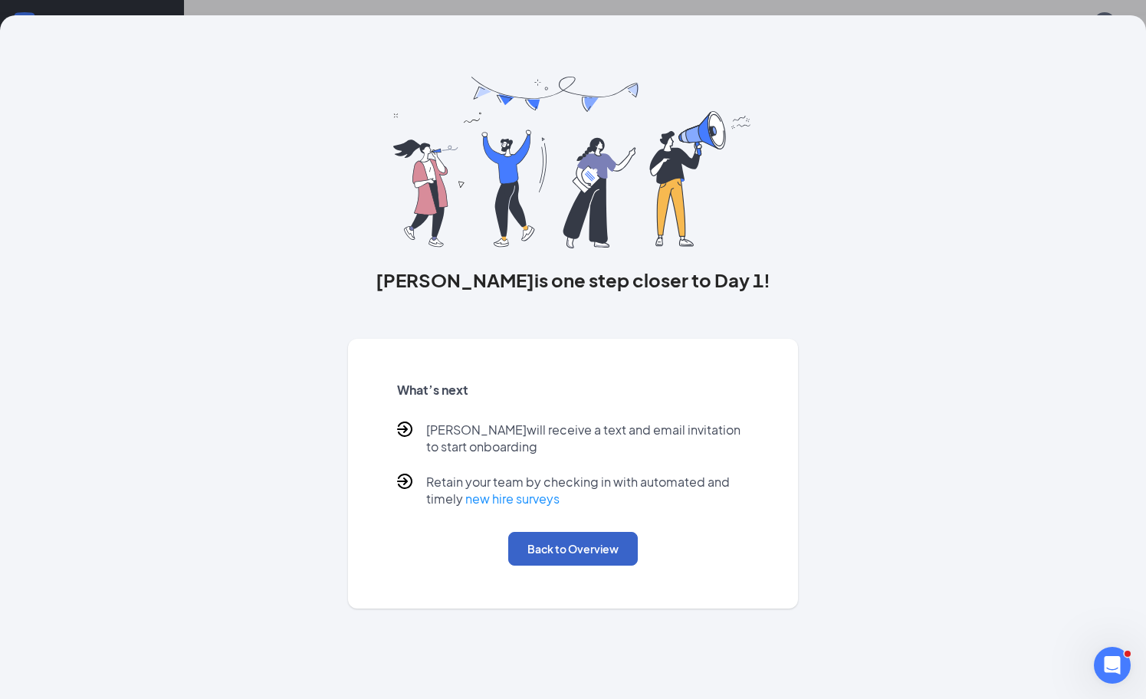
click at [533, 561] on button "Back to Overview" at bounding box center [573, 549] width 130 height 34
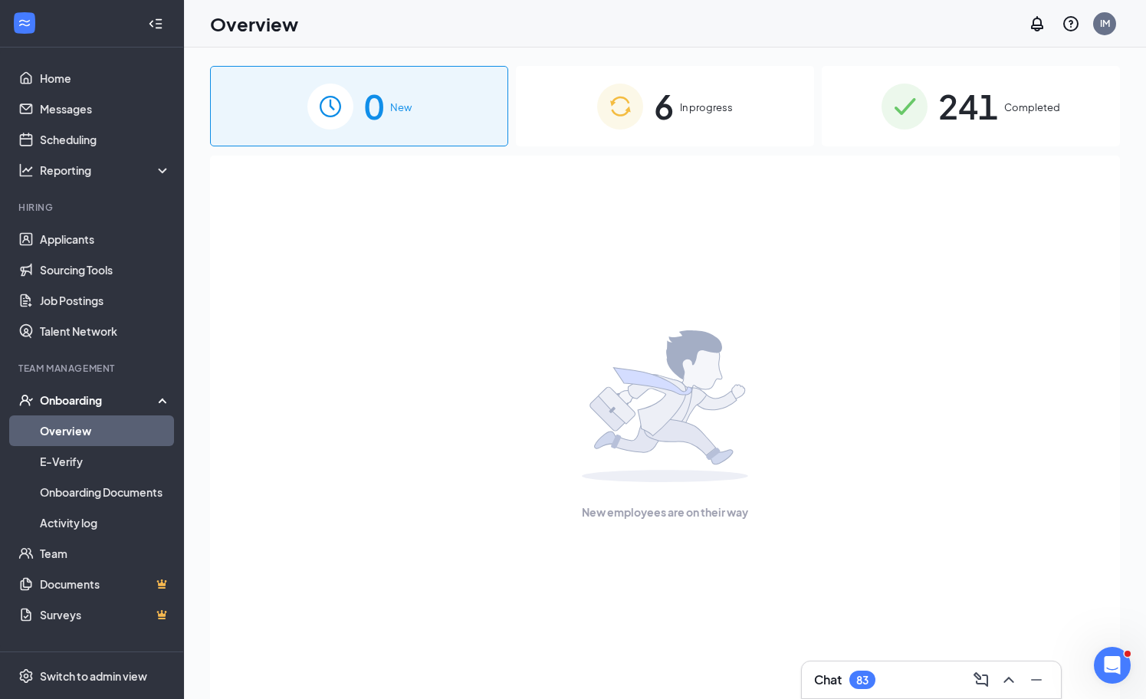
click at [104, 445] on link "Overview" at bounding box center [105, 431] width 131 height 31
click at [1006, 679] on icon "ChevronUp" at bounding box center [1009, 680] width 18 height 18
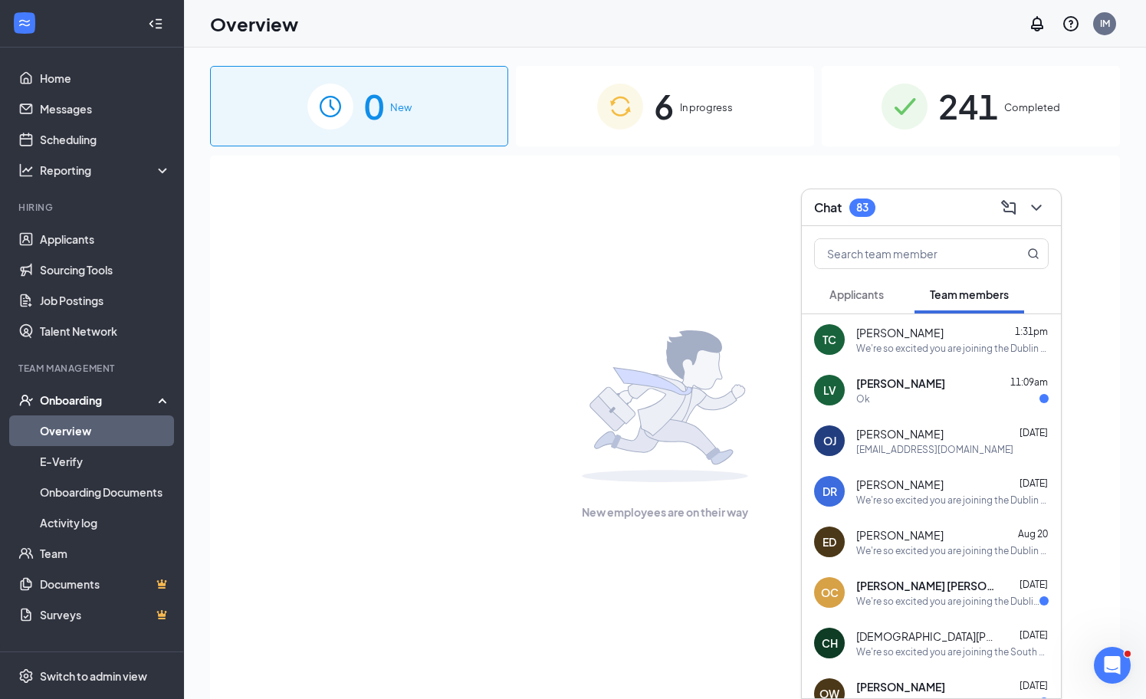
click at [878, 332] on span "[PERSON_NAME]" at bounding box center [899, 332] width 87 height 15
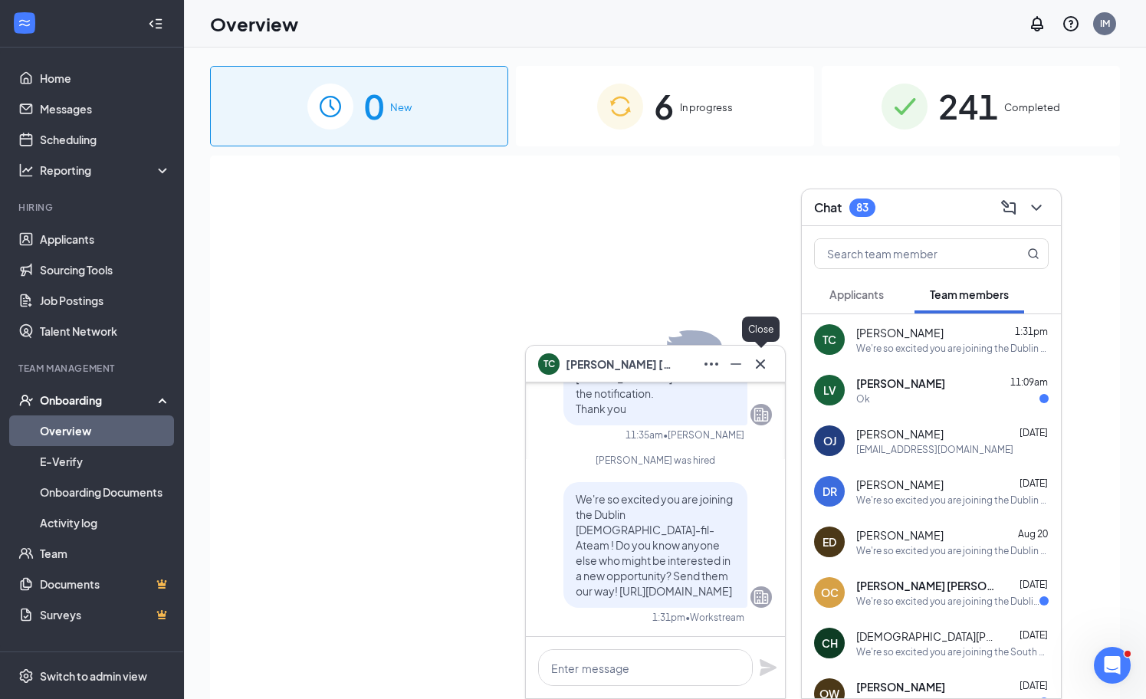
click at [747, 366] on button at bounding box center [736, 364] width 25 height 25
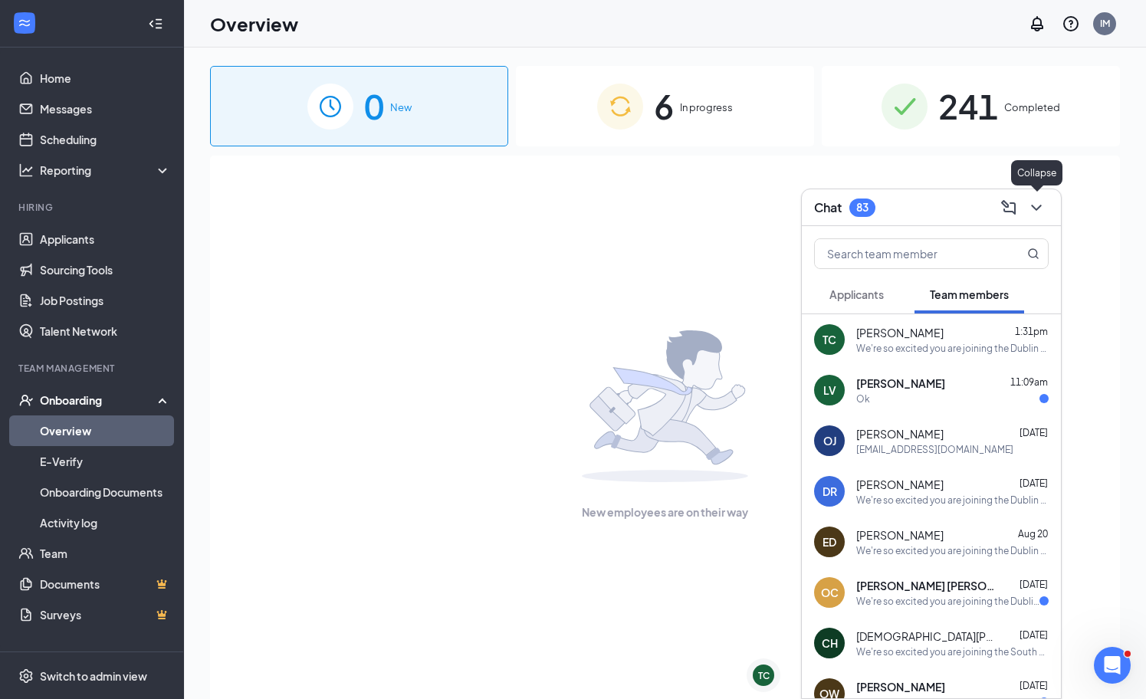
click at [1041, 215] on icon "ChevronDown" at bounding box center [1036, 208] width 18 height 18
